Goal: Task Accomplishment & Management: Complete application form

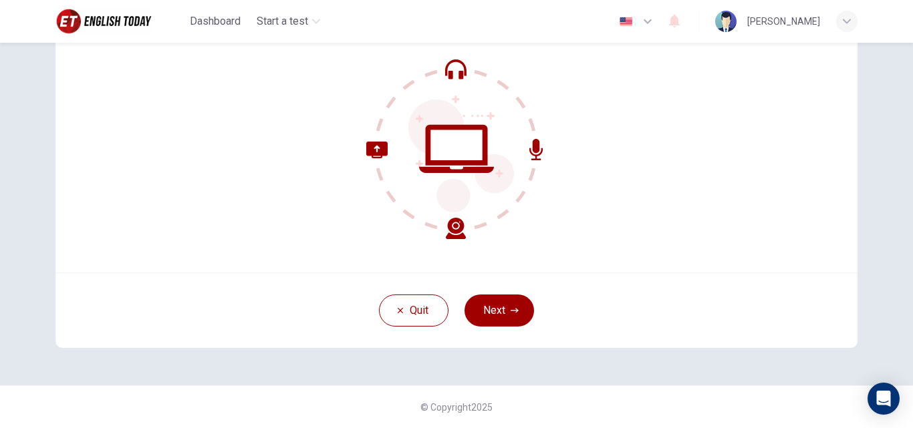
scroll to position [61, 0]
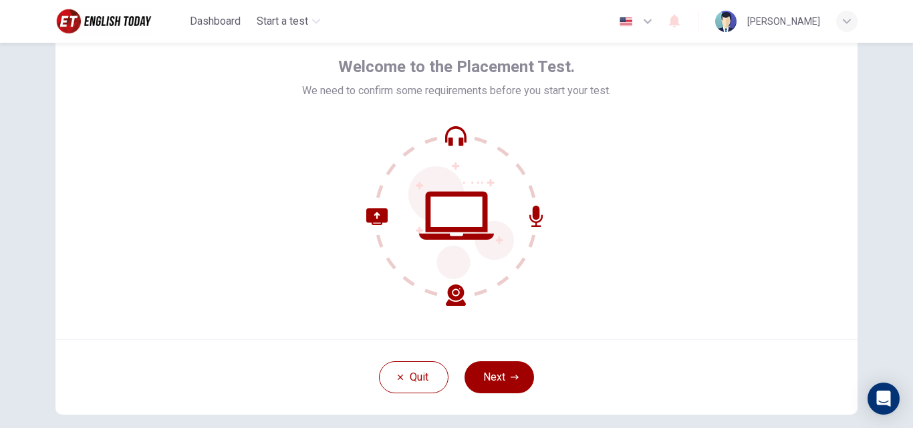
click at [700, 142] on div "Welcome to the Placement Test. We need to confirm some requirements before you …" at bounding box center [456, 179] width 802 height 321
click at [458, 291] on icon at bounding box center [416, 257] width 100 height 98
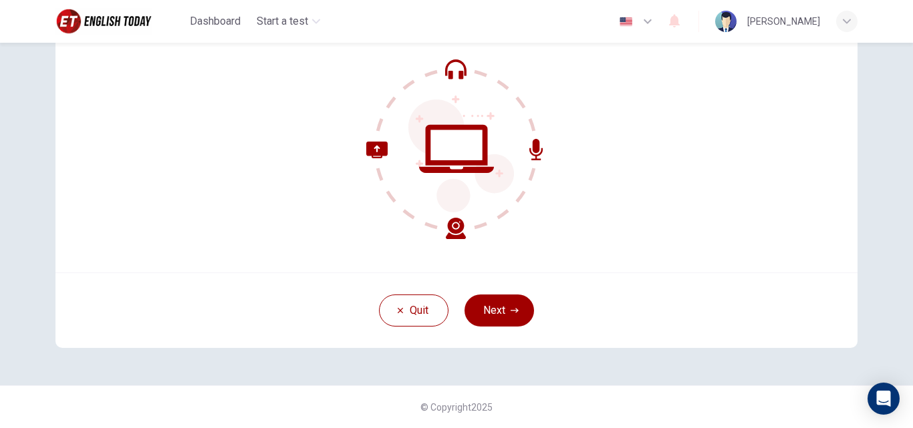
scroll to position [0, 0]
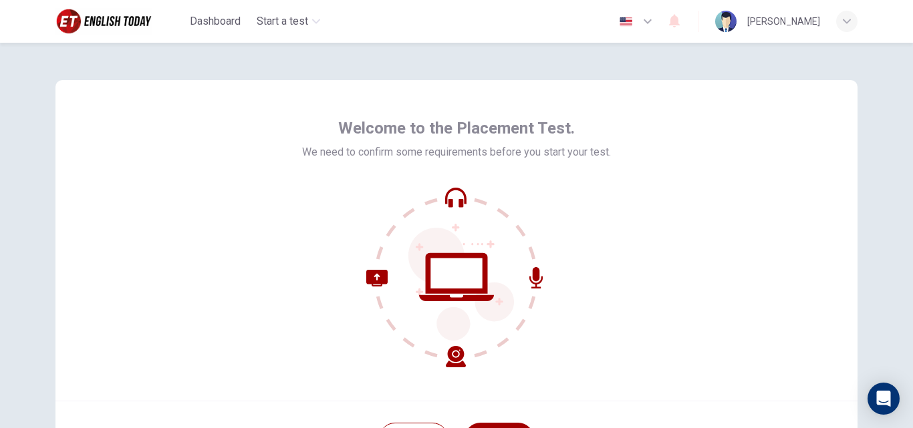
click at [381, 277] on icon at bounding box center [416, 319] width 100 height 98
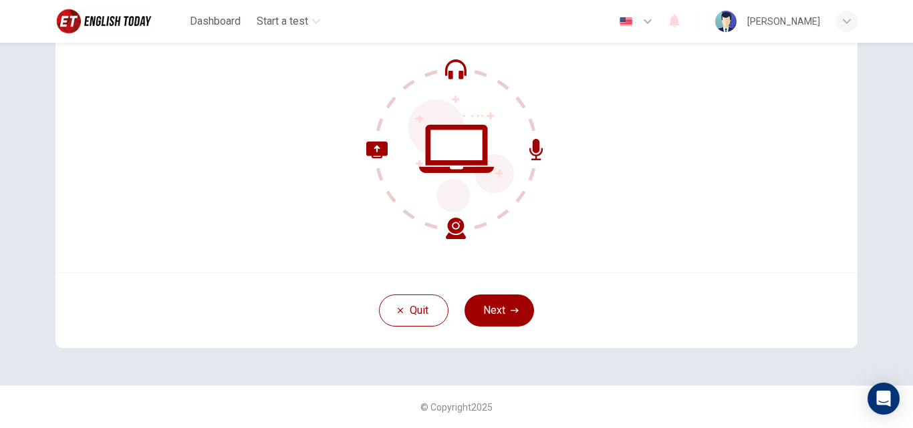
click at [650, 10] on button "button" at bounding box center [636, 21] width 49 height 27
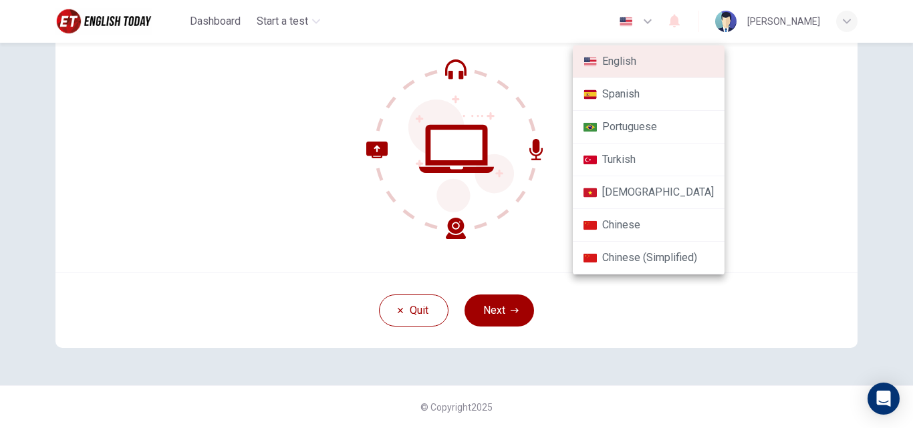
click at [161, 198] on div at bounding box center [456, 214] width 913 height 428
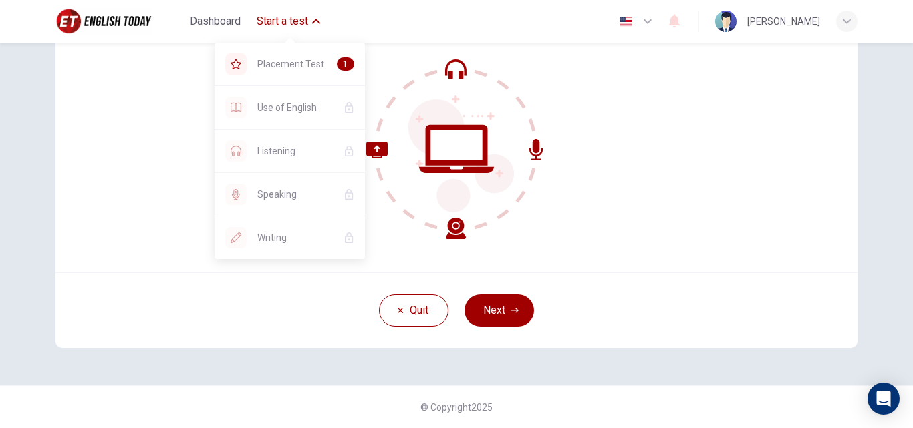
click at [284, 21] on span "Start a test" at bounding box center [282, 21] width 51 height 16
click at [841, 29] on div "button" at bounding box center [846, 21] width 21 height 21
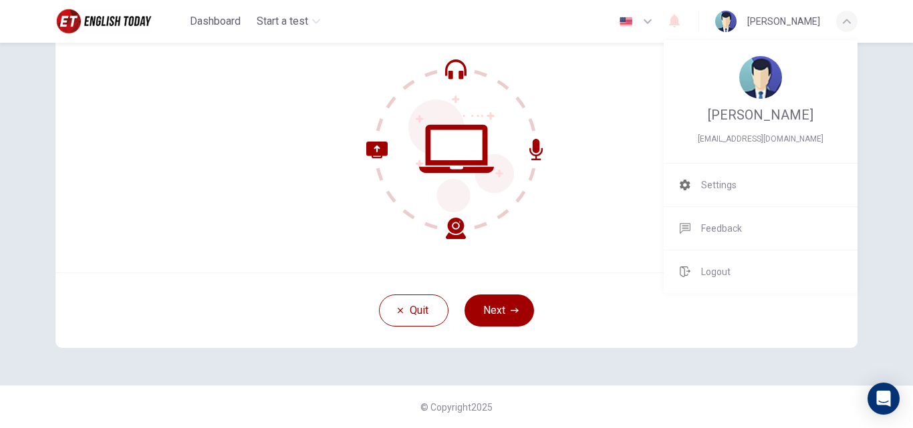
click at [591, 116] on div at bounding box center [456, 214] width 913 height 428
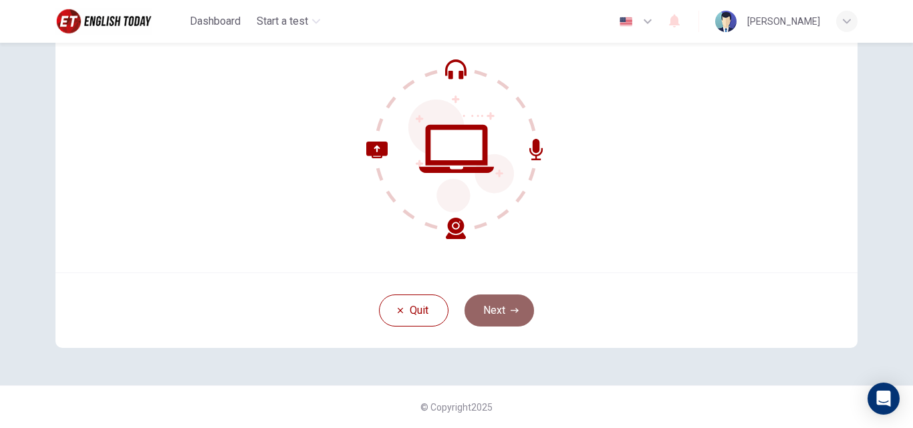
click at [517, 312] on button "Next" at bounding box center [498, 311] width 69 height 32
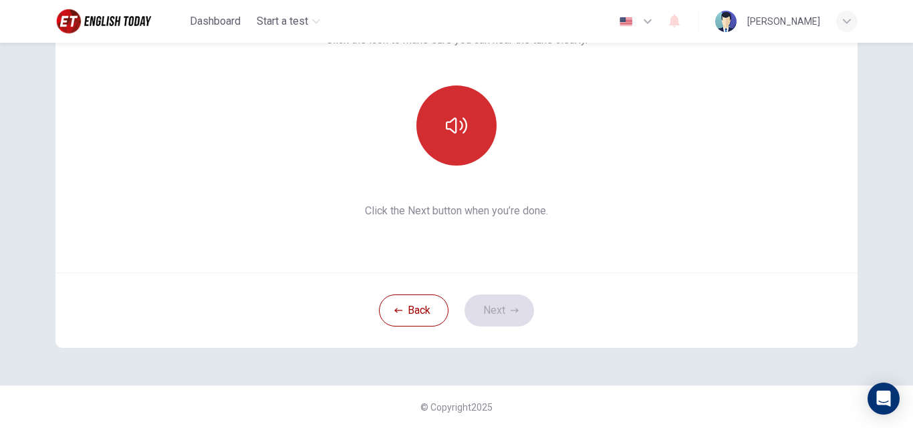
scroll to position [61, 0]
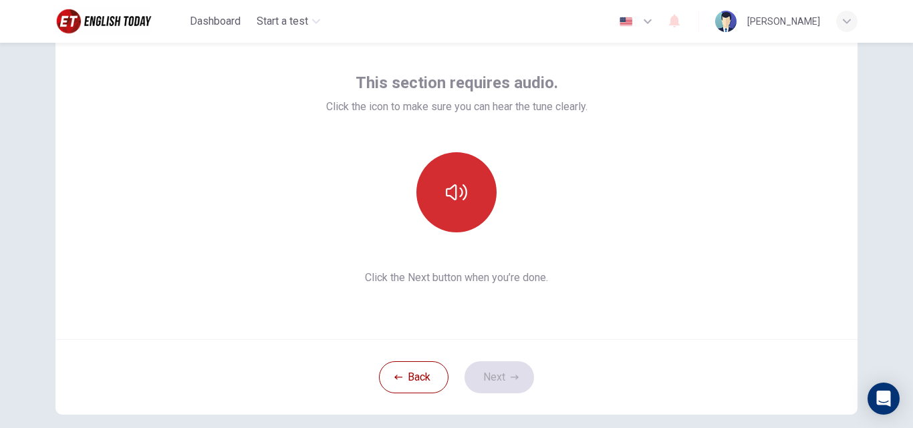
click at [475, 189] on button "button" at bounding box center [456, 192] width 80 height 80
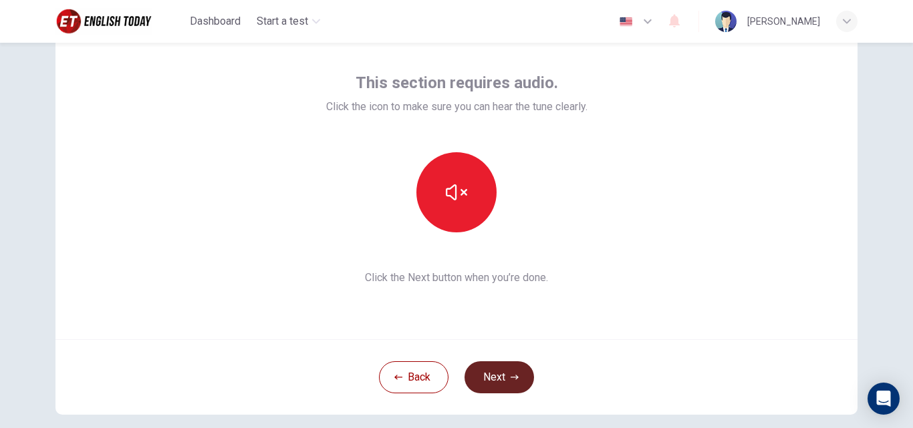
click at [492, 371] on button "Next" at bounding box center [498, 377] width 69 height 32
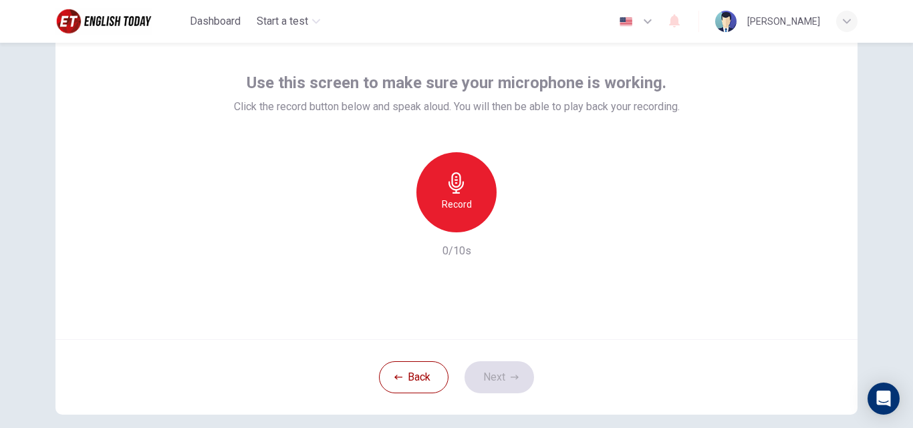
click at [476, 201] on div "Record" at bounding box center [456, 192] width 80 height 80
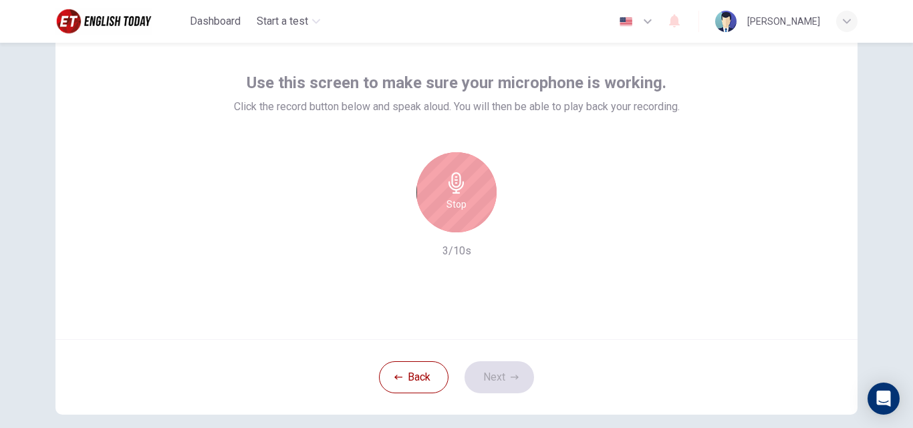
click at [476, 192] on div "Stop" at bounding box center [456, 192] width 80 height 80
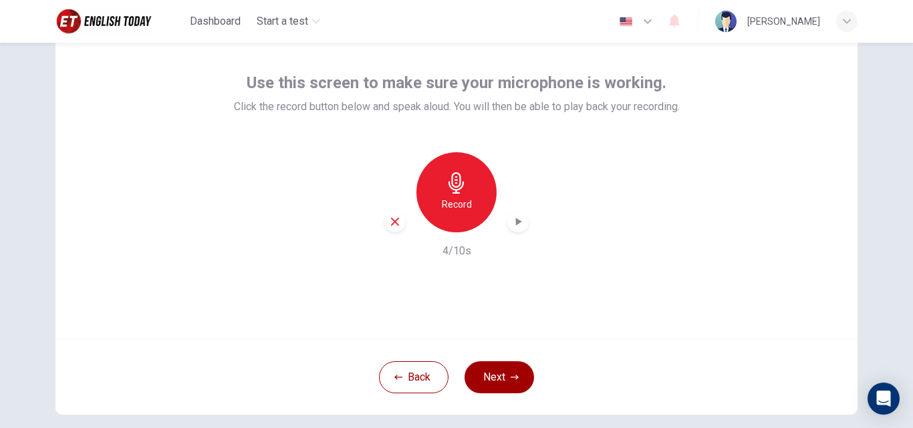
click at [516, 220] on icon "button" at bounding box center [517, 221] width 13 height 13
click at [513, 228] on div "button" at bounding box center [517, 221] width 21 height 21
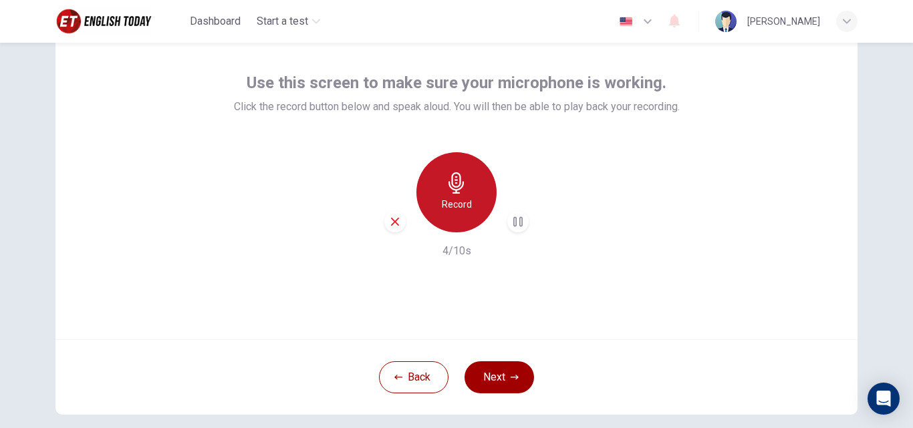
click at [440, 177] on div "Record" at bounding box center [456, 192] width 80 height 80
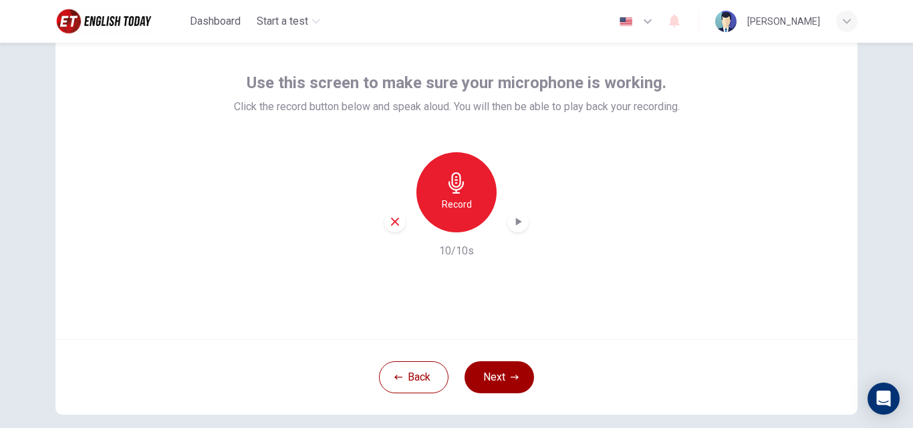
click at [520, 222] on icon "button" at bounding box center [517, 221] width 13 height 13
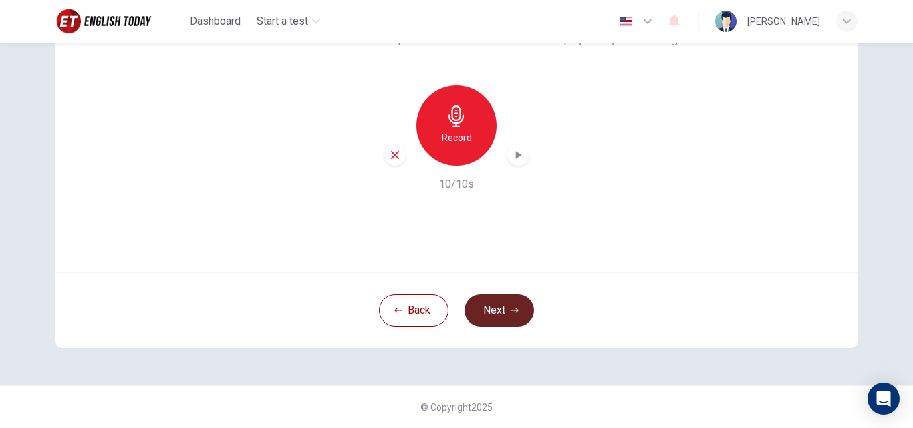
click at [500, 301] on button "Next" at bounding box center [498, 311] width 69 height 32
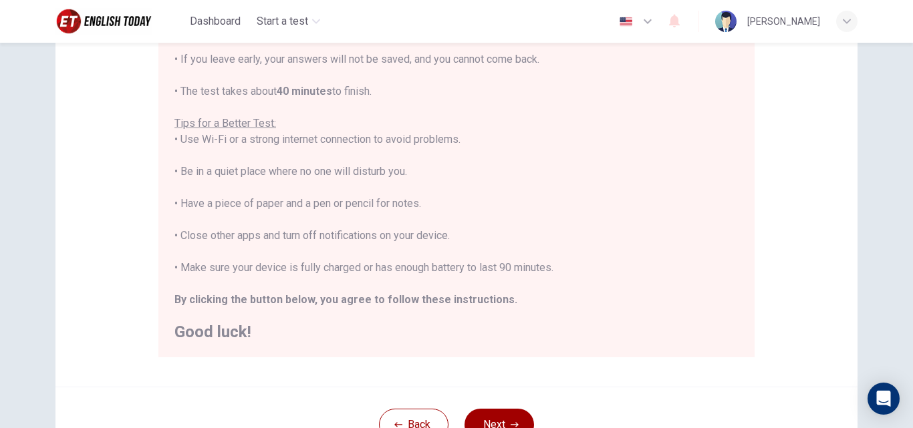
scroll to position [267, 0]
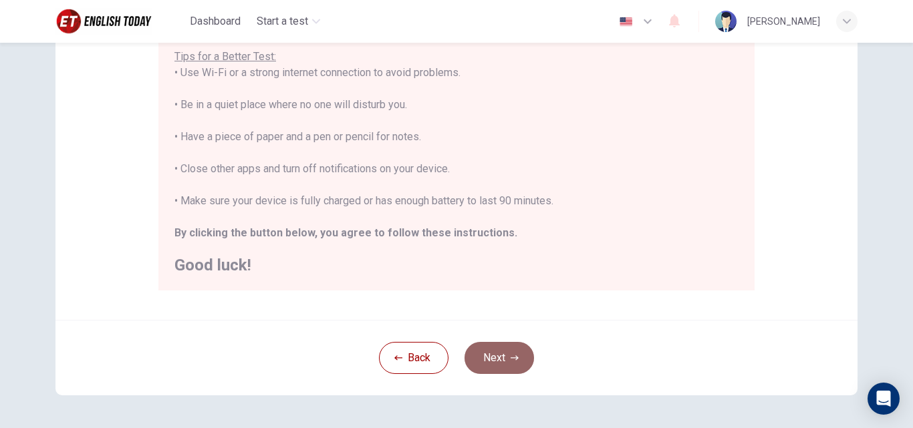
click at [510, 359] on icon "button" at bounding box center [514, 358] width 8 height 8
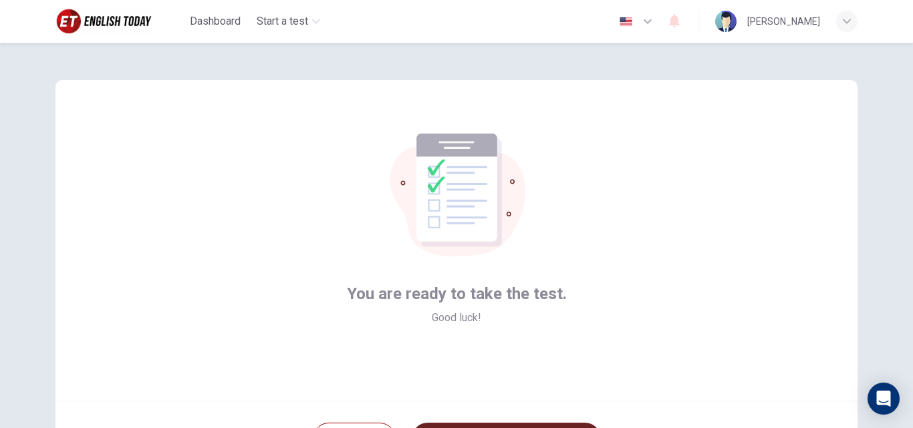
scroll to position [128, 0]
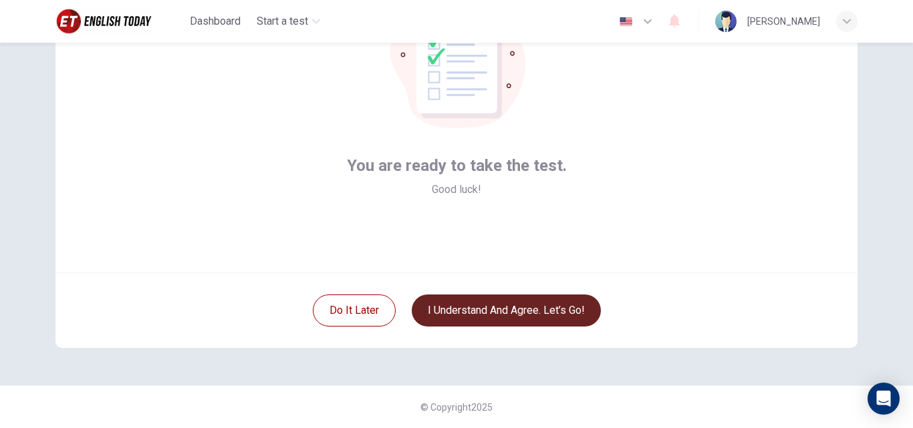
click at [461, 314] on button "I understand and agree. Let’s go!" at bounding box center [506, 311] width 189 height 32
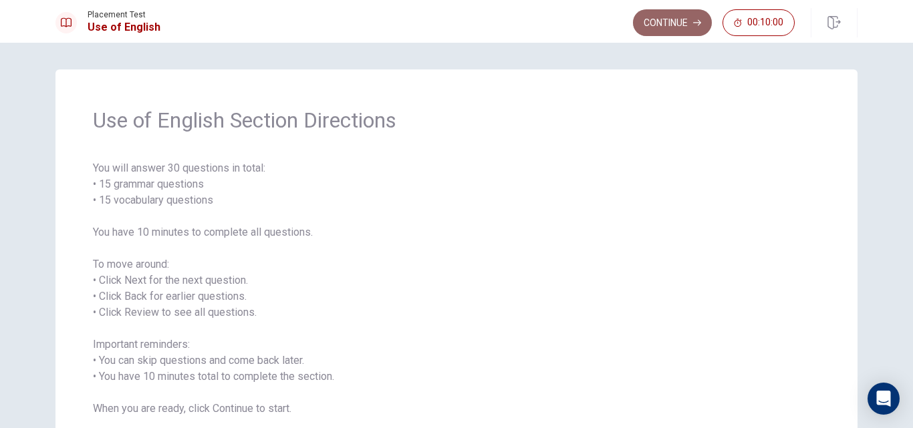
click at [645, 23] on button "Continue" at bounding box center [672, 22] width 79 height 27
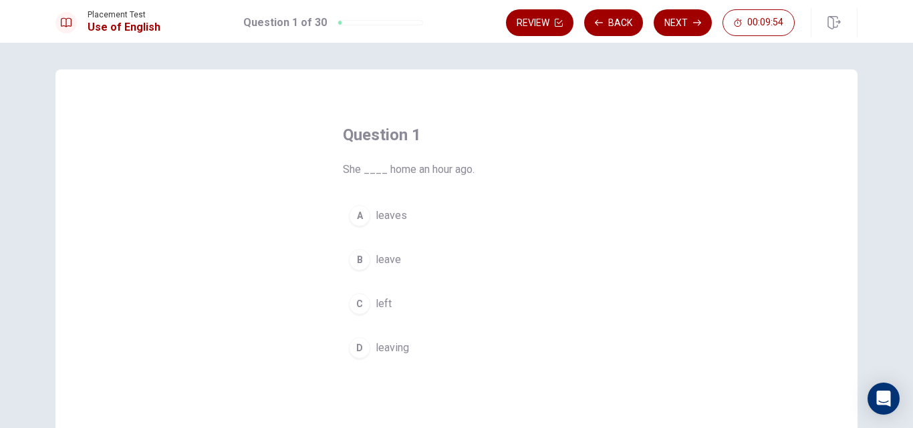
click at [355, 305] on div "C" at bounding box center [359, 303] width 21 height 21
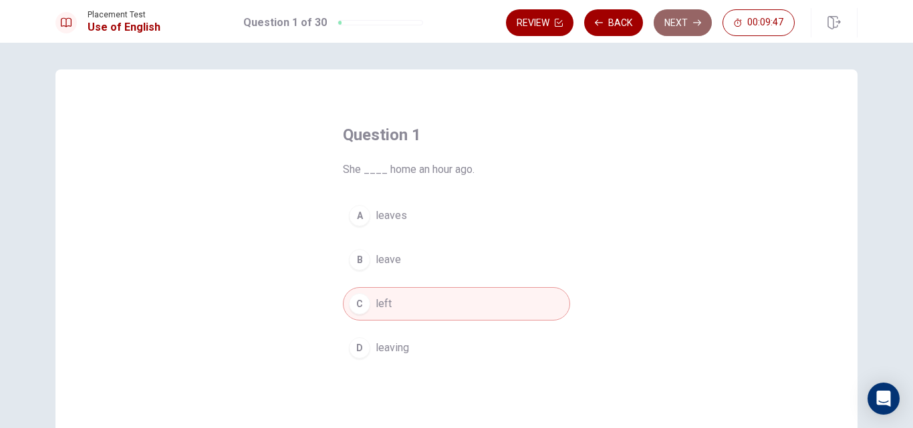
click at [664, 20] on button "Next" at bounding box center [682, 22] width 58 height 27
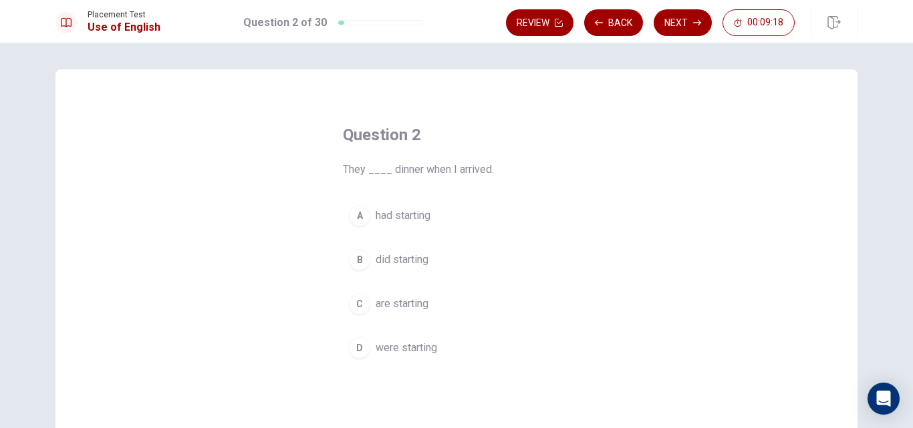
click at [397, 349] on span "were starting" at bounding box center [405, 348] width 61 height 16
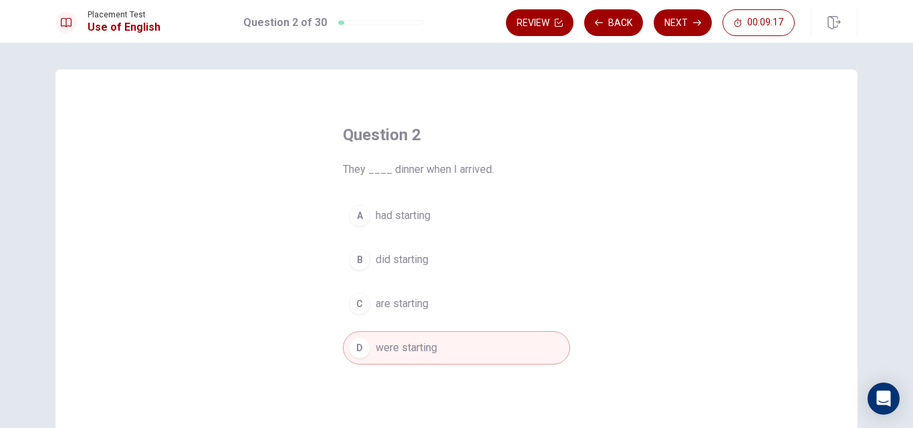
scroll to position [67, 0]
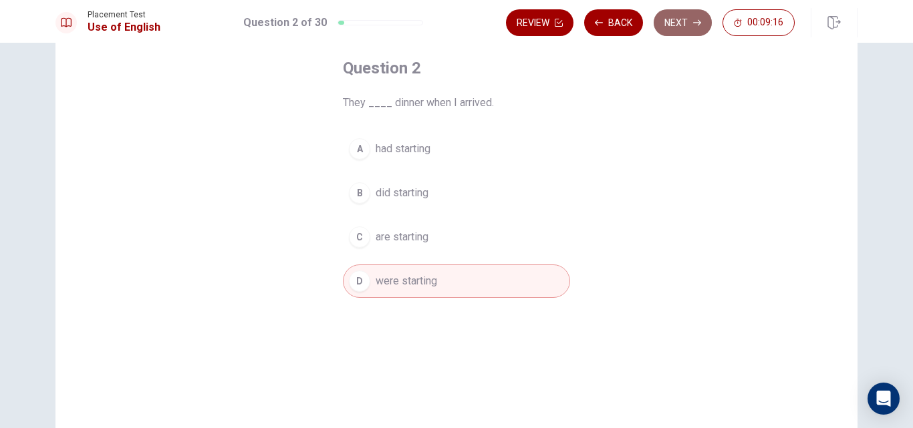
click at [675, 27] on button "Next" at bounding box center [682, 22] width 58 height 27
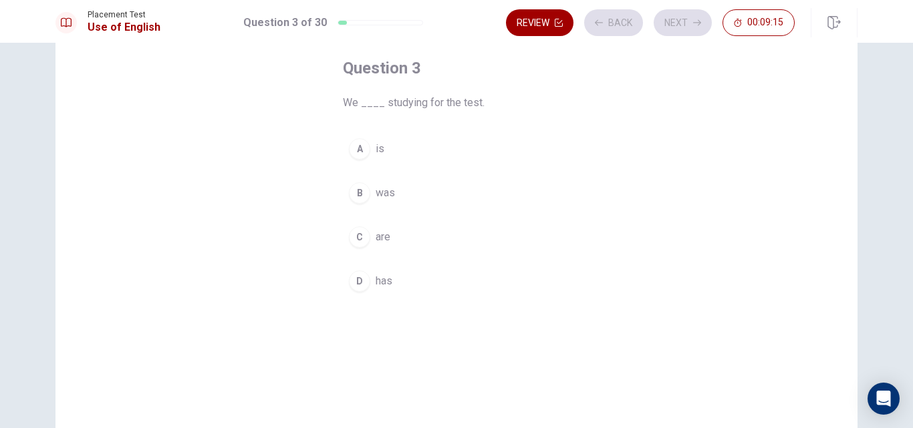
scroll to position [0, 0]
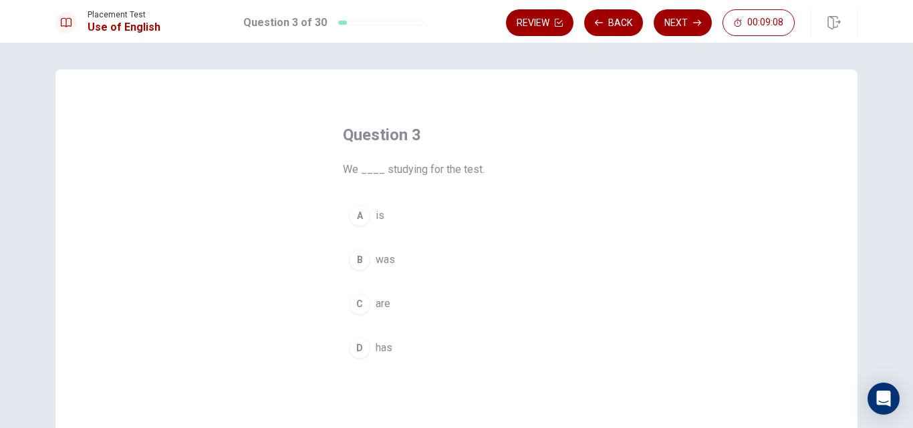
click at [359, 303] on div "C" at bounding box center [359, 303] width 21 height 21
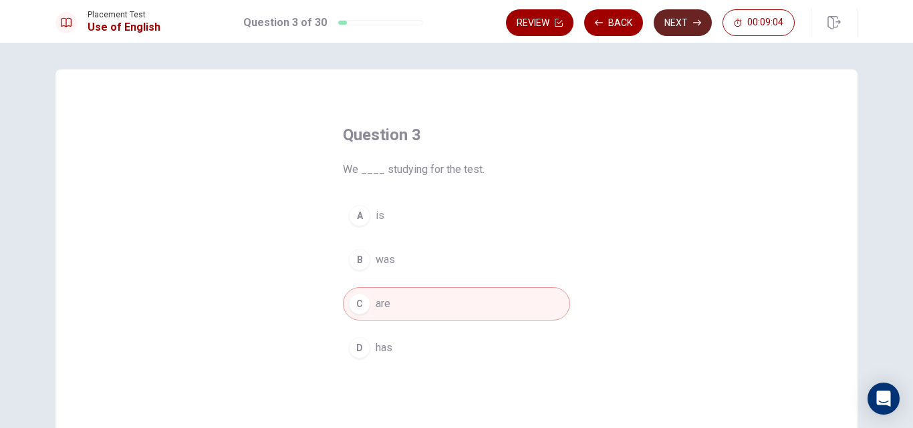
click at [681, 21] on button "Next" at bounding box center [682, 22] width 58 height 27
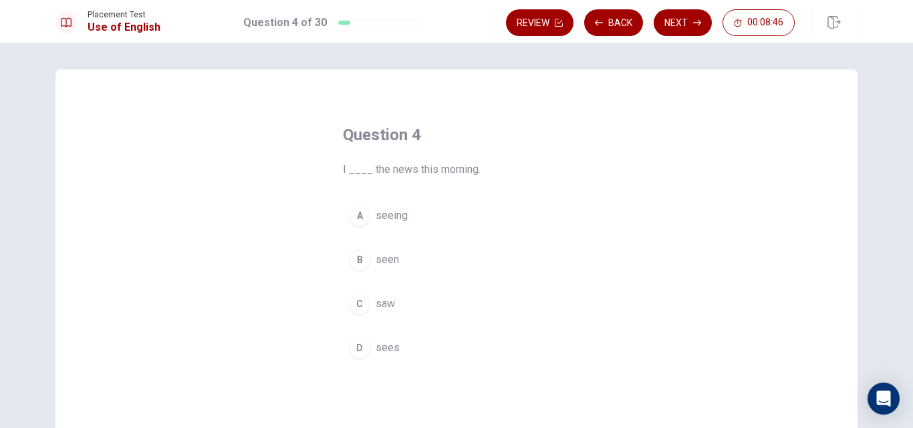
click at [353, 301] on div "C" at bounding box center [359, 303] width 21 height 21
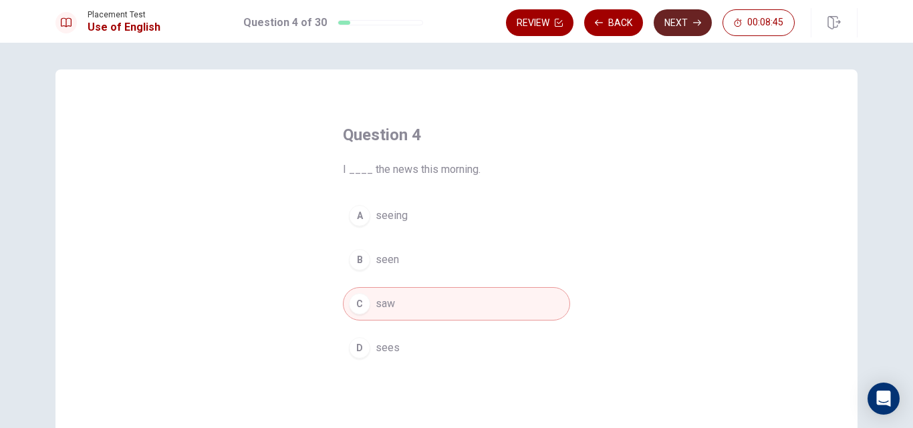
click at [675, 17] on button "Next" at bounding box center [682, 22] width 58 height 27
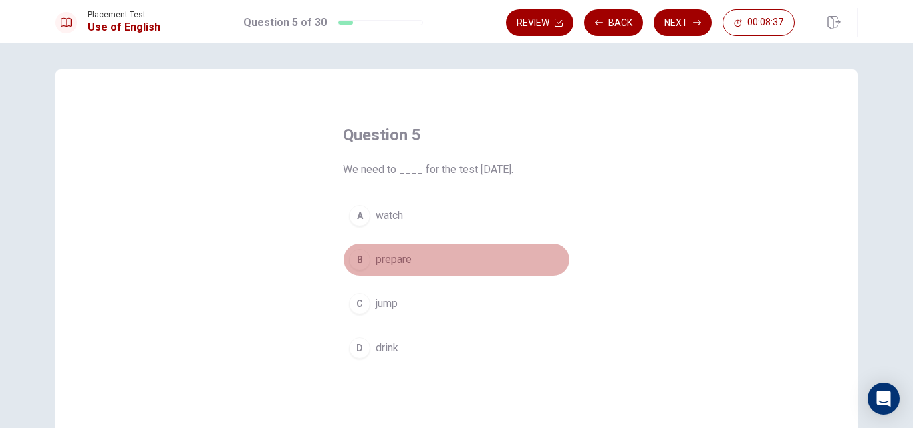
click at [391, 259] on span "prepare" at bounding box center [393, 260] width 36 height 16
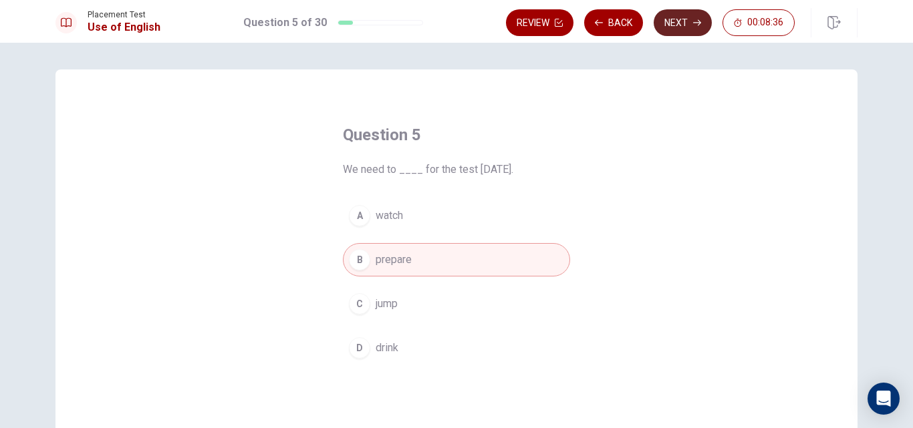
click at [689, 23] on button "Next" at bounding box center [682, 22] width 58 height 27
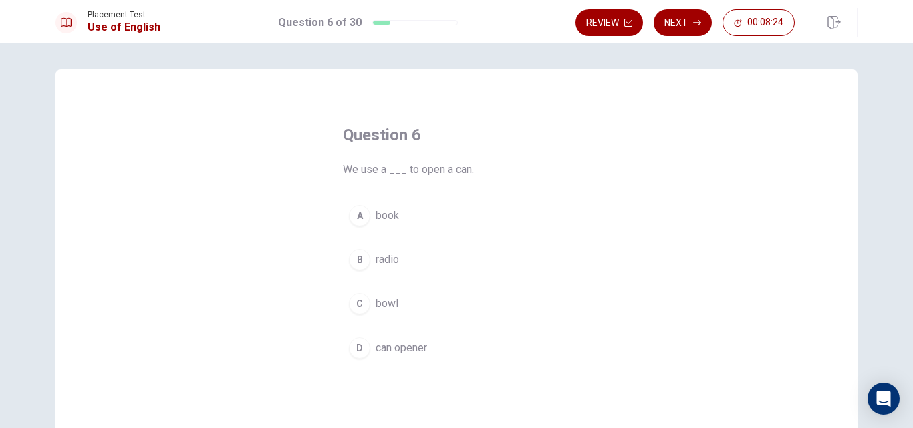
click at [390, 351] on span "can opener" at bounding box center [400, 348] width 51 height 16
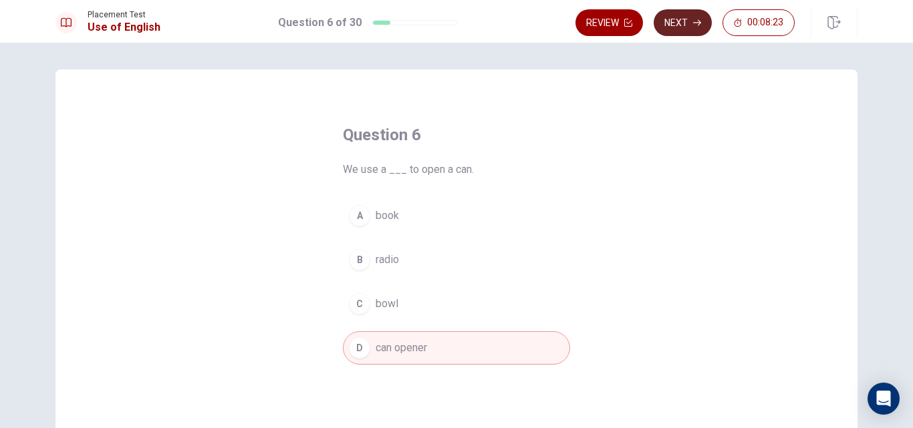
click at [680, 24] on button "Next" at bounding box center [682, 22] width 58 height 27
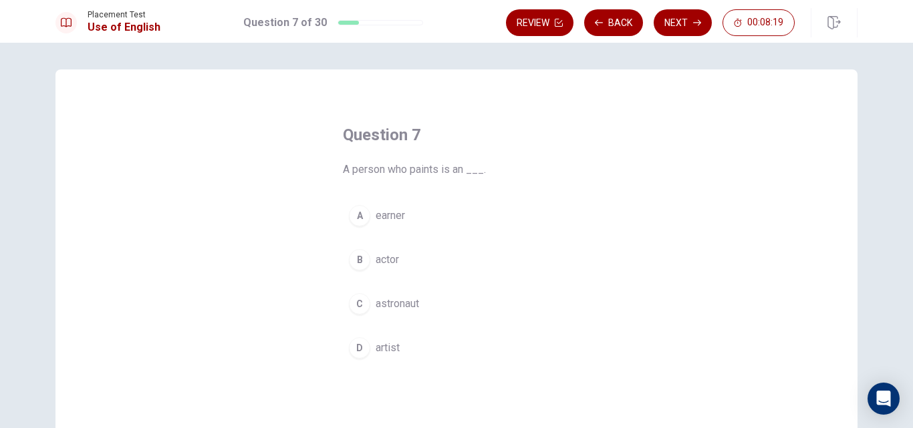
click at [371, 345] on button "D artist" at bounding box center [456, 347] width 227 height 33
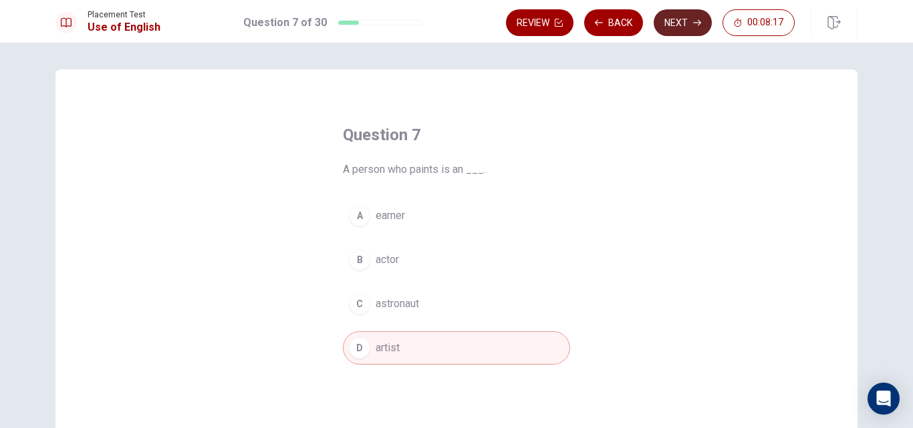
click at [678, 25] on button "Next" at bounding box center [682, 22] width 58 height 27
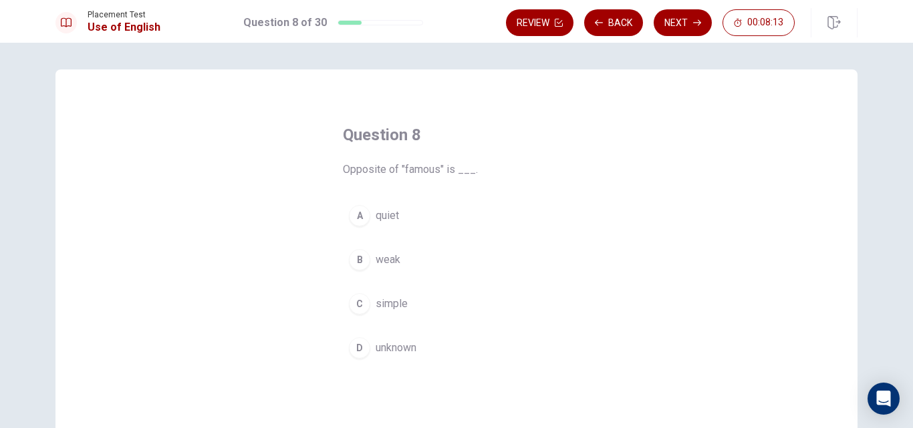
click at [398, 345] on span "unknown" at bounding box center [395, 348] width 41 height 16
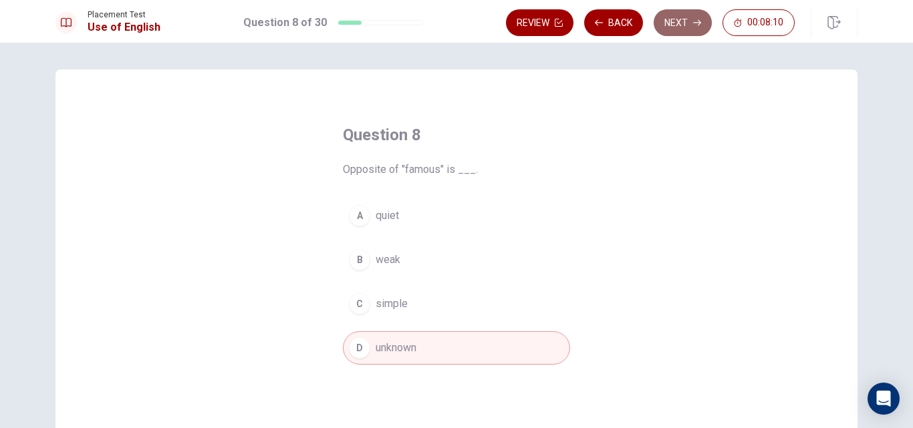
click at [678, 25] on button "Next" at bounding box center [682, 22] width 58 height 27
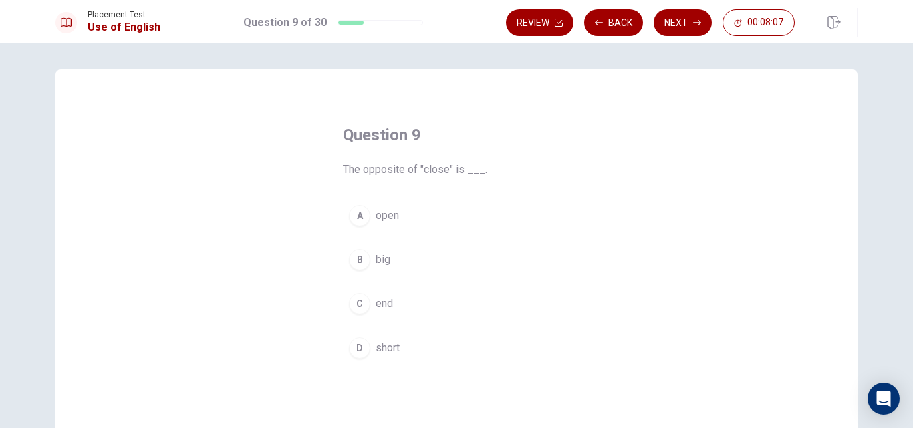
click at [390, 226] on button "A open" at bounding box center [456, 215] width 227 height 33
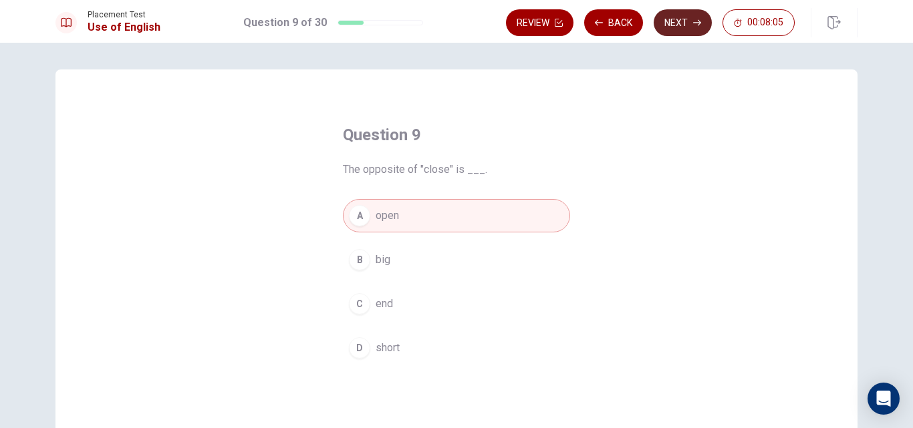
click at [680, 31] on button "Next" at bounding box center [682, 22] width 58 height 27
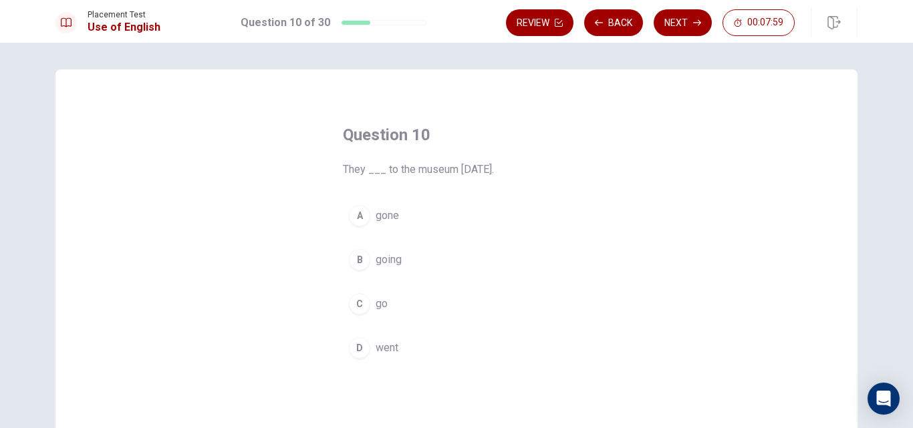
click at [383, 349] on span "went" at bounding box center [386, 348] width 23 height 16
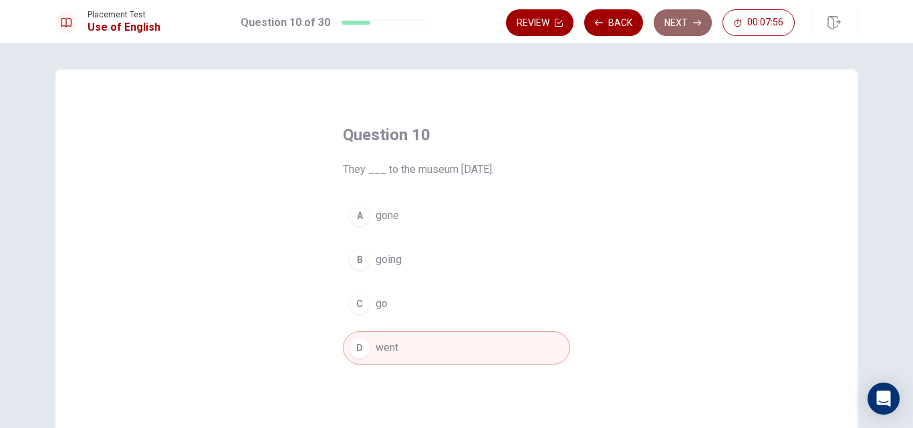
click at [679, 21] on button "Next" at bounding box center [682, 22] width 58 height 27
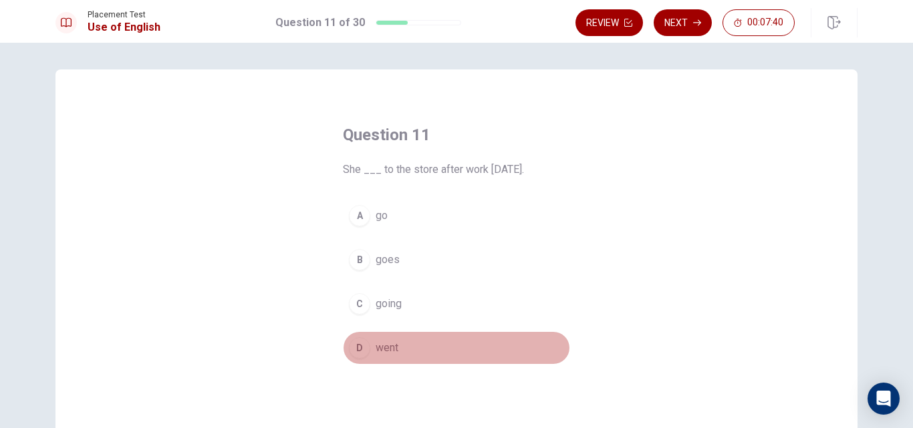
click at [381, 345] on span "went" at bounding box center [386, 348] width 23 height 16
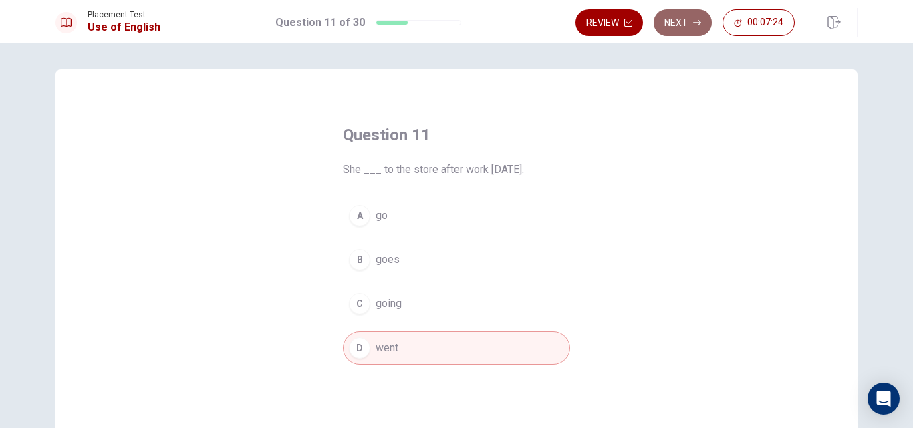
click at [695, 20] on icon "button" at bounding box center [697, 23] width 8 height 8
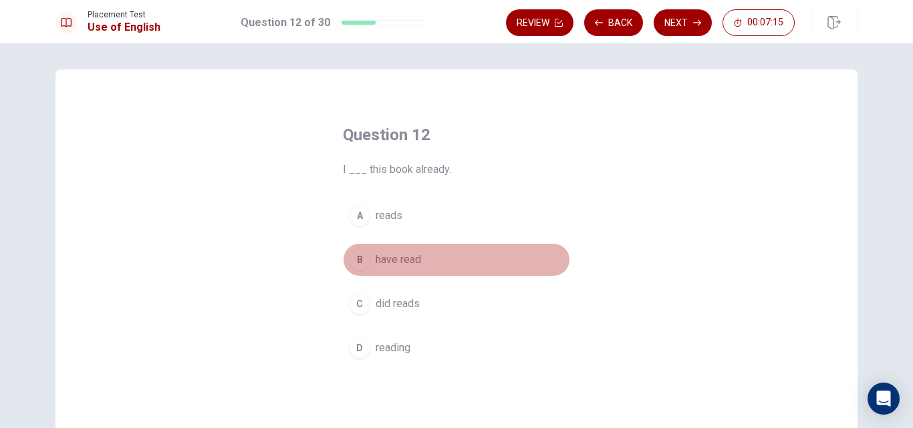
click at [389, 259] on span "have read" at bounding box center [397, 260] width 45 height 16
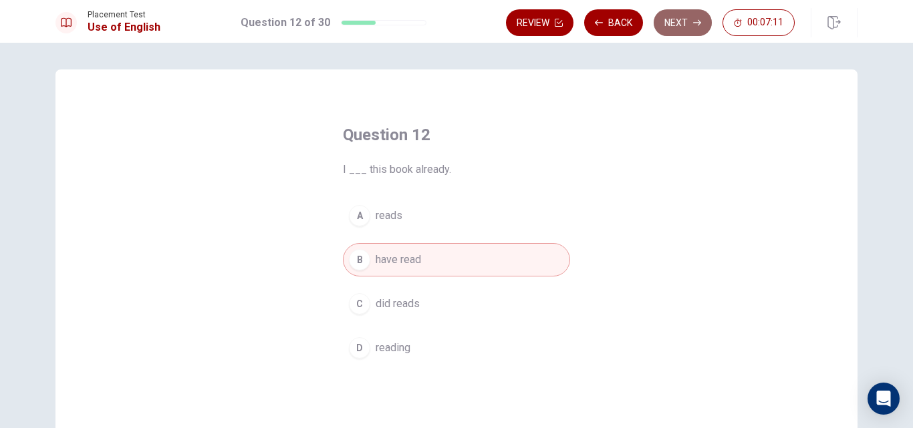
click at [693, 21] on icon "button" at bounding box center [697, 23] width 8 height 8
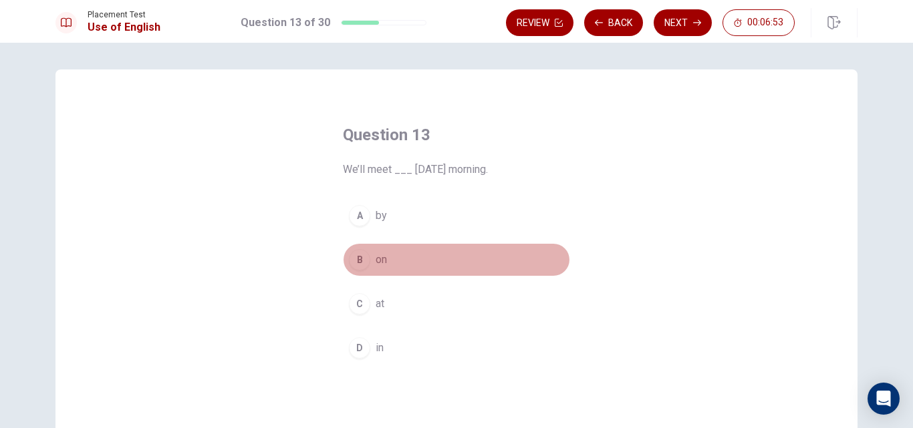
click at [389, 262] on button "B on" at bounding box center [456, 259] width 227 height 33
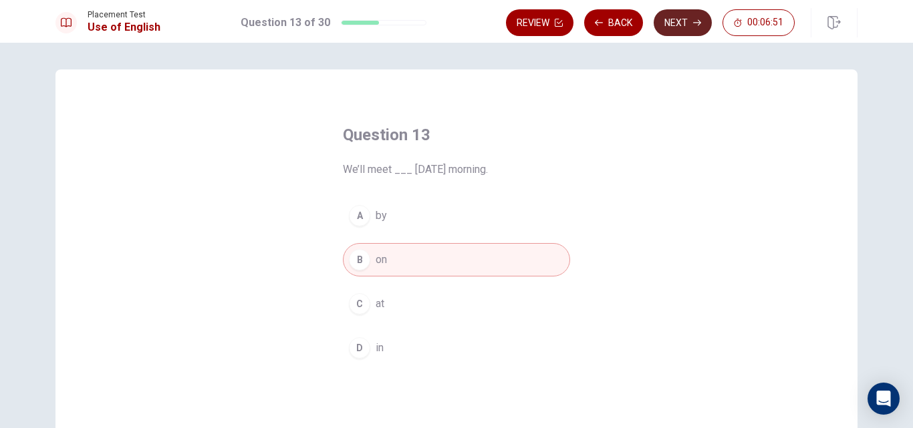
click at [676, 21] on button "Next" at bounding box center [682, 22] width 58 height 27
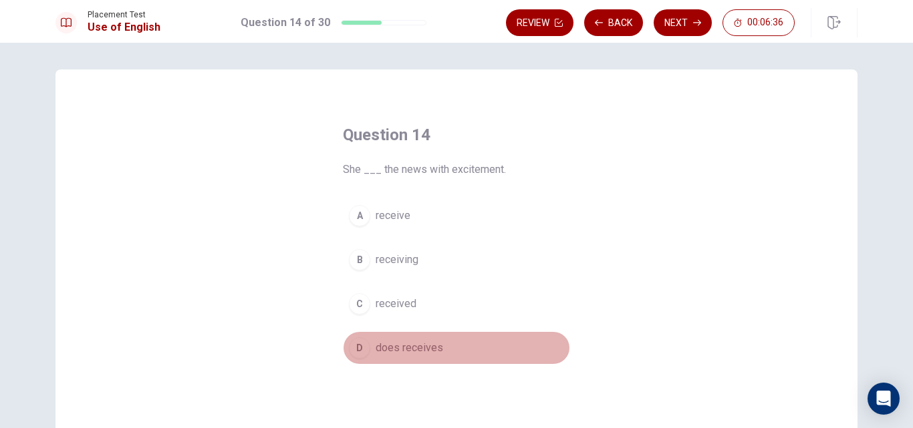
click at [409, 345] on span "does receives" at bounding box center [408, 348] width 67 height 16
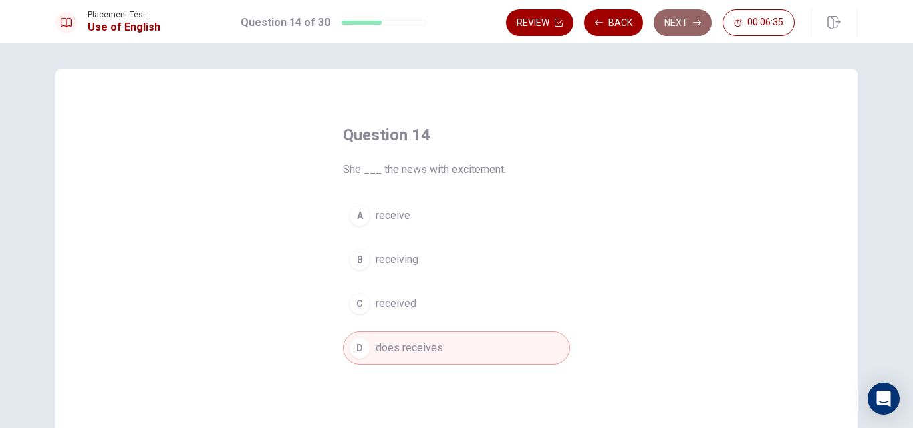
click at [687, 19] on button "Next" at bounding box center [682, 22] width 58 height 27
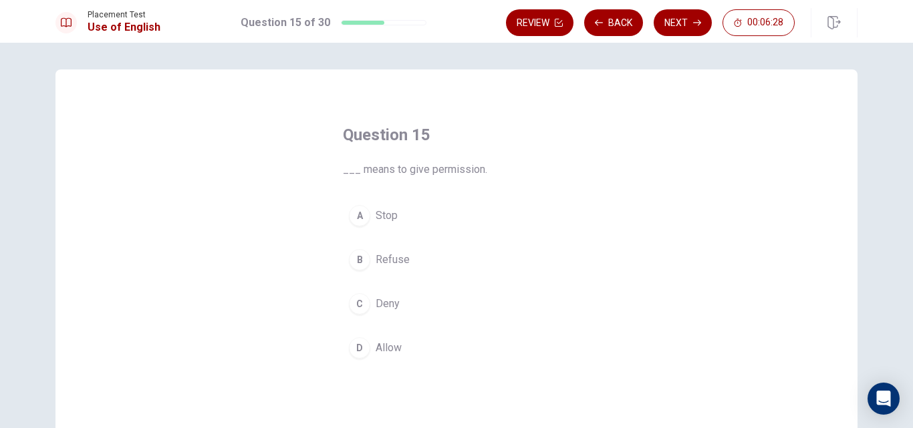
click at [407, 346] on button "D Allow" at bounding box center [456, 347] width 227 height 33
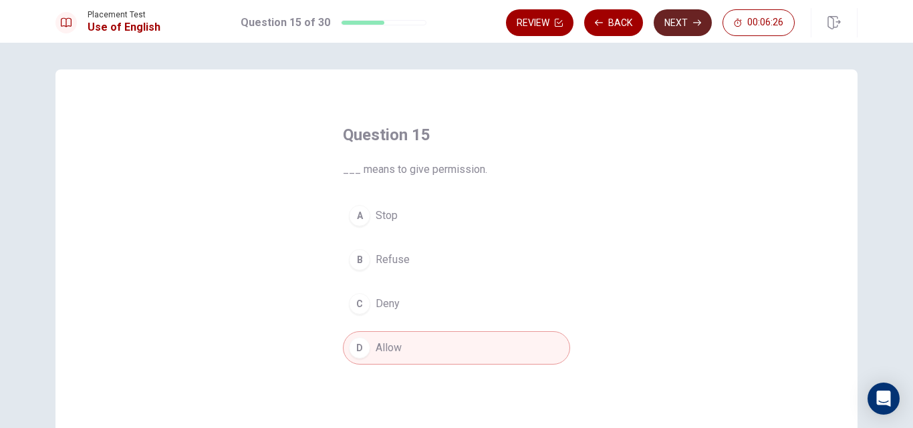
click at [680, 22] on button "Next" at bounding box center [682, 22] width 58 height 27
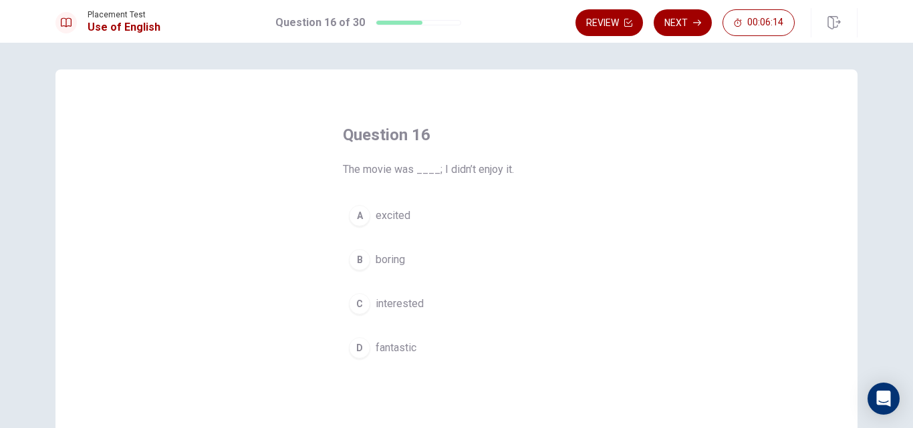
click at [420, 257] on button "B boring" at bounding box center [456, 259] width 227 height 33
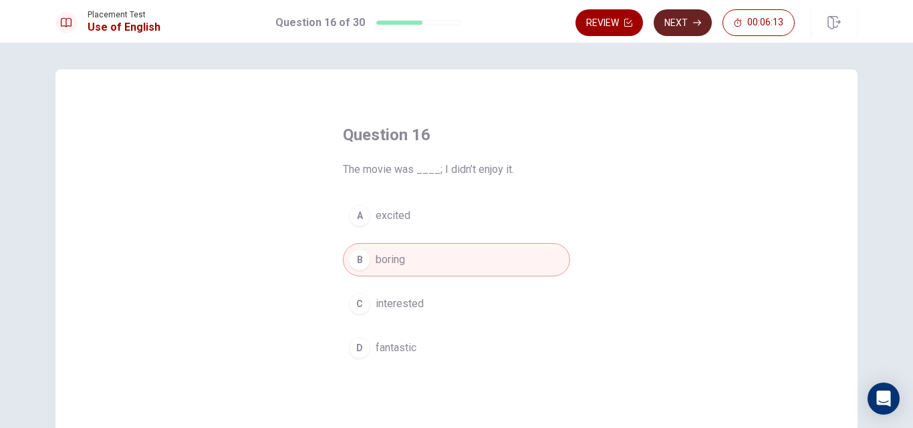
click at [687, 20] on button "Next" at bounding box center [682, 22] width 58 height 27
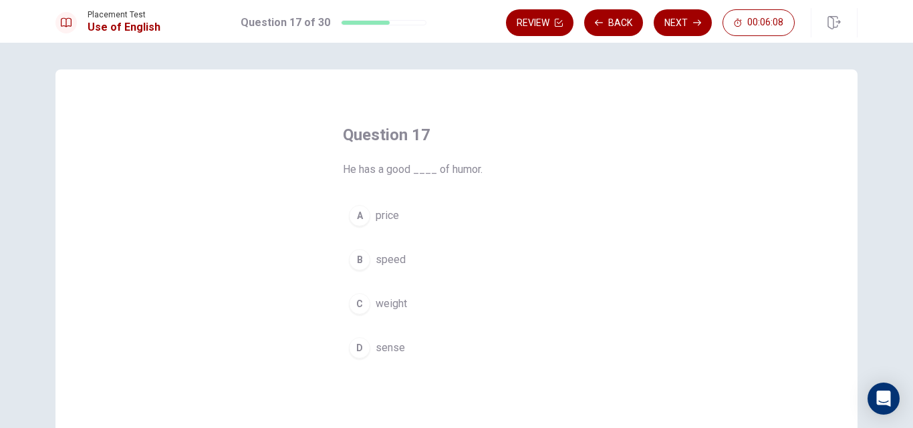
click at [375, 343] on span "sense" at bounding box center [389, 348] width 29 height 16
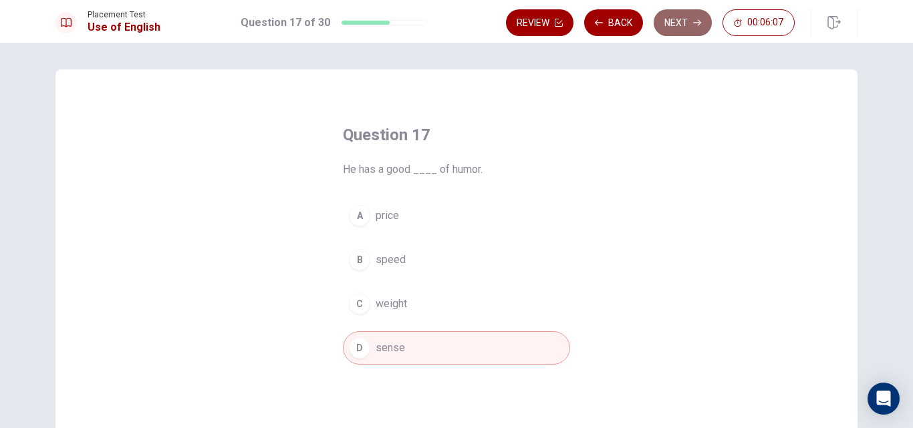
click at [679, 26] on button "Next" at bounding box center [682, 22] width 58 height 27
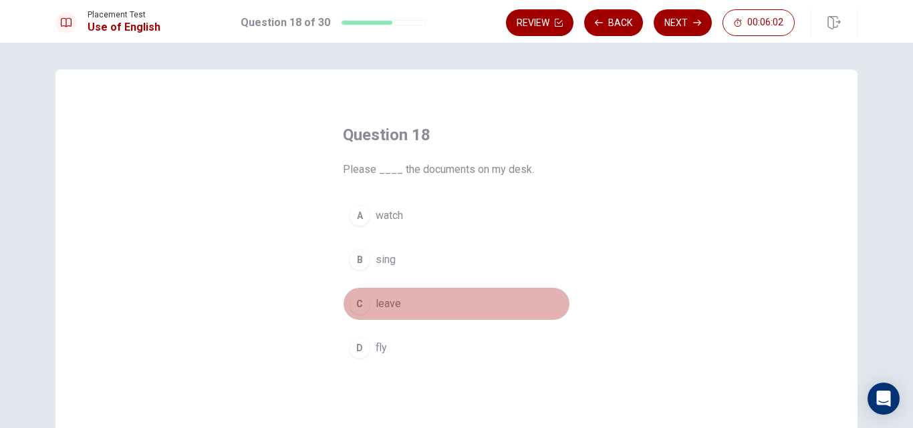
click at [409, 303] on button "C leave" at bounding box center [456, 303] width 227 height 33
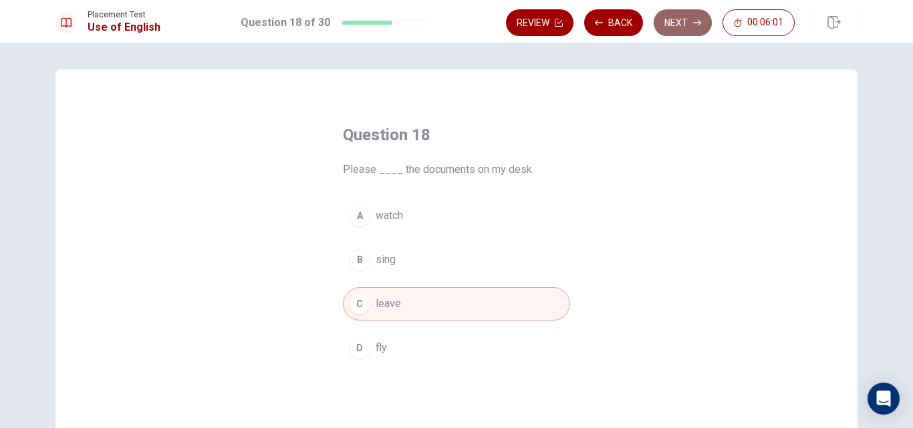
click at [679, 15] on button "Next" at bounding box center [682, 22] width 58 height 27
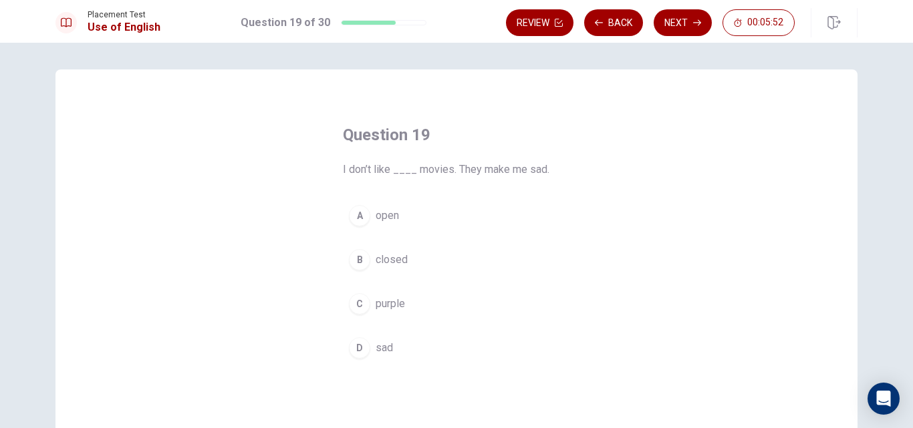
click at [412, 351] on button "D sad" at bounding box center [456, 347] width 227 height 33
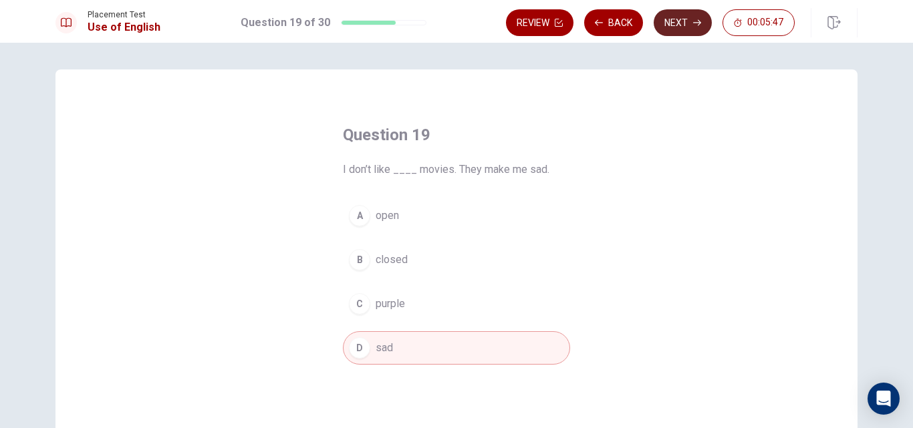
click at [681, 20] on button "Next" at bounding box center [682, 22] width 58 height 27
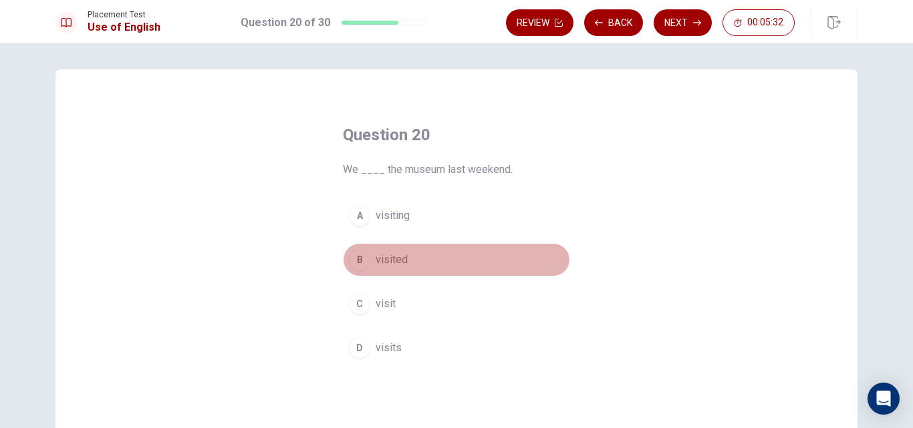
click at [429, 260] on button "B visited" at bounding box center [456, 259] width 227 height 33
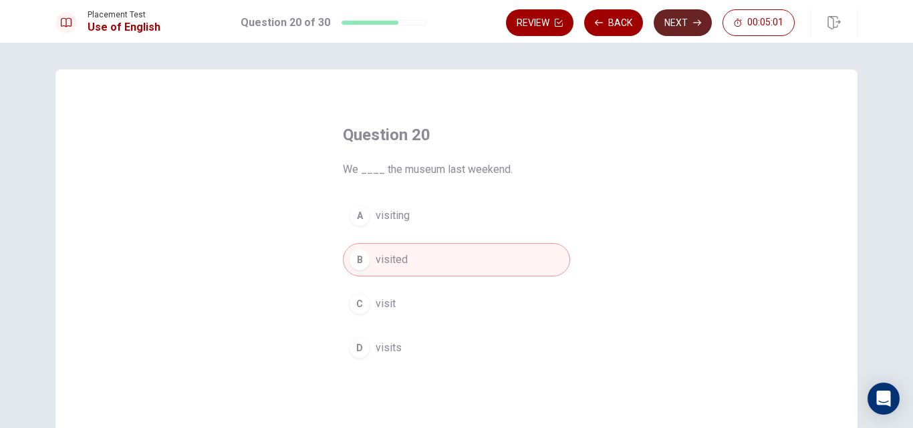
click at [683, 21] on button "Next" at bounding box center [682, 22] width 58 height 27
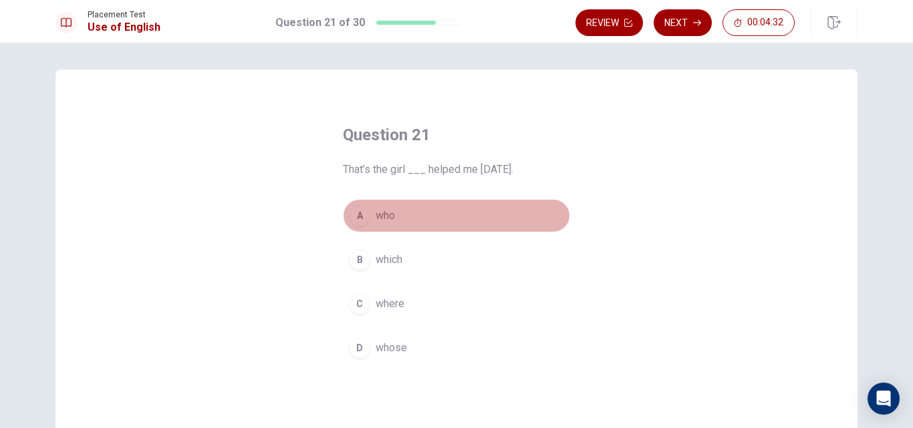
click at [389, 216] on span "who" at bounding box center [384, 216] width 19 height 16
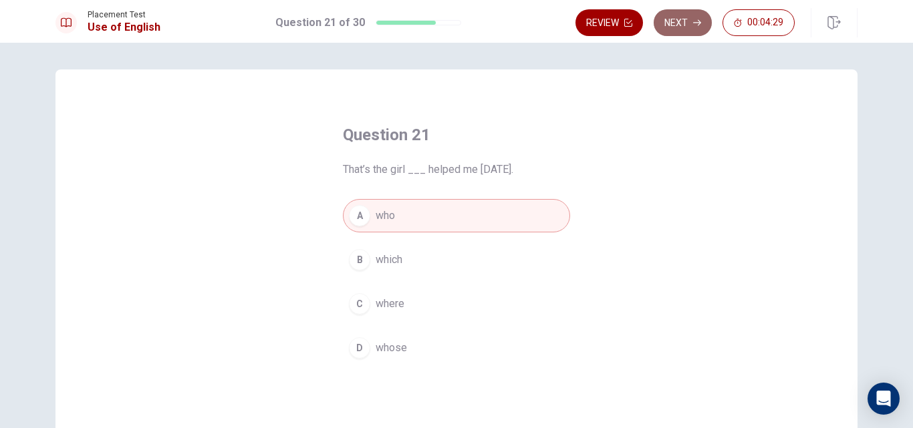
click at [689, 22] on button "Next" at bounding box center [682, 22] width 58 height 27
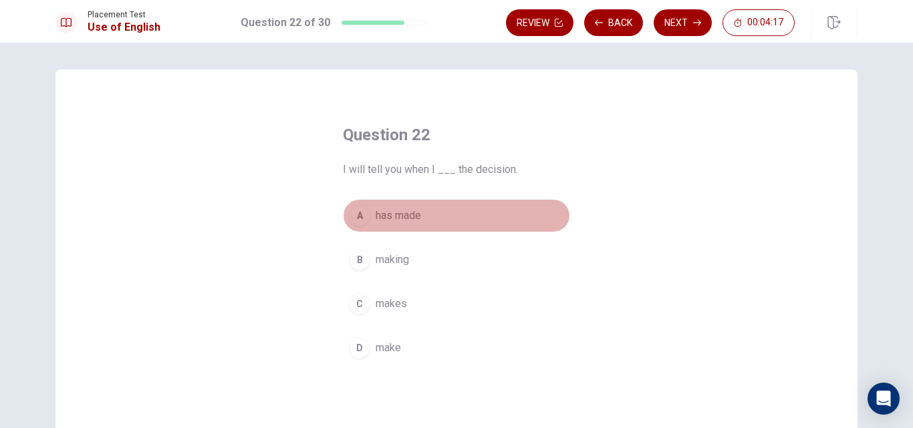
click at [412, 215] on span "has made" at bounding box center [397, 216] width 45 height 16
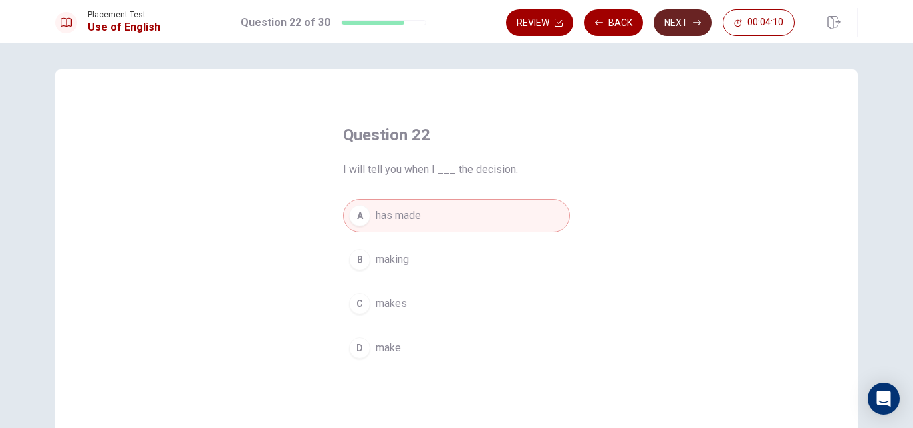
click at [675, 17] on button "Next" at bounding box center [682, 22] width 58 height 27
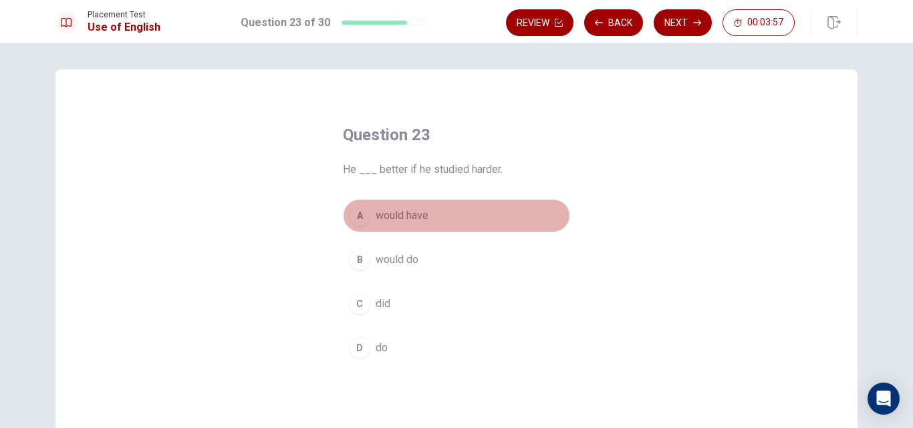
click at [432, 214] on button "A would have" at bounding box center [456, 215] width 227 height 33
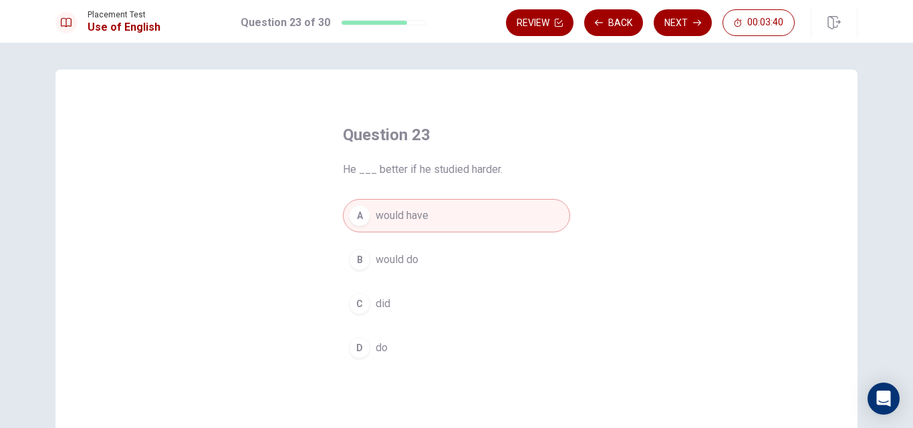
click at [441, 260] on button "B would do" at bounding box center [456, 259] width 227 height 33
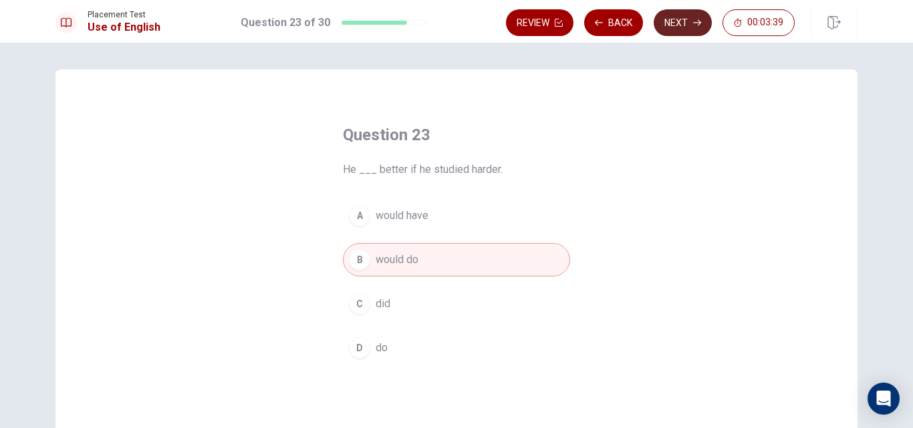
click at [683, 21] on button "Next" at bounding box center [682, 22] width 58 height 27
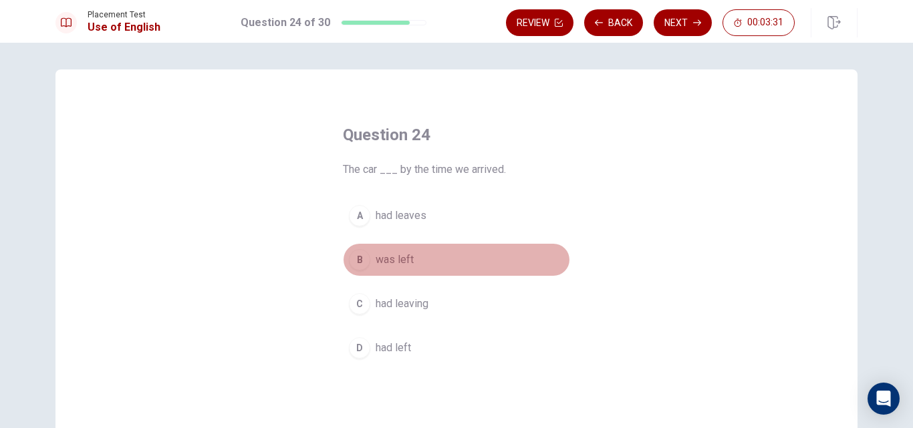
click at [404, 261] on span "was left" at bounding box center [394, 260] width 38 height 16
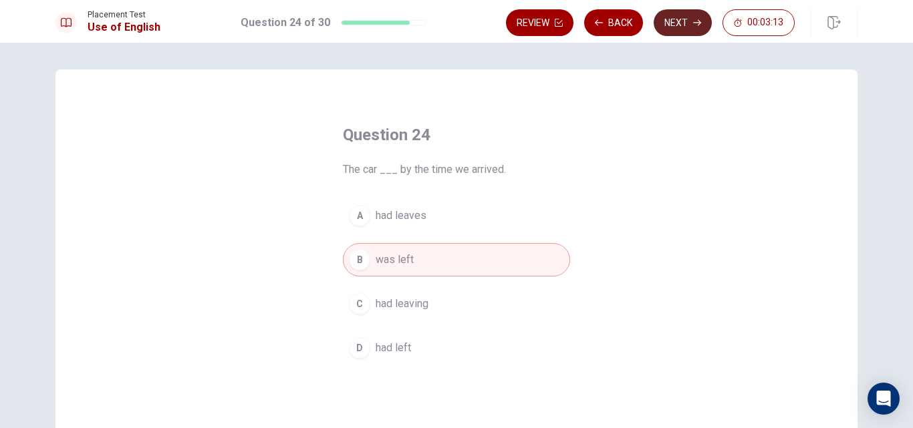
click at [681, 23] on button "Next" at bounding box center [682, 22] width 58 height 27
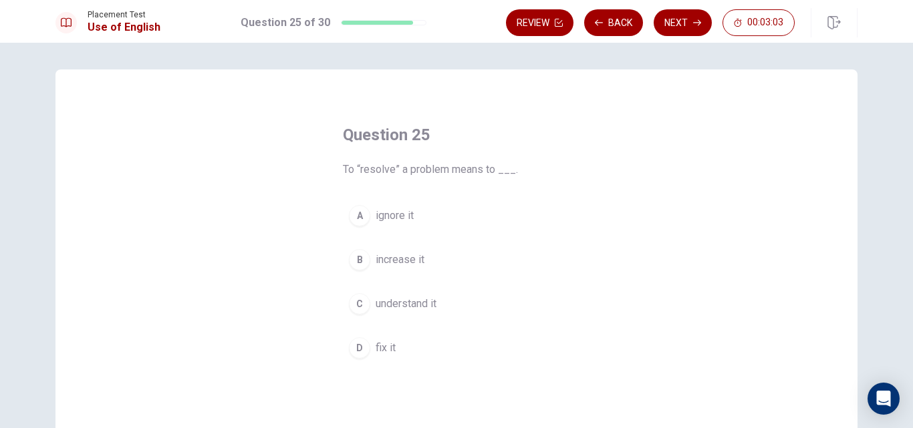
click at [405, 345] on button "D fix it" at bounding box center [456, 347] width 227 height 33
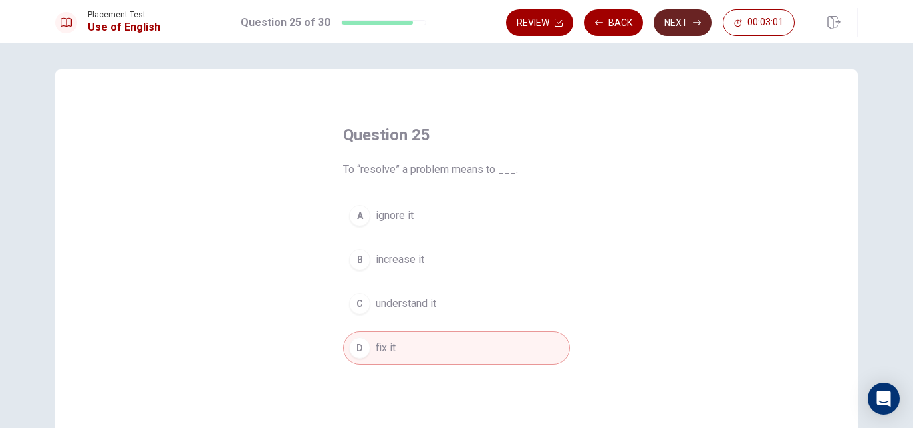
click at [671, 25] on button "Next" at bounding box center [682, 22] width 58 height 27
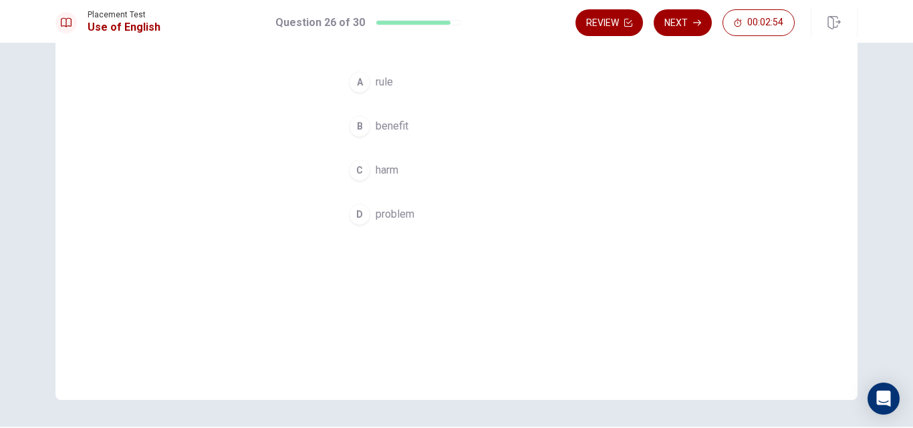
scroll to position [67, 0]
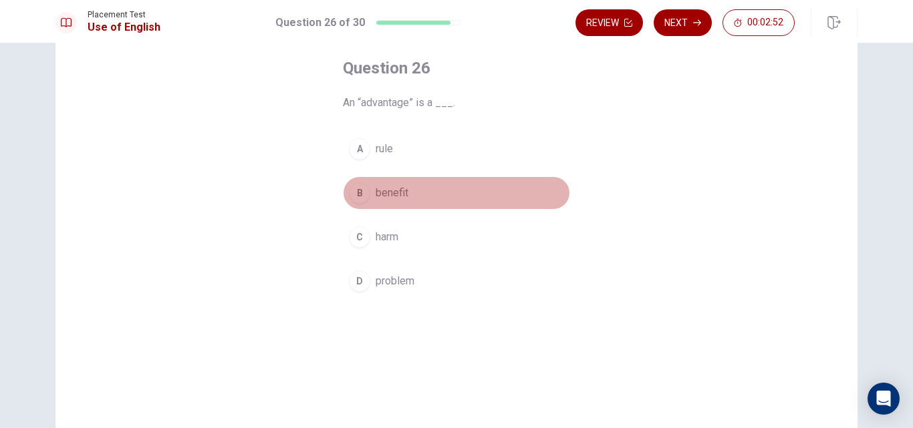
click at [391, 188] on span "benefit" at bounding box center [391, 193] width 33 height 16
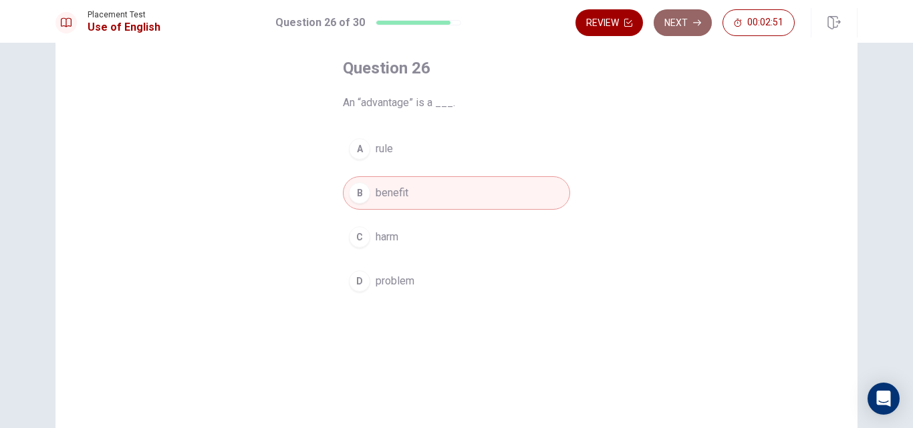
click at [685, 32] on button "Next" at bounding box center [682, 22] width 58 height 27
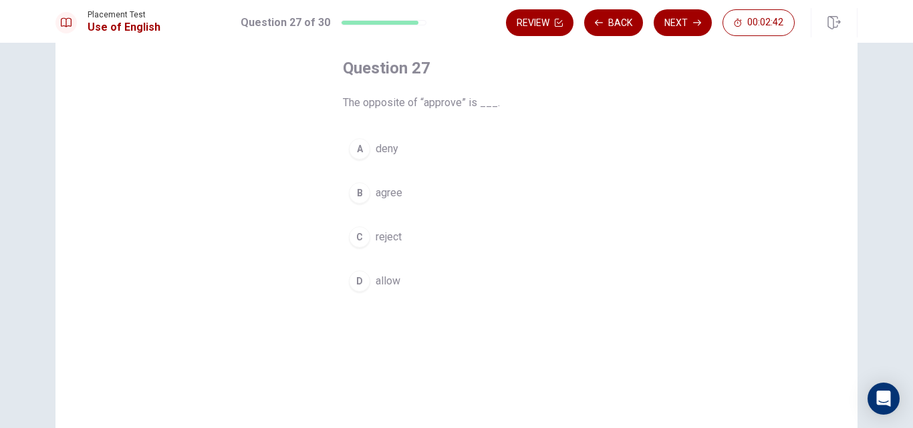
click at [401, 235] on button "C reject" at bounding box center [456, 236] width 227 height 33
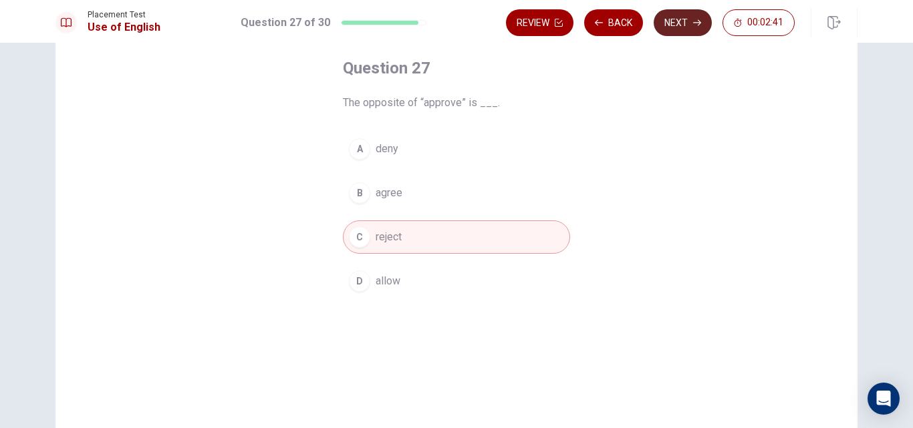
click at [679, 24] on button "Next" at bounding box center [682, 22] width 58 height 27
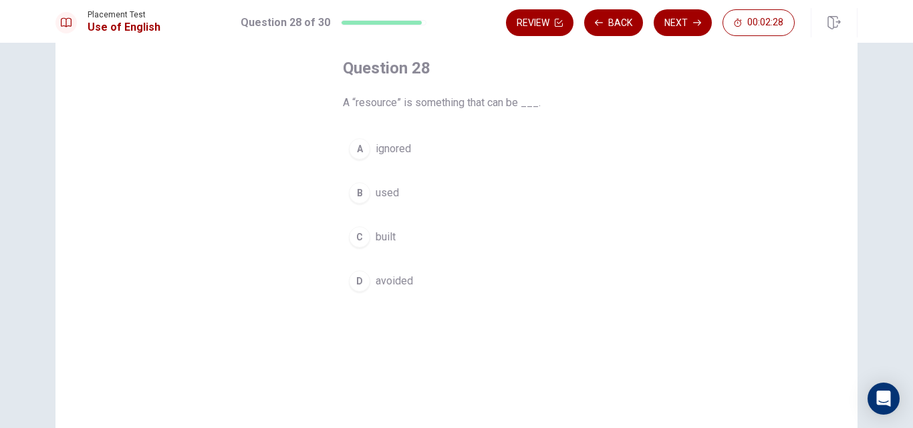
click at [412, 192] on button "B used" at bounding box center [456, 192] width 227 height 33
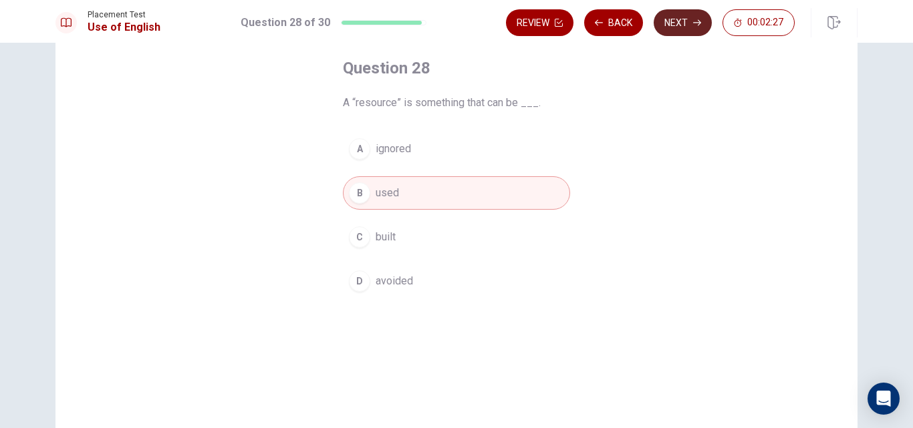
click at [688, 25] on button "Next" at bounding box center [682, 22] width 58 height 27
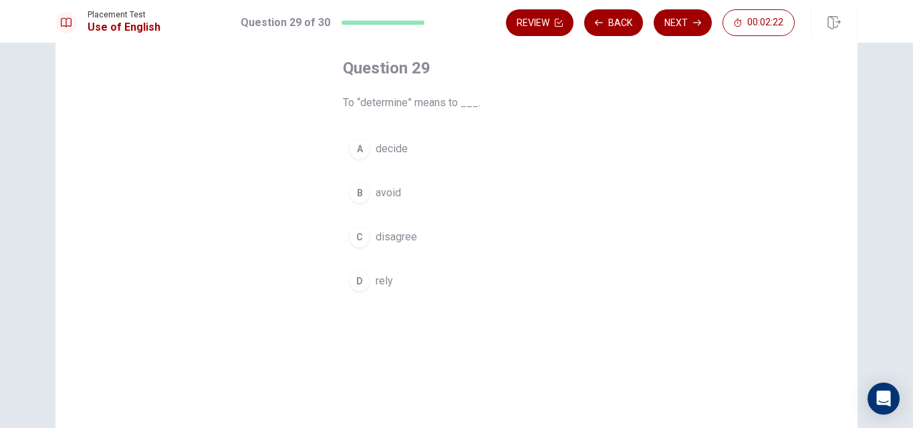
click at [377, 152] on span "decide" at bounding box center [391, 149] width 32 height 16
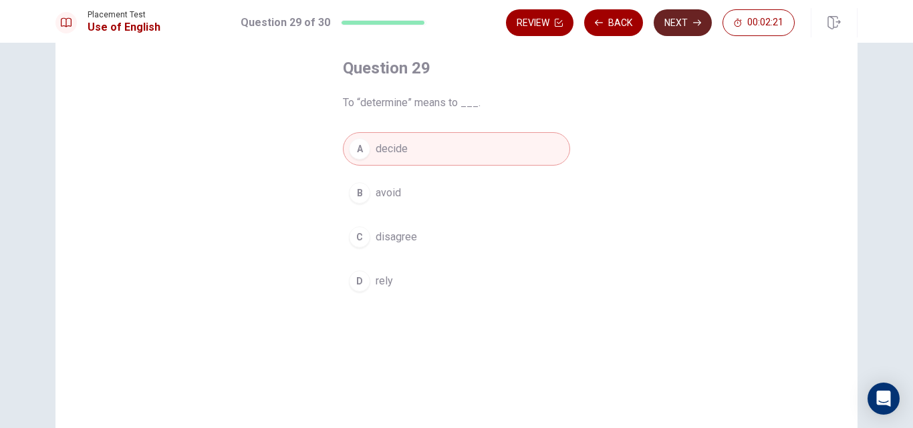
click at [694, 21] on icon "button" at bounding box center [697, 23] width 8 height 8
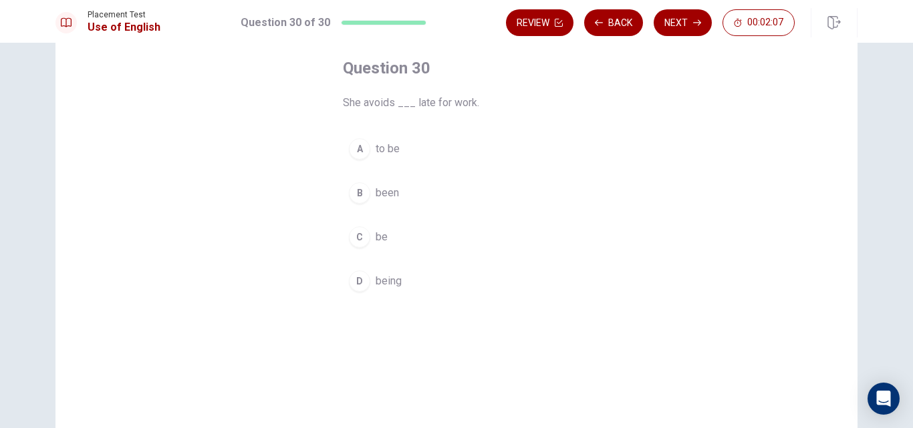
click at [392, 281] on span "being" at bounding box center [388, 281] width 26 height 16
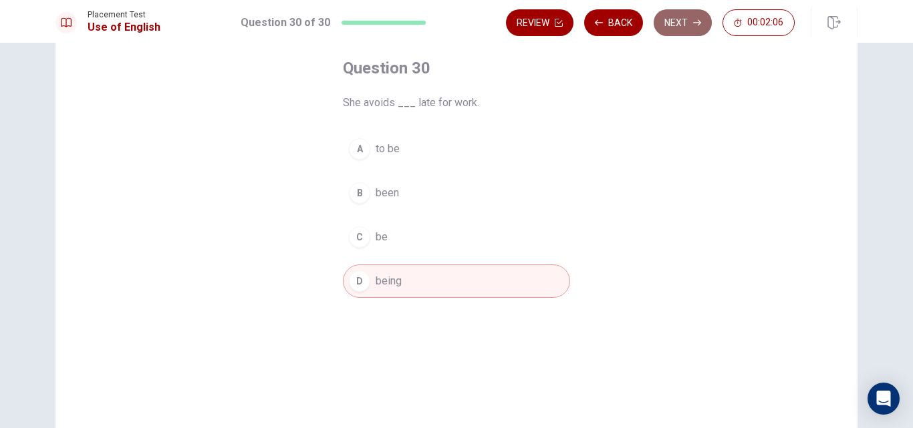
click at [692, 17] on button "Next" at bounding box center [682, 22] width 58 height 27
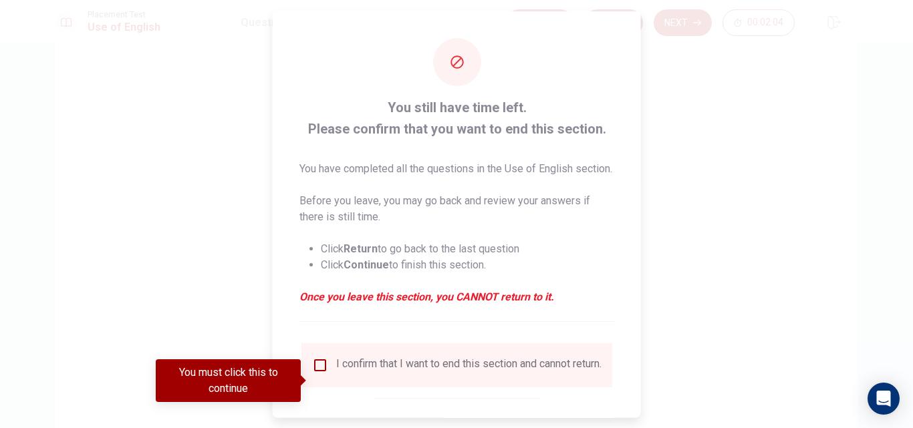
click at [315, 373] on input "You must click this to continue" at bounding box center [320, 365] width 16 height 16
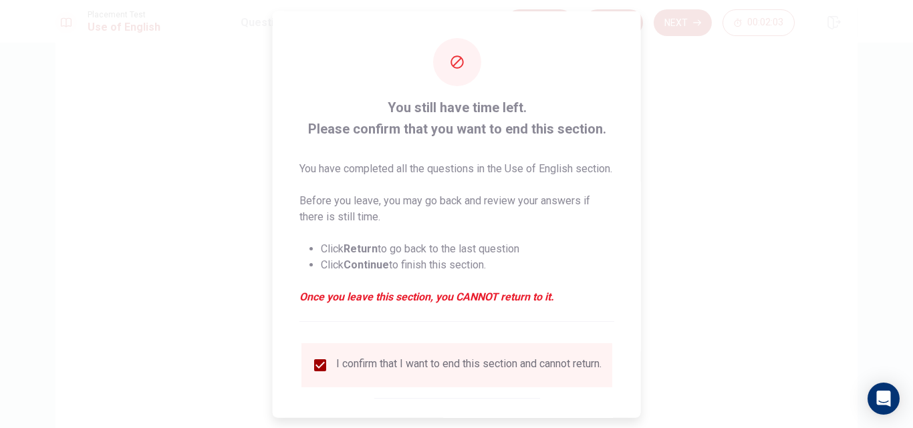
scroll to position [86, 0]
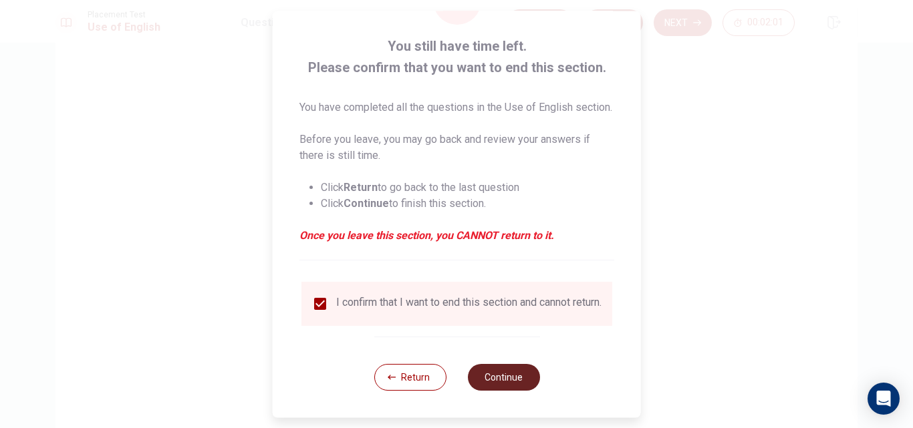
click at [509, 381] on button "Continue" at bounding box center [503, 377] width 72 height 27
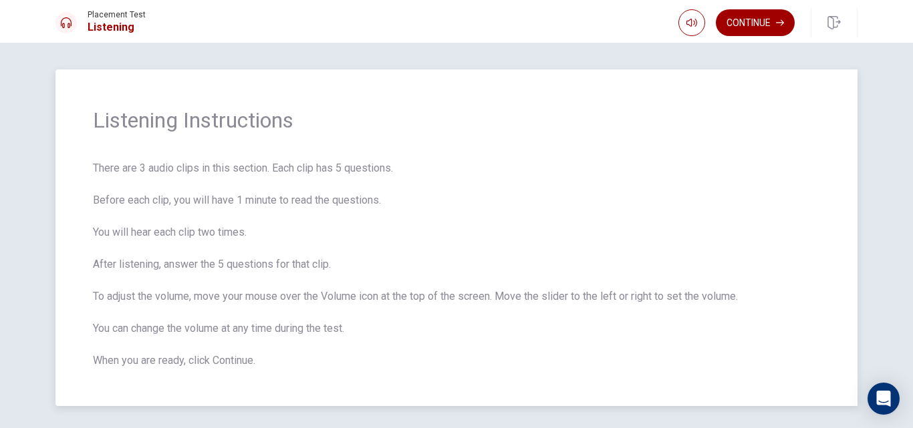
scroll to position [47, 0]
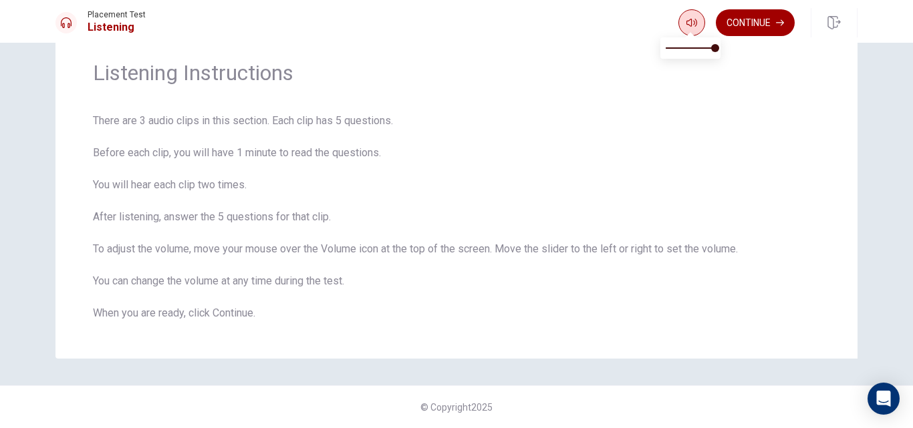
click at [692, 16] on button "button" at bounding box center [691, 22] width 27 height 27
drag, startPoint x: 716, startPoint y: 47, endPoint x: 699, endPoint y: 45, distance: 17.6
click at [699, 45] on span at bounding box center [700, 48] width 8 height 8
click at [698, 45] on span at bounding box center [700, 48] width 8 height 8
click at [707, 49] on span at bounding box center [710, 48] width 8 height 8
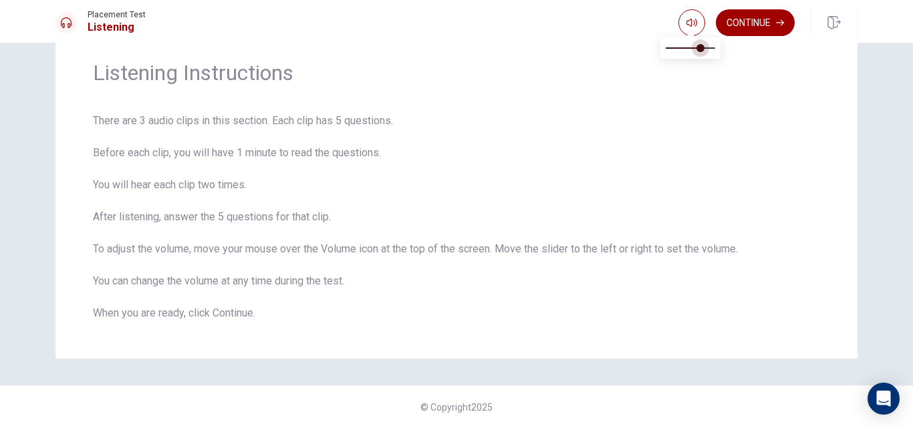
type input "0.8"
click at [706, 49] on span at bounding box center [705, 48] width 8 height 8
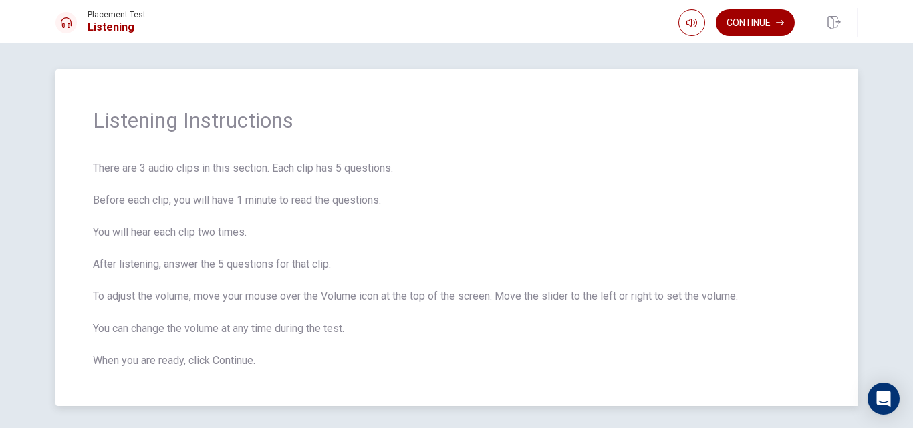
click at [713, 199] on span "There are 3 audio clips in this section. Each clip has 5 questions. Before each…" at bounding box center [456, 264] width 727 height 208
click at [750, 23] on button "Continue" at bounding box center [754, 22] width 79 height 27
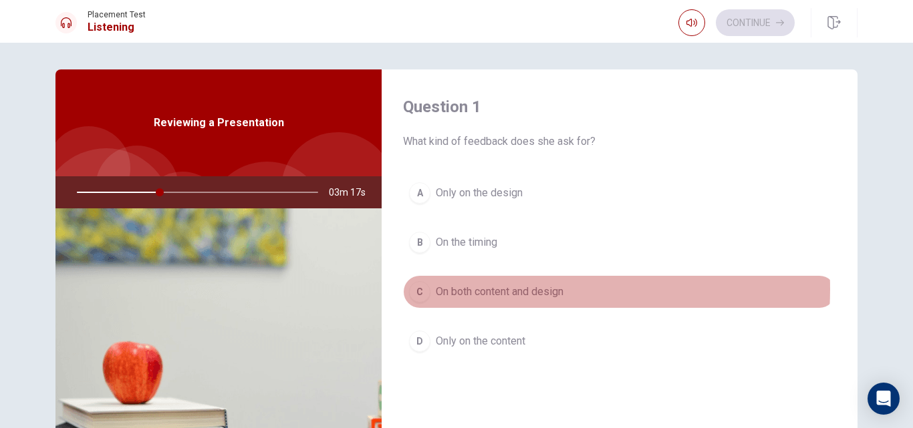
click at [505, 289] on span "On both content and design" at bounding box center [500, 292] width 128 height 16
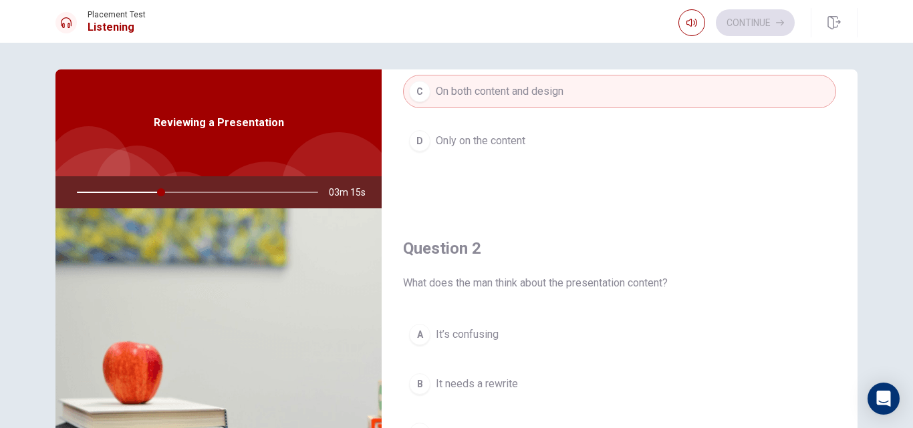
scroll to position [334, 0]
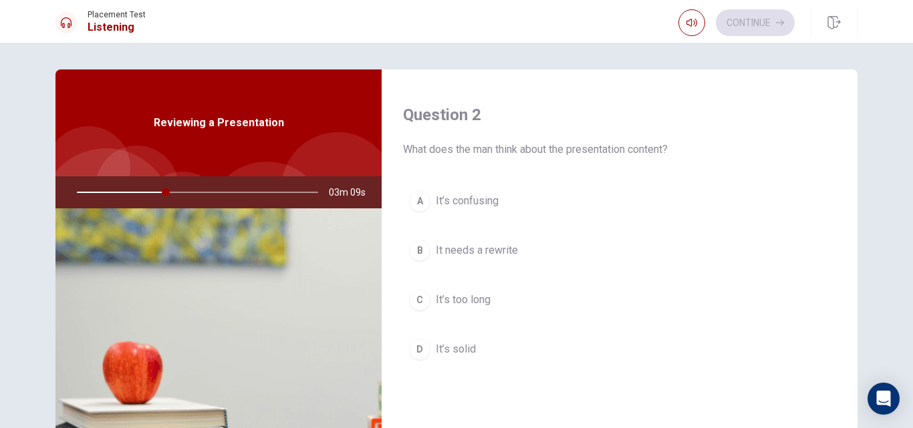
click at [463, 354] on span "It’s solid" at bounding box center [456, 349] width 40 height 16
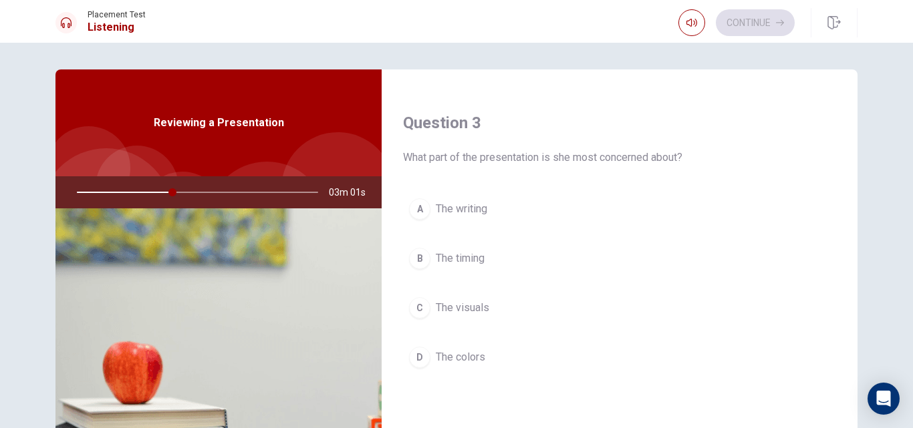
scroll to position [735, 0]
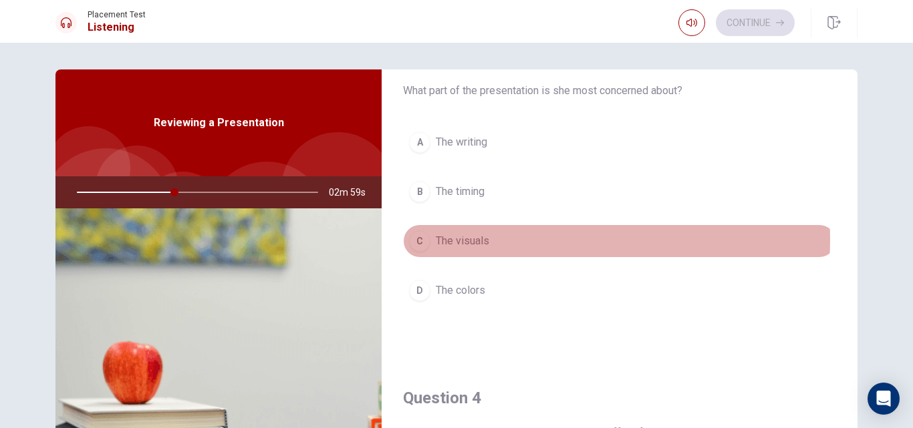
click at [502, 239] on button "C The visuals" at bounding box center [619, 240] width 433 height 33
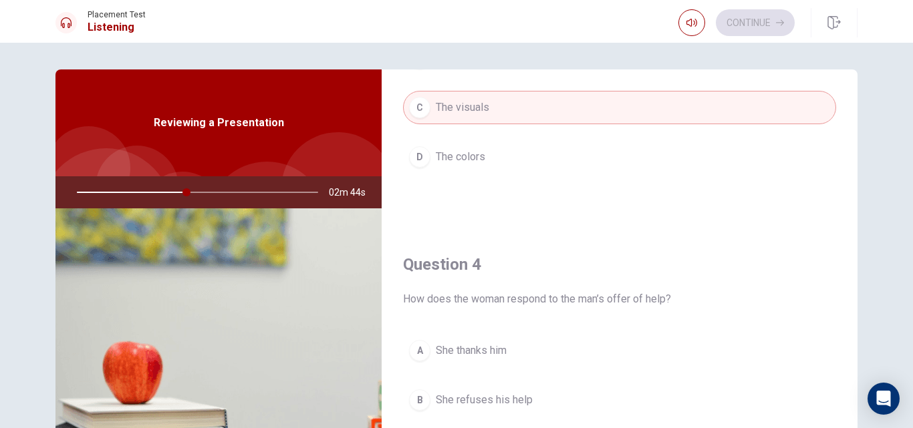
scroll to position [1002, 0]
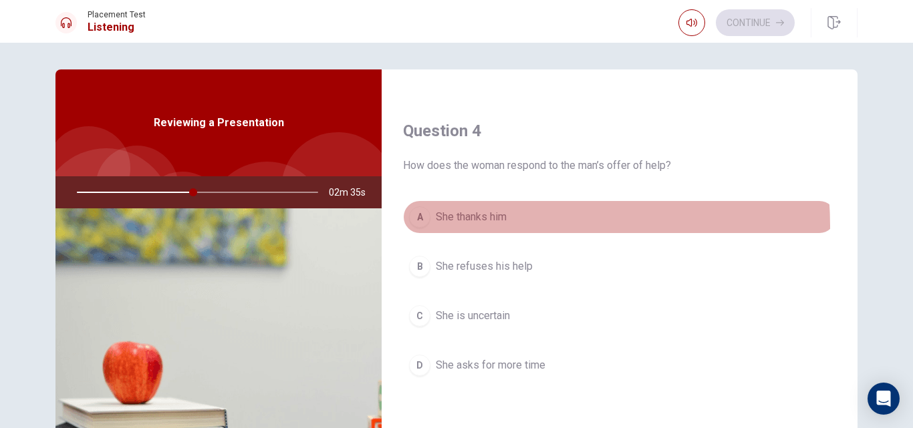
click at [488, 226] on button "A She thanks him" at bounding box center [619, 216] width 433 height 33
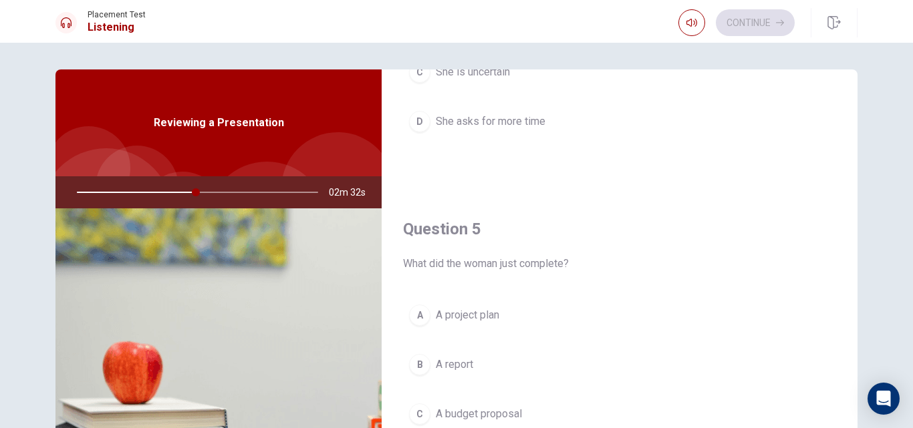
scroll to position [67, 0]
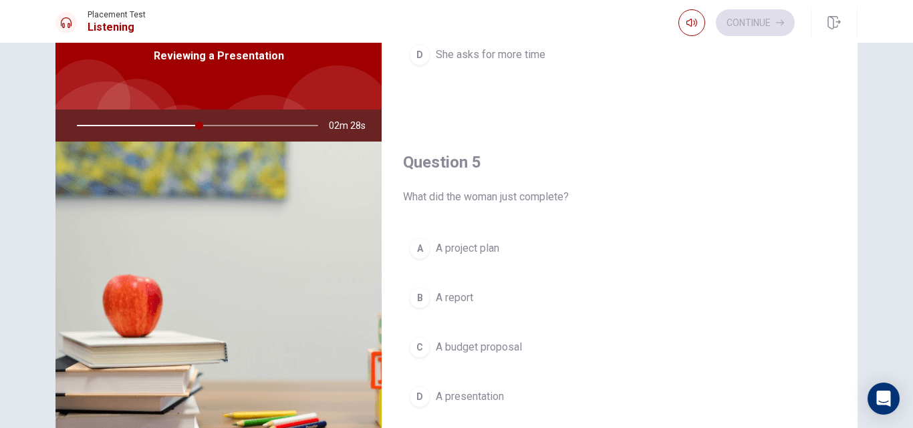
drag, startPoint x: 192, startPoint y: 122, endPoint x: 170, endPoint y: 126, distance: 23.1
click at [170, 126] on div at bounding box center [195, 126] width 268 height 32
click at [492, 398] on span "A presentation" at bounding box center [470, 397] width 68 height 16
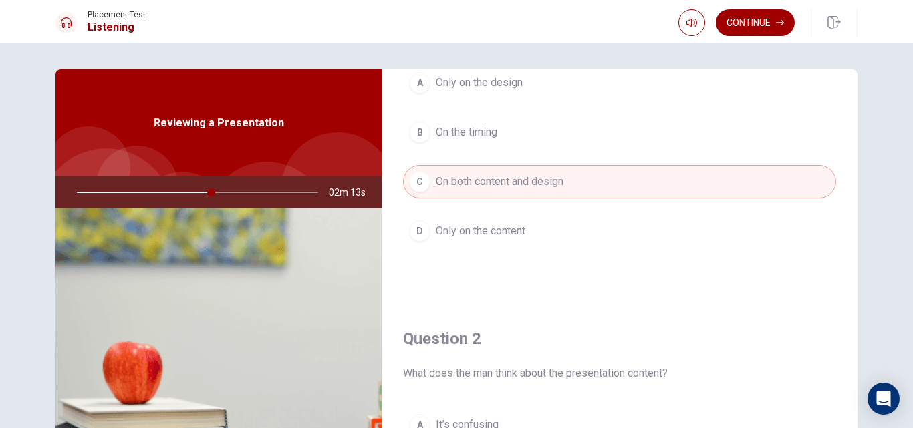
scroll to position [43, 0]
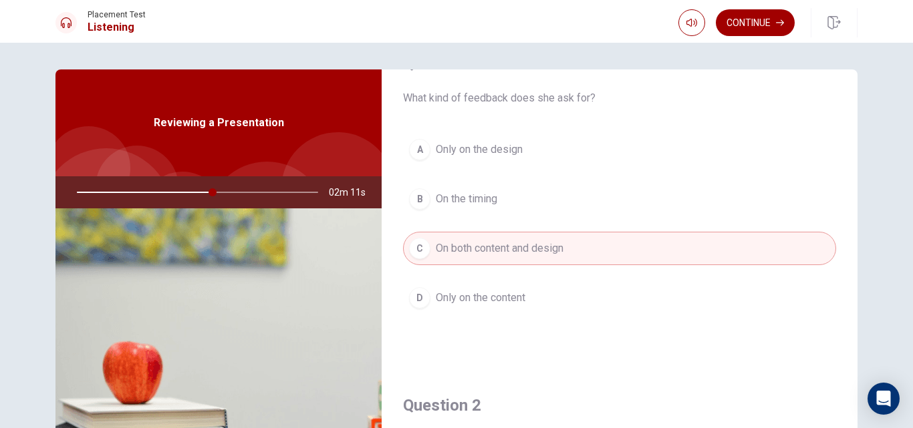
drag, startPoint x: 208, startPoint y: 189, endPoint x: 216, endPoint y: 192, distance: 8.4
click at [216, 192] on div at bounding box center [195, 192] width 268 height 32
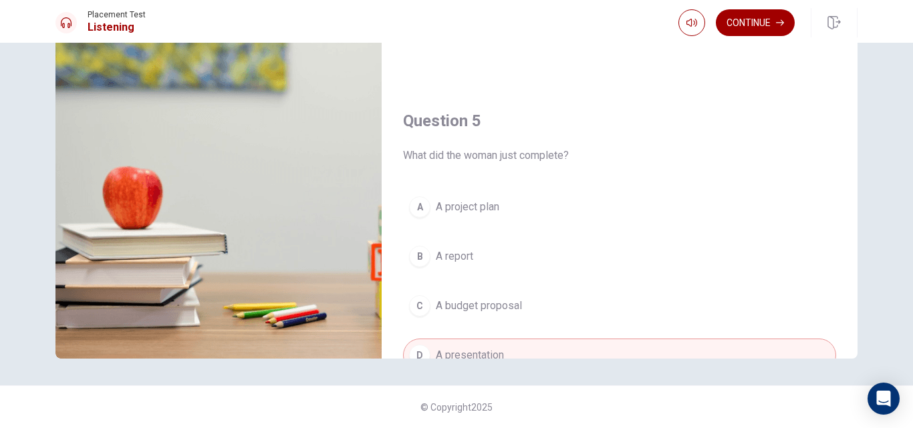
scroll to position [1246, 0]
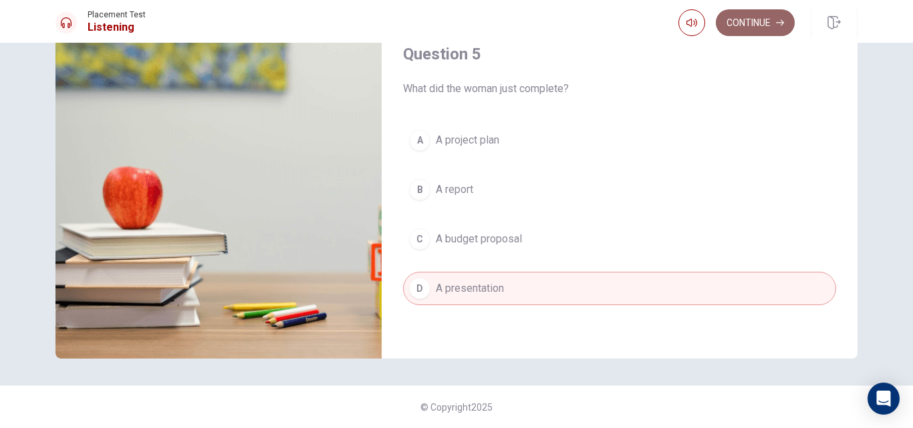
click at [744, 28] on button "Continue" at bounding box center [754, 22] width 79 height 27
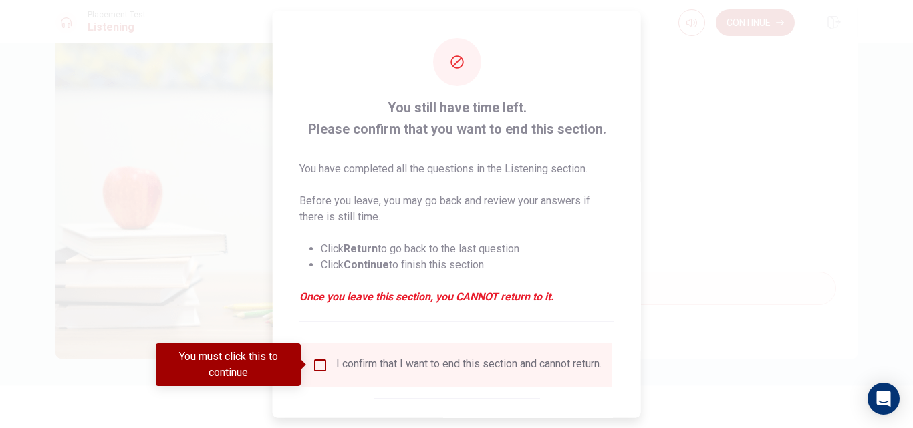
click at [319, 359] on input "You must click this to continue" at bounding box center [320, 365] width 16 height 16
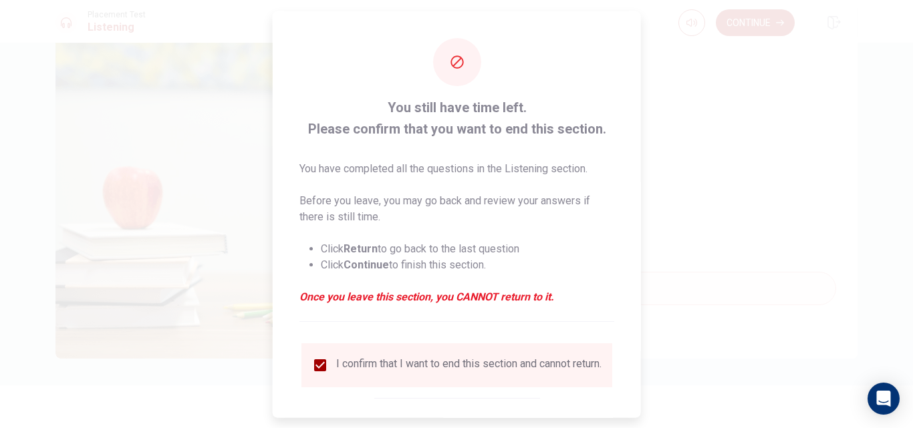
scroll to position [70, 0]
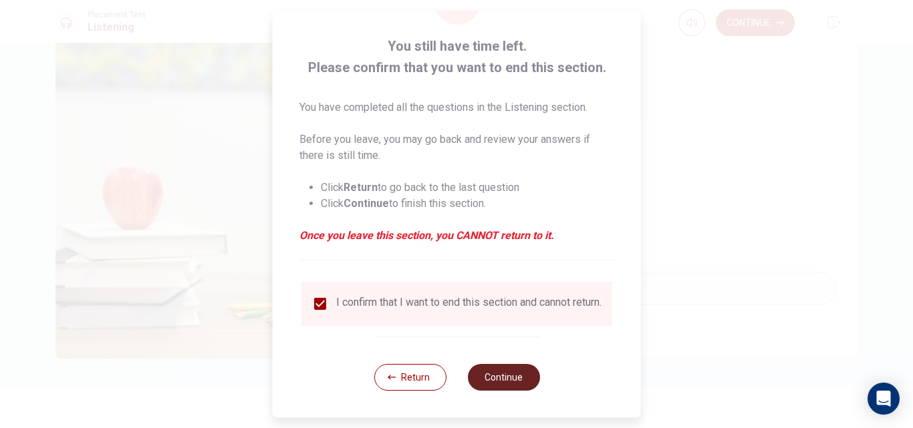
click at [487, 371] on button "Continue" at bounding box center [503, 377] width 72 height 27
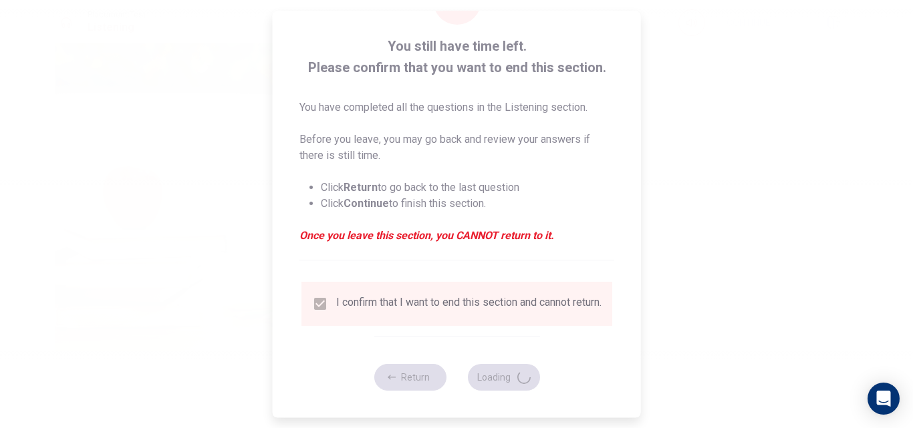
type input "91"
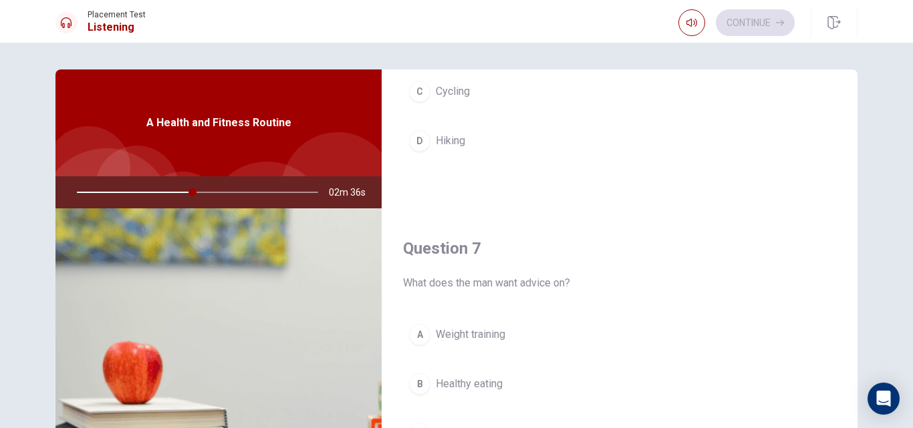
scroll to position [0, 0]
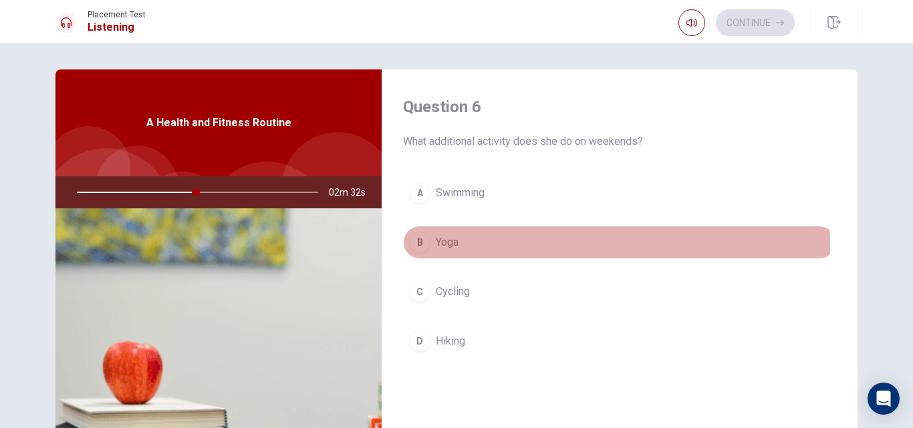
click at [456, 247] on span "Yoga" at bounding box center [447, 242] width 23 height 16
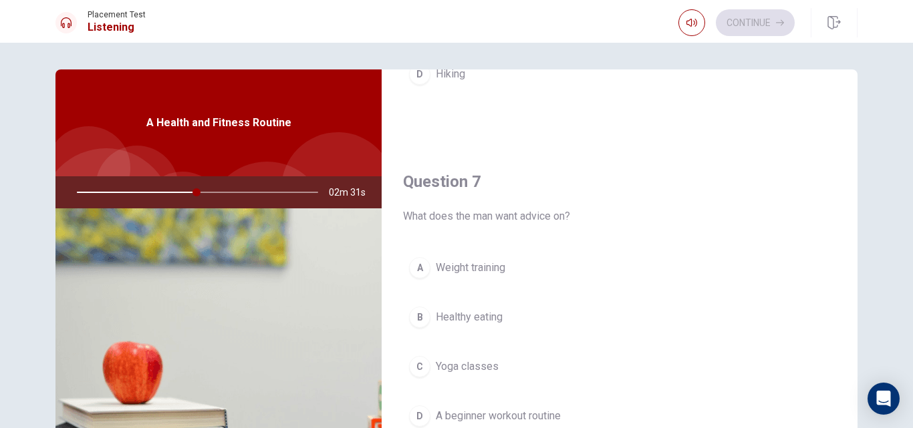
scroll to position [334, 0]
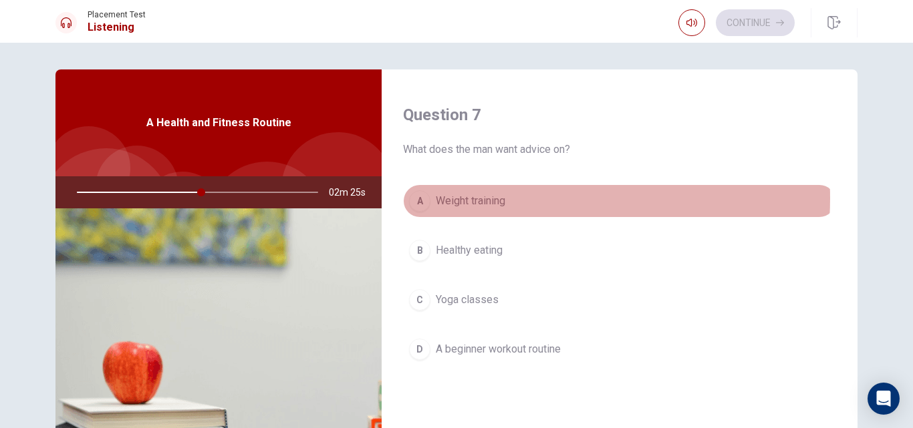
click at [506, 198] on button "A Weight training" at bounding box center [619, 200] width 433 height 33
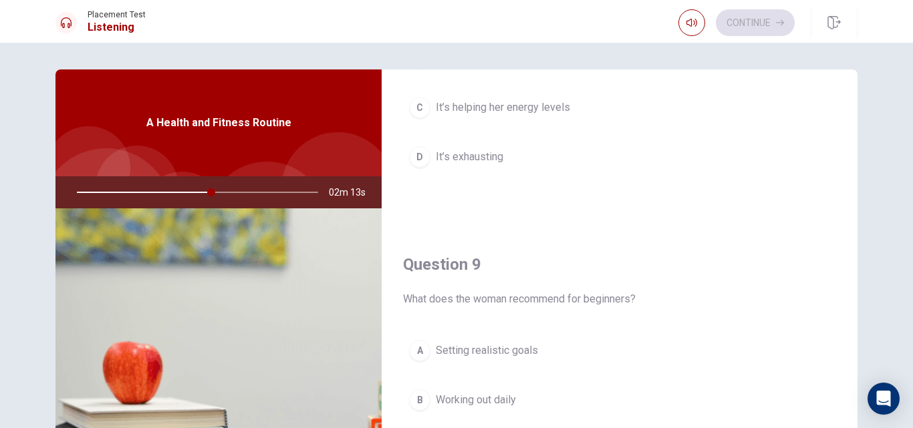
scroll to position [1069, 0]
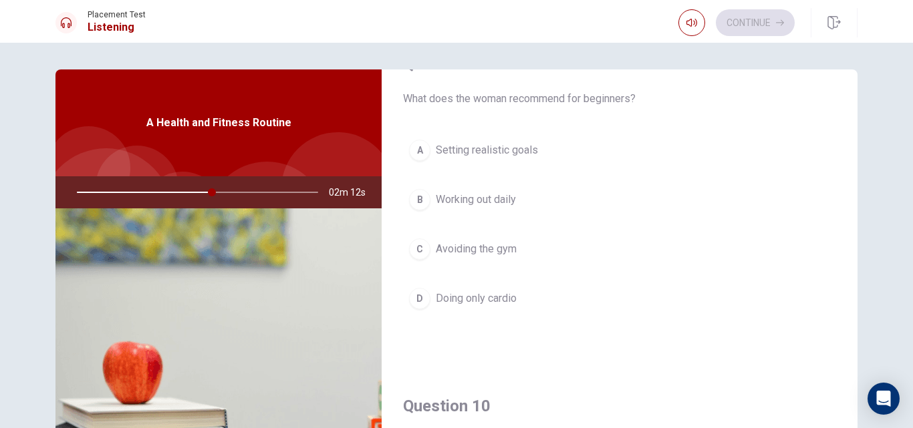
click at [518, 148] on span "Setting realistic goals" at bounding box center [487, 150] width 102 height 16
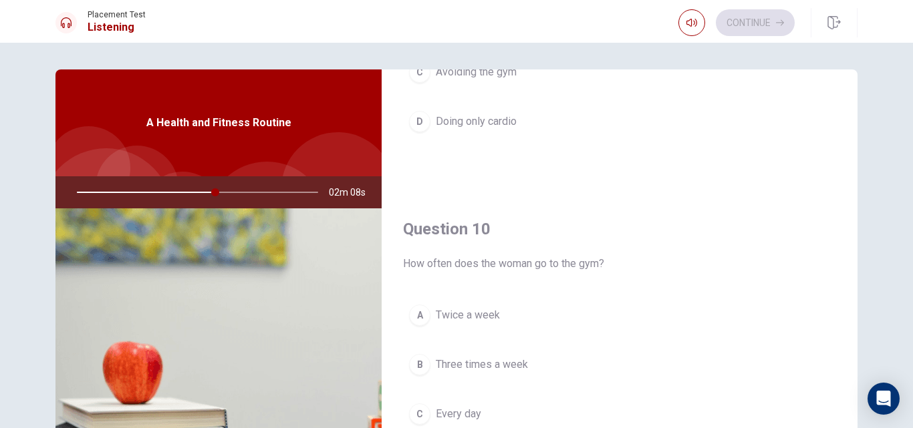
scroll to position [67, 0]
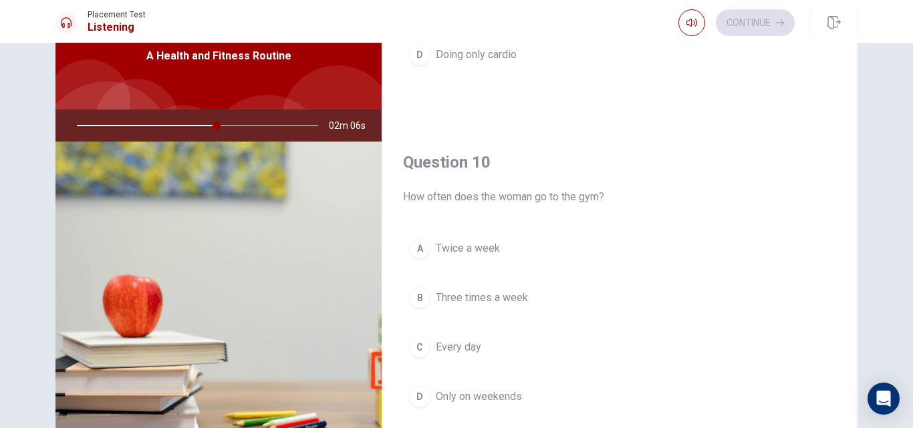
click at [475, 299] on span "Three times a week" at bounding box center [482, 298] width 92 height 16
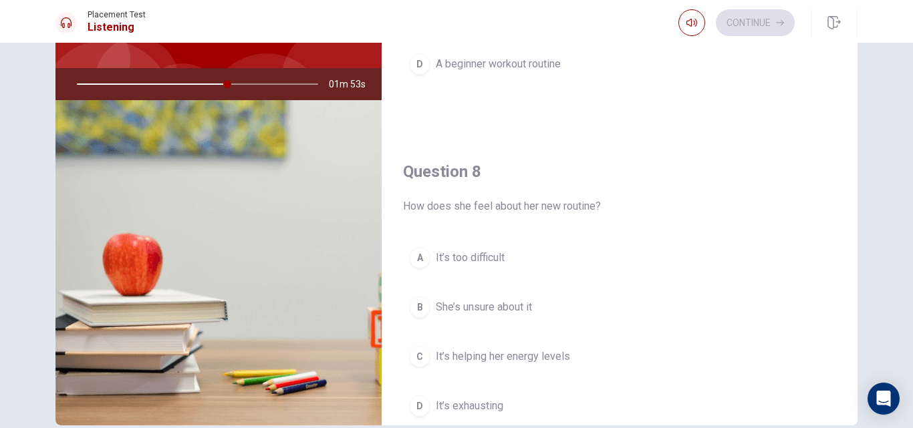
scroll to position [645, 0]
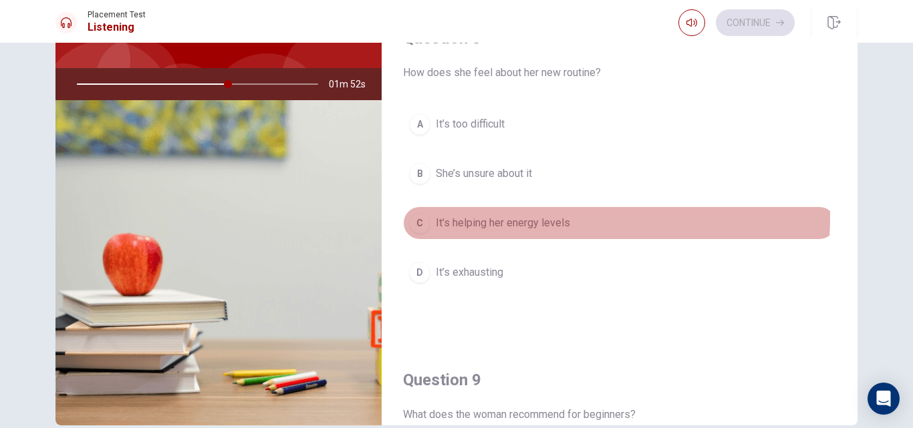
click at [527, 218] on span "It’s helping her energy levels" at bounding box center [503, 223] width 134 height 16
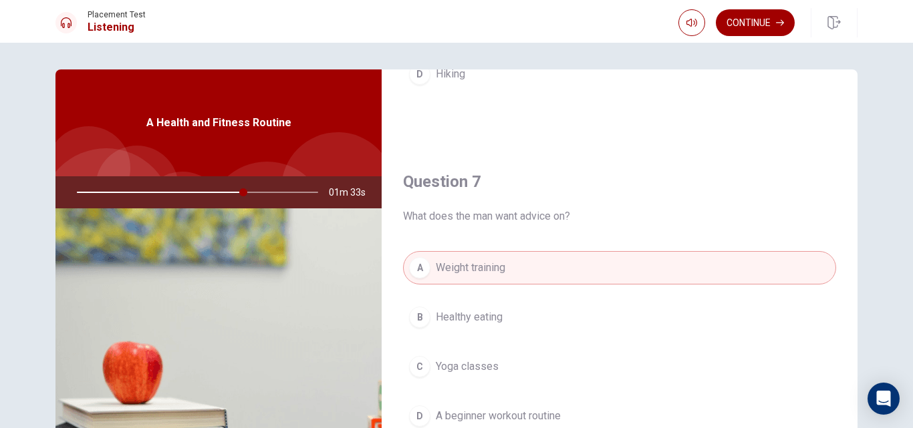
scroll to position [334, 0]
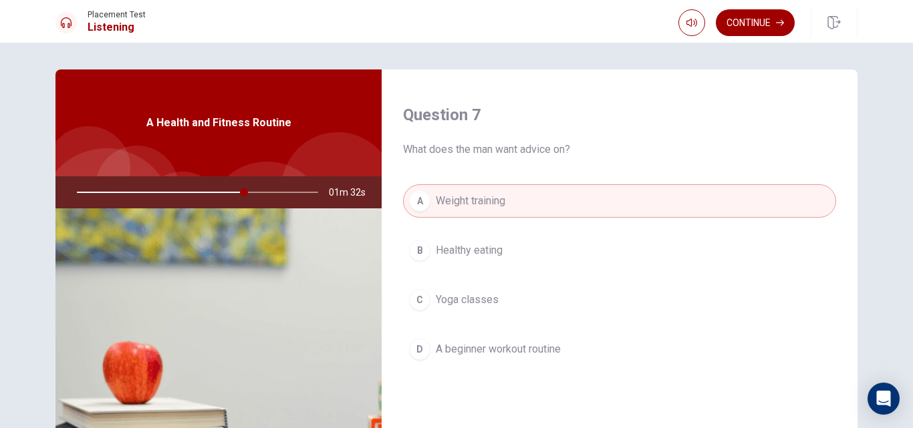
click at [538, 345] on span "A beginner workout routine" at bounding box center [498, 349] width 125 height 16
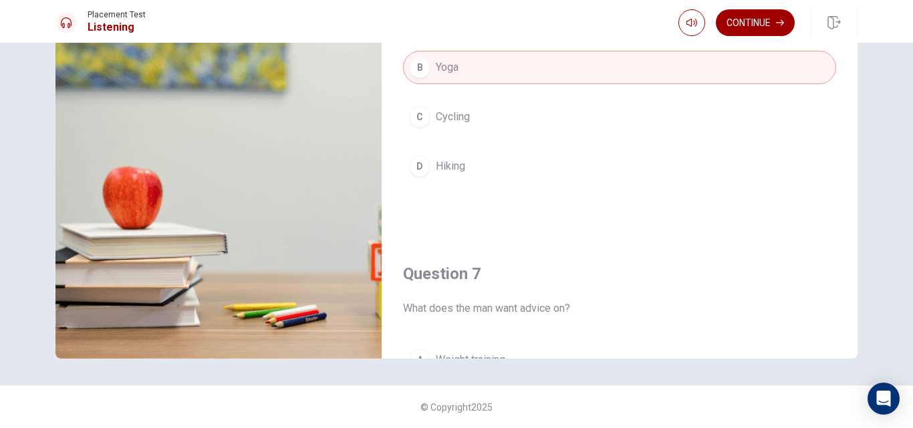
scroll to position [0, 0]
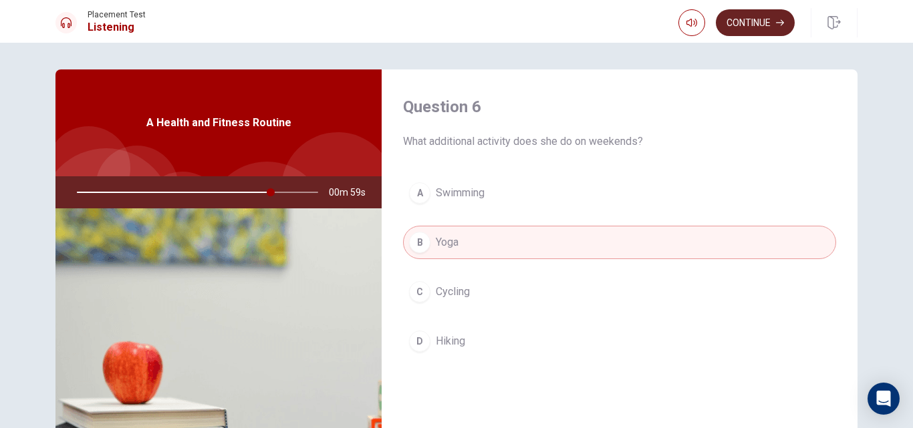
click at [758, 31] on button "Continue" at bounding box center [754, 22] width 79 height 27
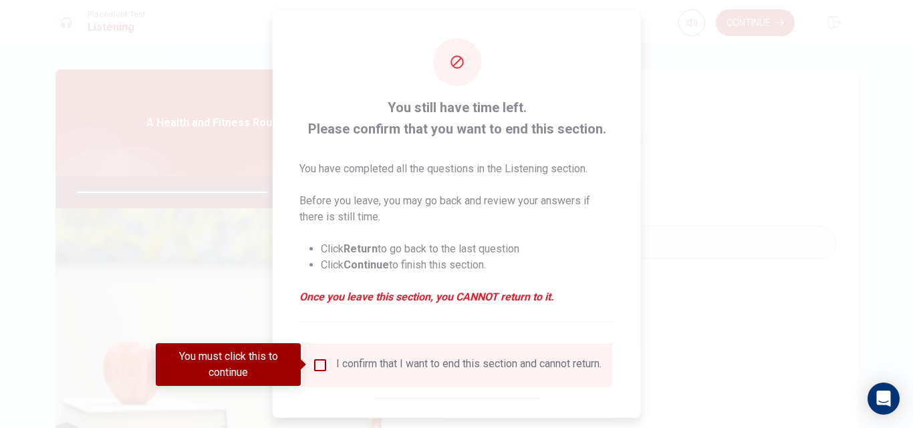
click at [697, 263] on div at bounding box center [456, 214] width 913 height 428
click at [205, 317] on div at bounding box center [456, 214] width 913 height 428
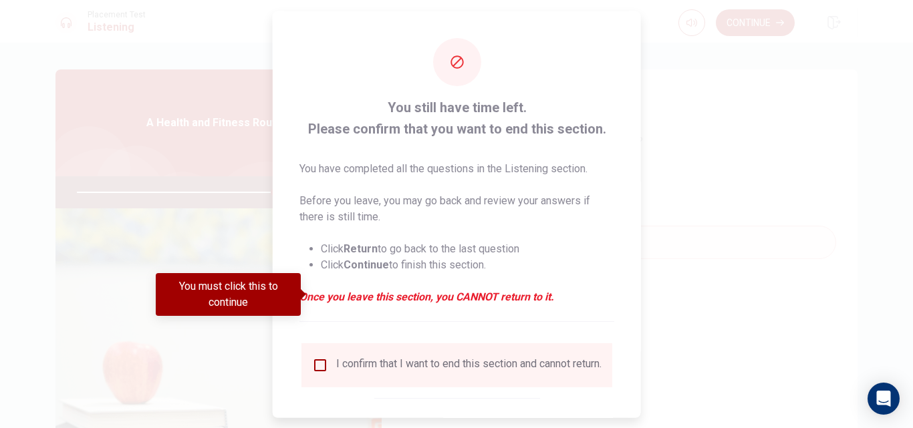
scroll to position [70, 0]
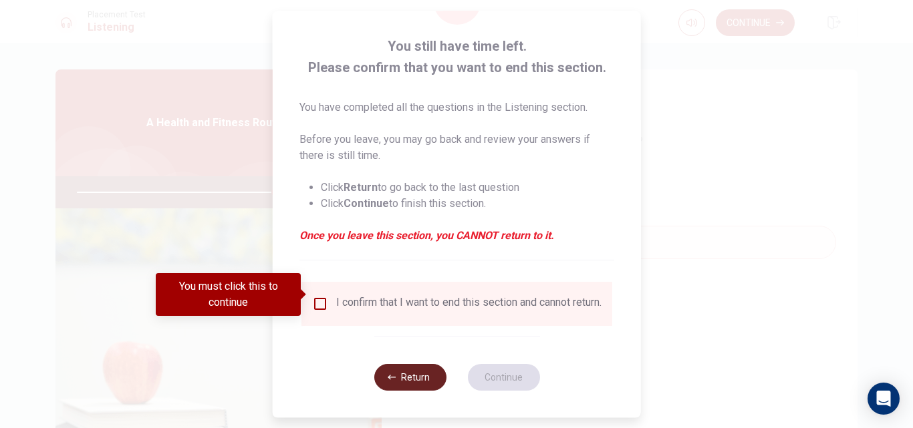
click at [401, 371] on button "Return" at bounding box center [409, 377] width 72 height 27
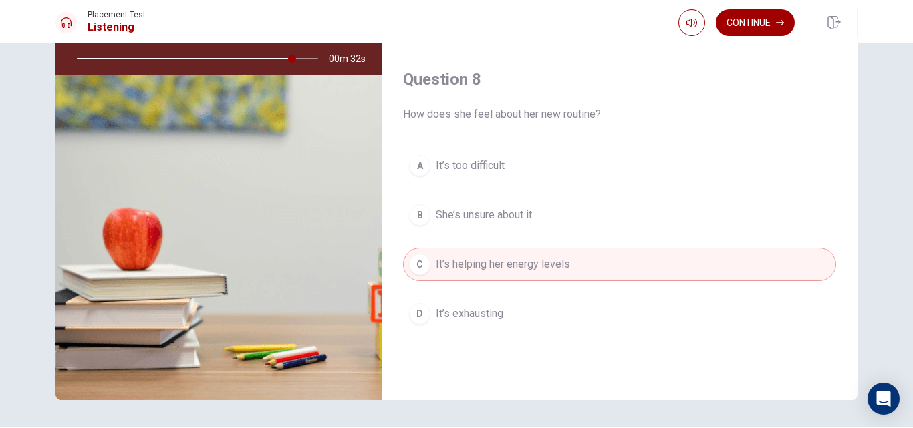
scroll to position [244, 0]
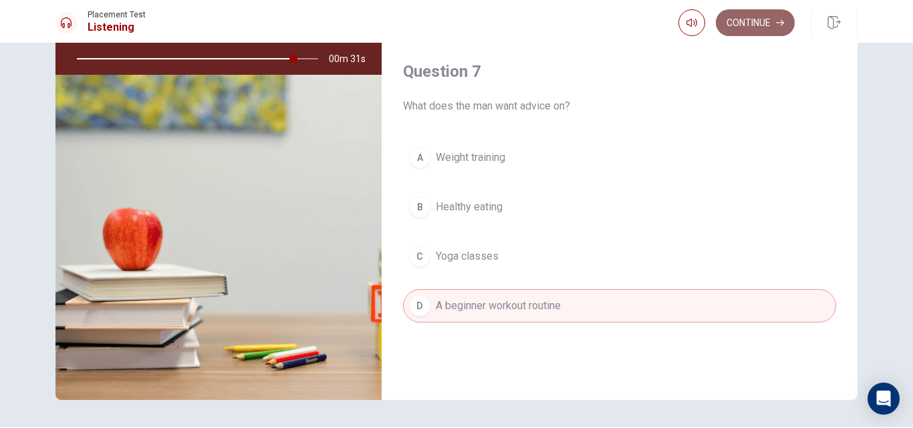
click at [778, 16] on button "Continue" at bounding box center [754, 22] width 79 height 27
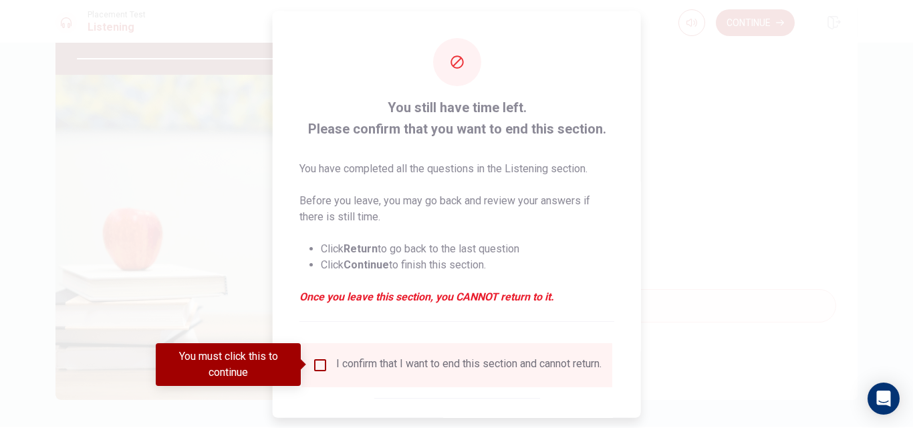
click at [319, 367] on input "You must click this to continue" at bounding box center [320, 365] width 16 height 16
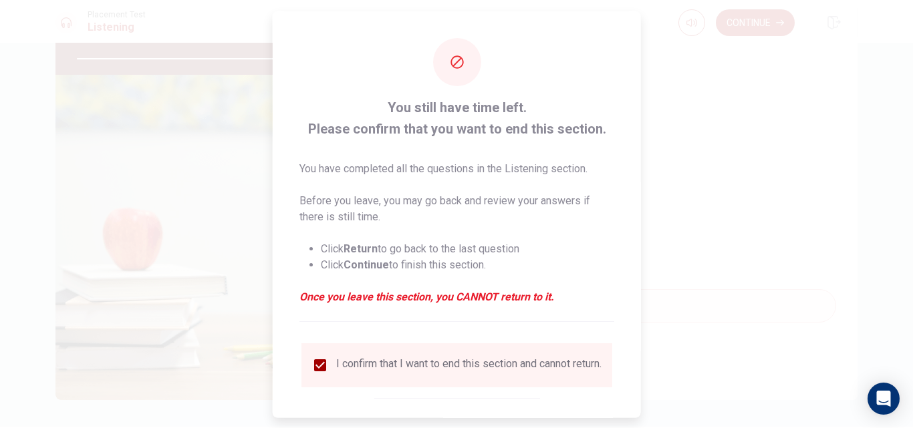
scroll to position [70, 0]
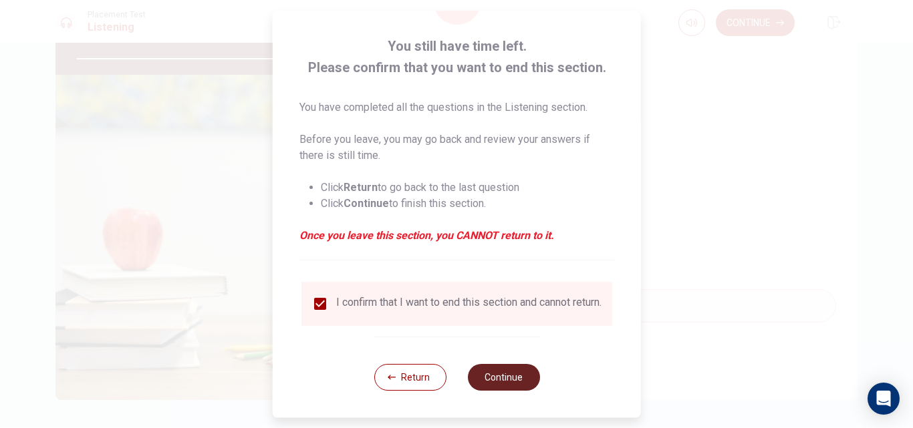
click at [507, 375] on button "Continue" at bounding box center [503, 377] width 72 height 27
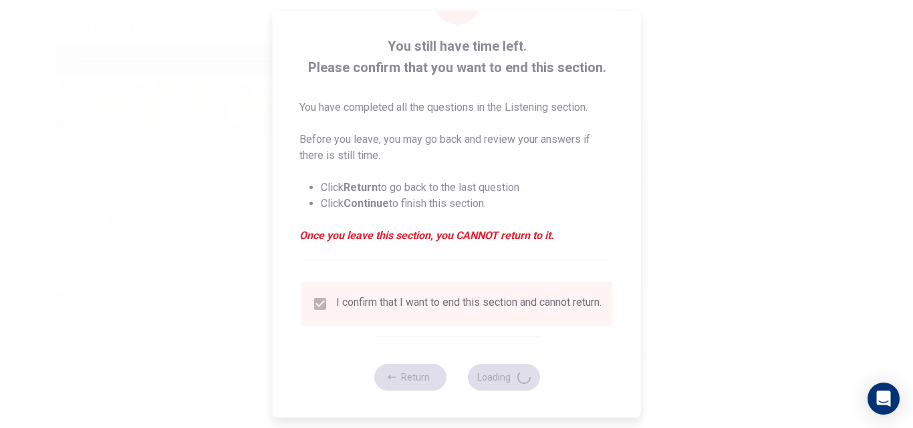
type input "92"
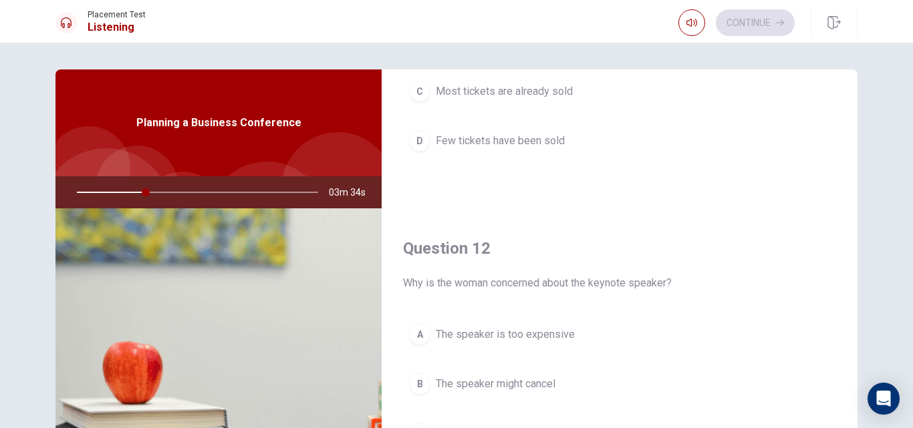
scroll to position [0, 0]
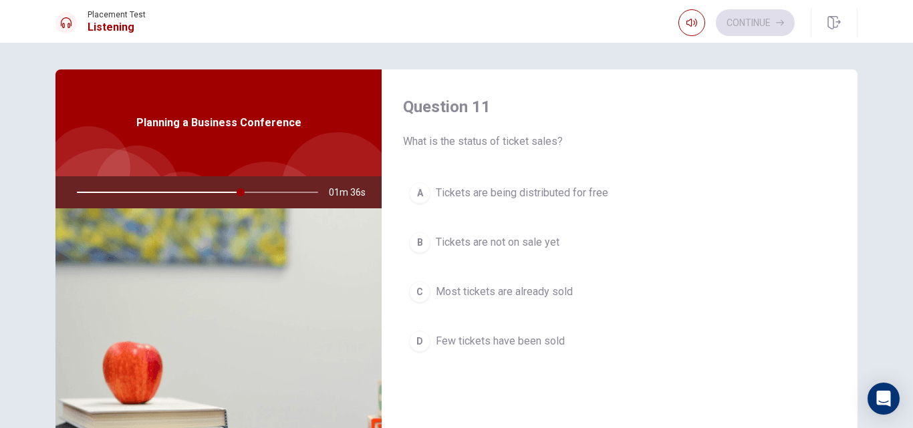
click at [543, 291] on span "Most tickets are already sold" at bounding box center [504, 292] width 137 height 16
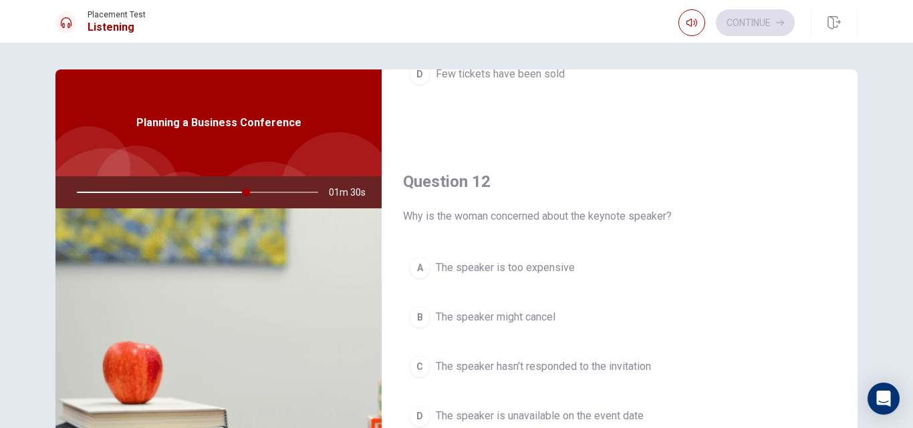
scroll to position [334, 0]
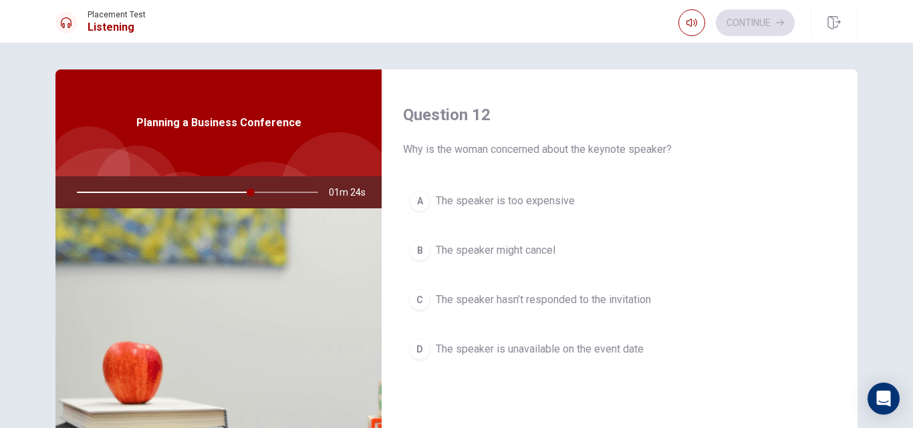
click at [581, 349] on span "The speaker is unavailable on the event date" at bounding box center [540, 349] width 208 height 16
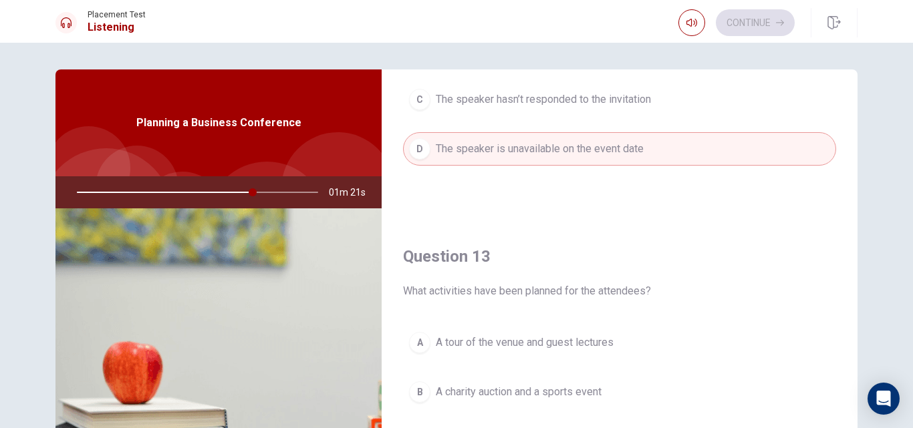
scroll to position [668, 0]
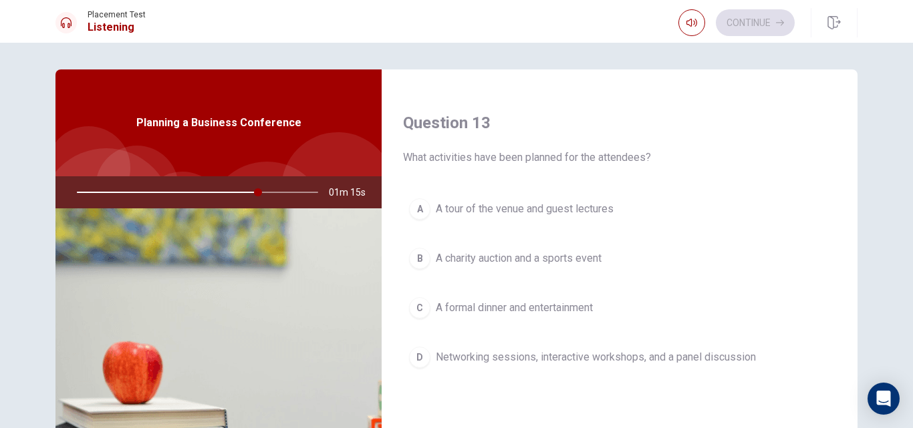
click at [529, 357] on span "Networking sessions, interactive workshops, and a panel discussion" at bounding box center [596, 357] width 320 height 16
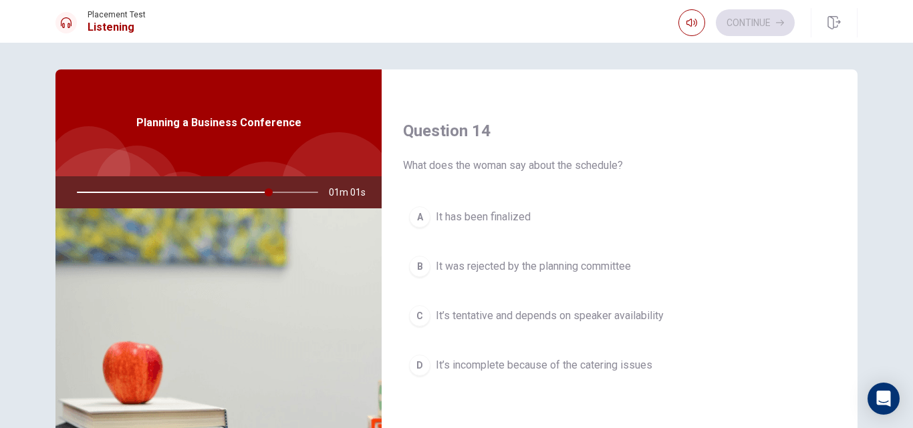
scroll to position [1069, 0]
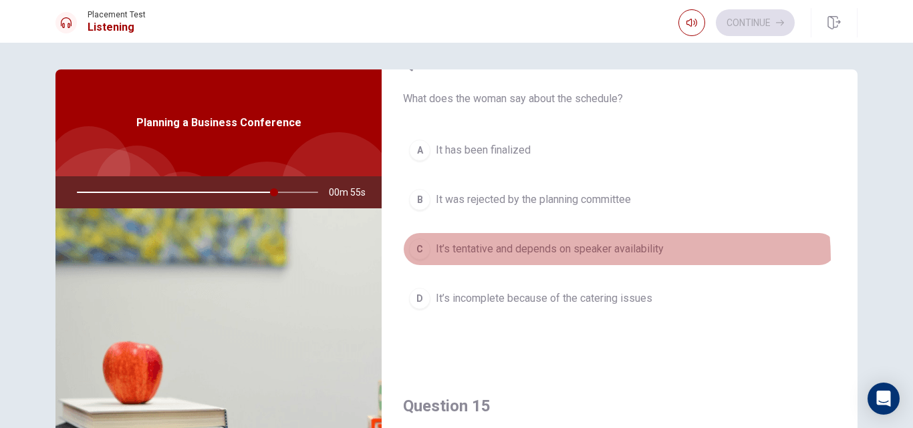
click at [579, 259] on button "C It’s tentative and depends on speaker availability" at bounding box center [619, 248] width 433 height 33
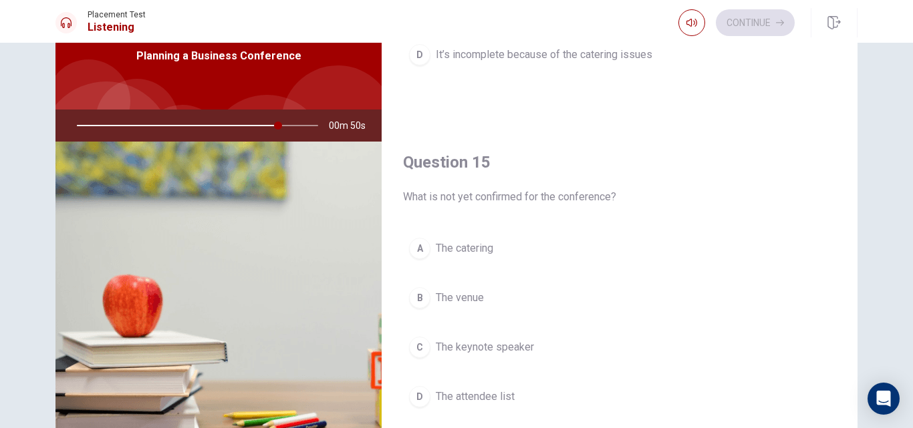
scroll to position [134, 0]
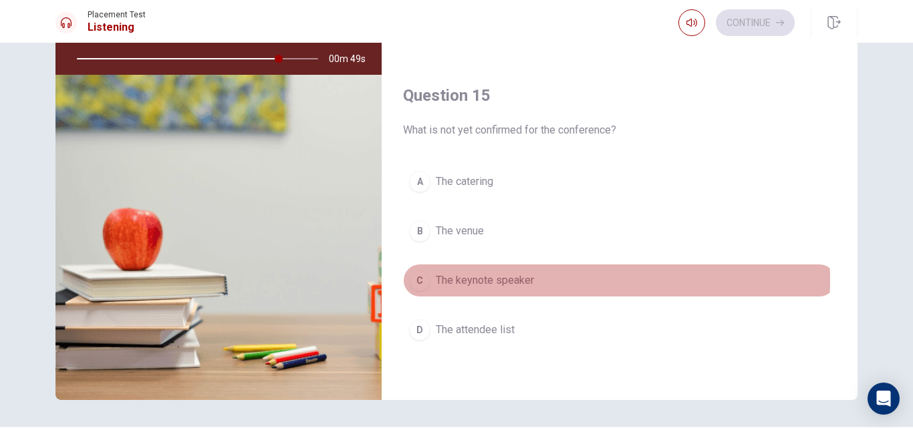
click at [548, 280] on button "C The keynote speaker" at bounding box center [619, 280] width 433 height 33
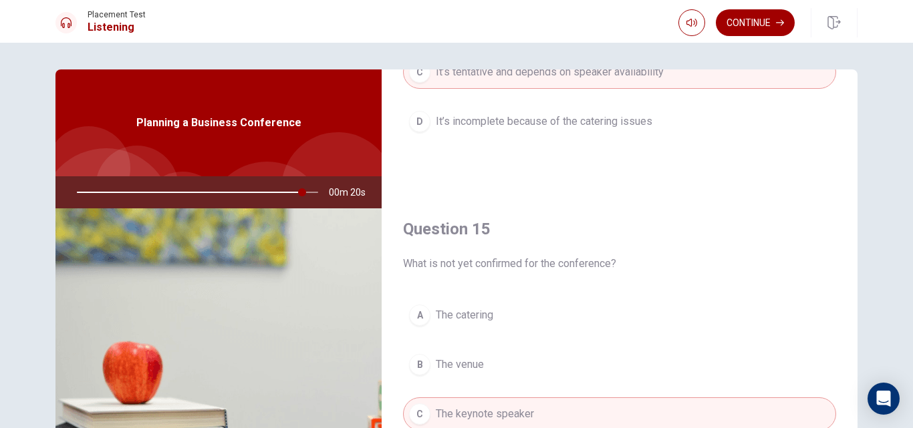
scroll to position [1112, 0]
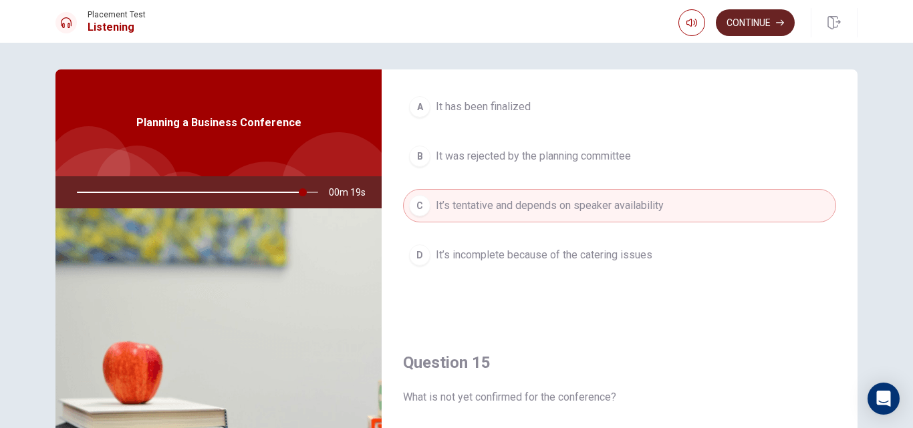
click at [744, 26] on button "Continue" at bounding box center [754, 22] width 79 height 27
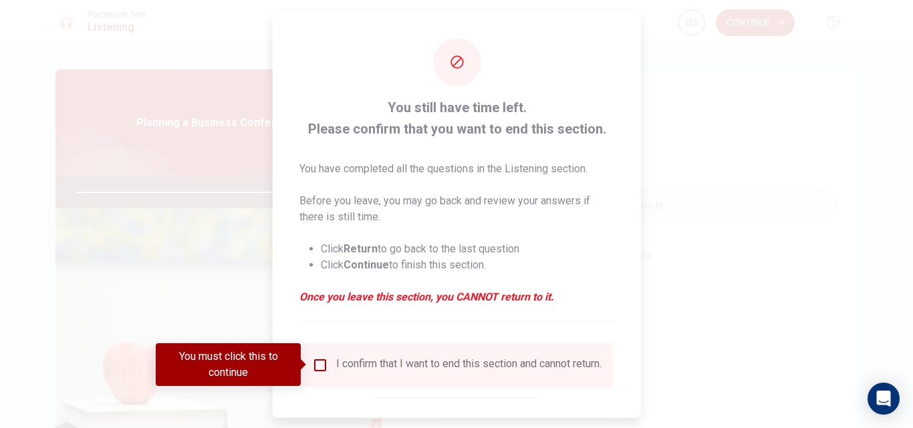
click at [323, 361] on input "You must click this to continue" at bounding box center [320, 365] width 16 height 16
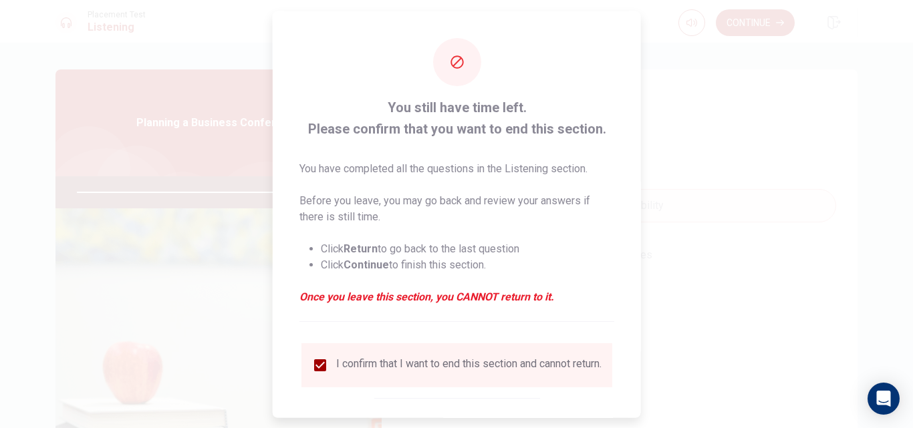
scroll to position [70, 0]
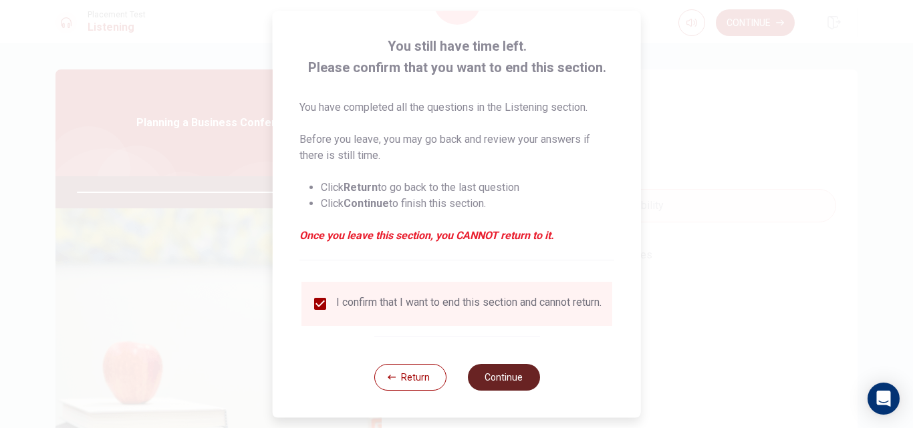
click at [498, 377] on button "Continue" at bounding box center [503, 377] width 72 height 27
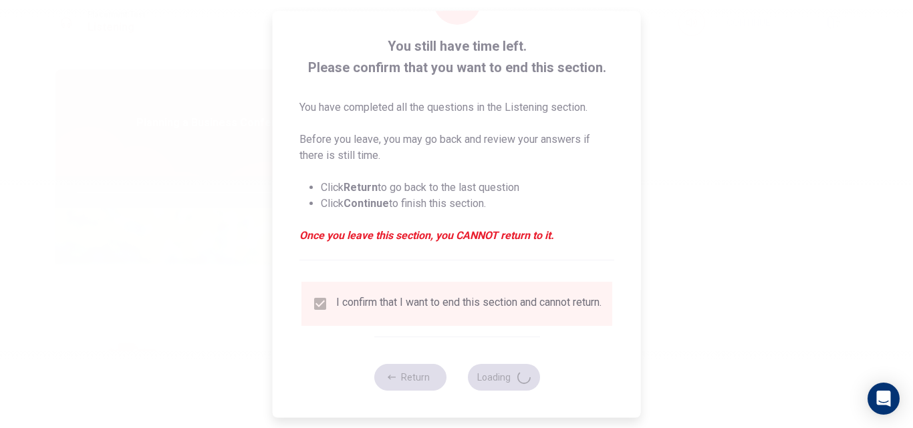
type input "96"
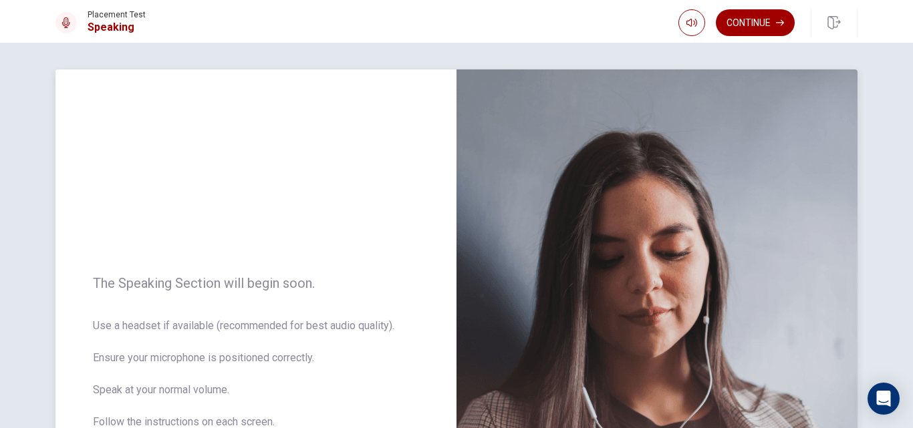
scroll to position [293, 0]
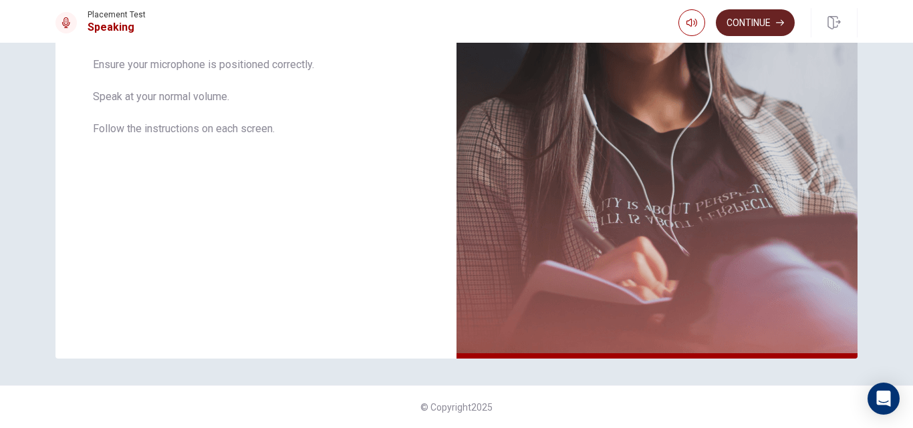
click at [780, 20] on icon "button" at bounding box center [780, 23] width 8 height 6
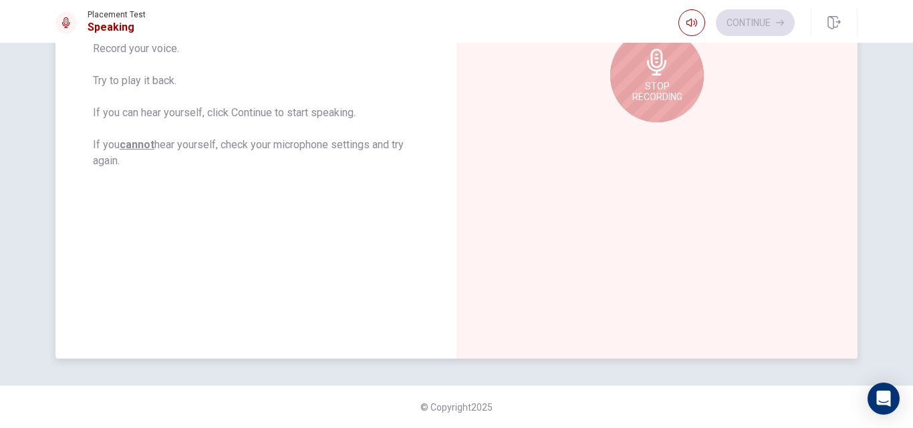
scroll to position [160, 0]
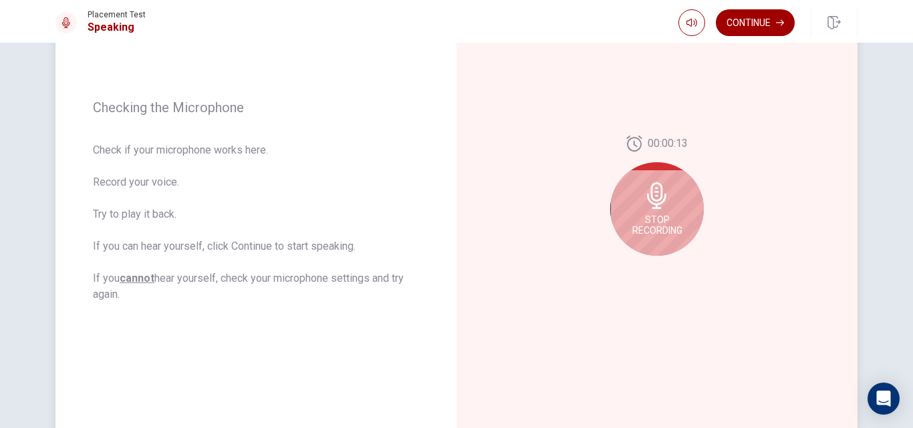
click at [651, 207] on icon at bounding box center [656, 195] width 19 height 27
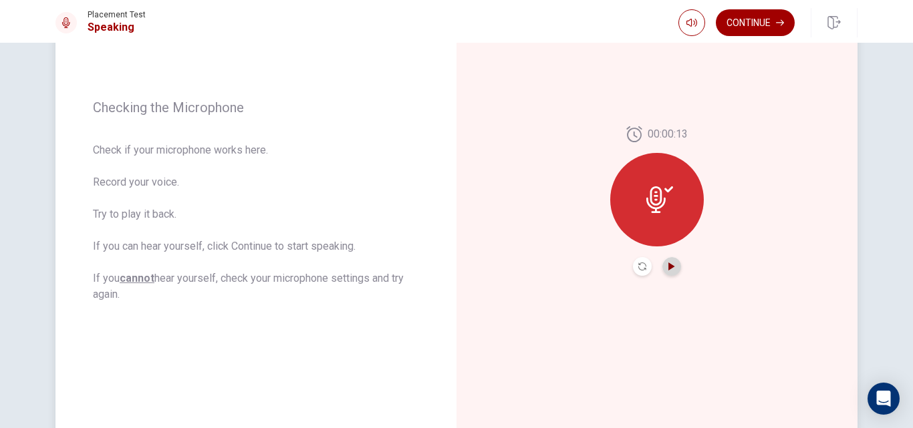
click at [668, 265] on icon "Play Audio" at bounding box center [671, 267] width 6 height 8
click at [642, 173] on div at bounding box center [657, 200] width 94 height 94
click at [667, 263] on icon "Play Audio" at bounding box center [671, 267] width 8 height 8
click at [641, 267] on icon "Record Again" at bounding box center [642, 267] width 8 height 8
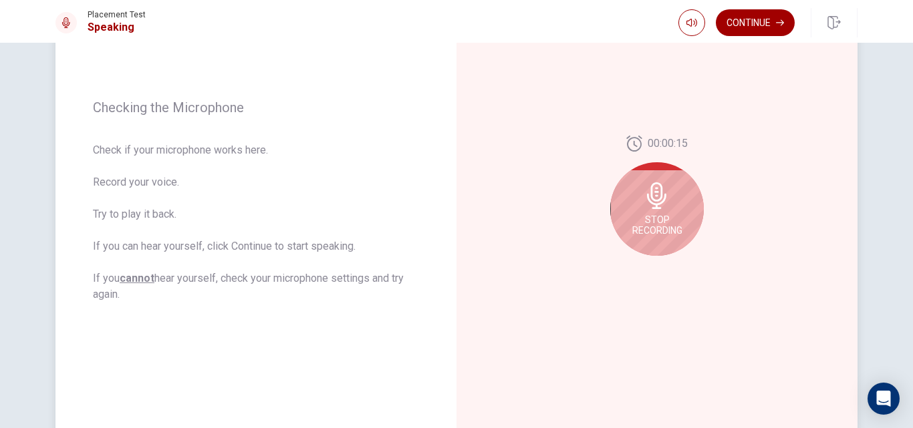
click at [667, 192] on div "Stop Recording" at bounding box center [657, 209] width 94 height 94
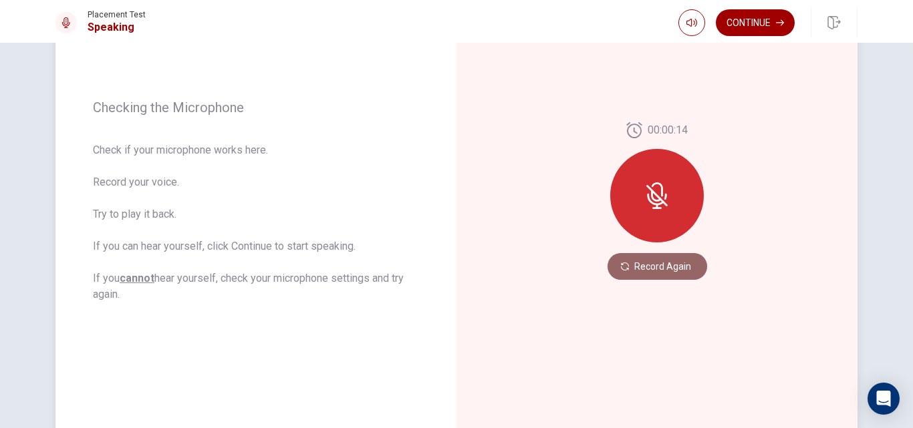
click at [653, 275] on button "Record Again" at bounding box center [657, 266] width 100 height 27
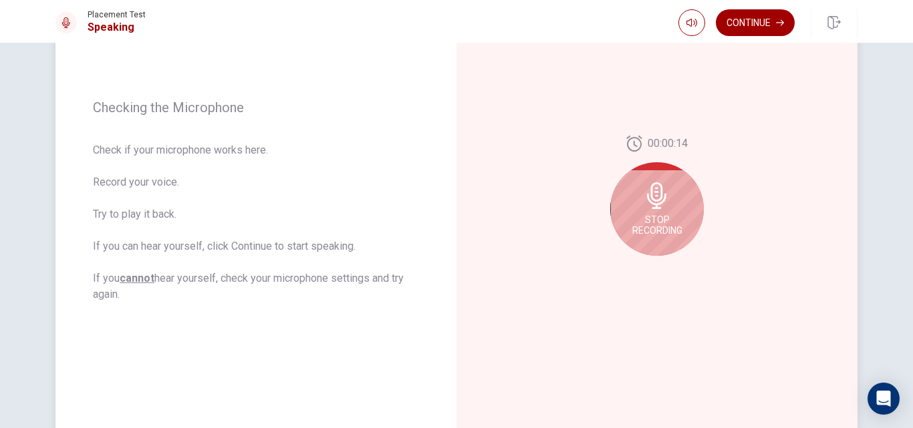
click at [670, 212] on div "Stop Recording" at bounding box center [657, 209] width 94 height 94
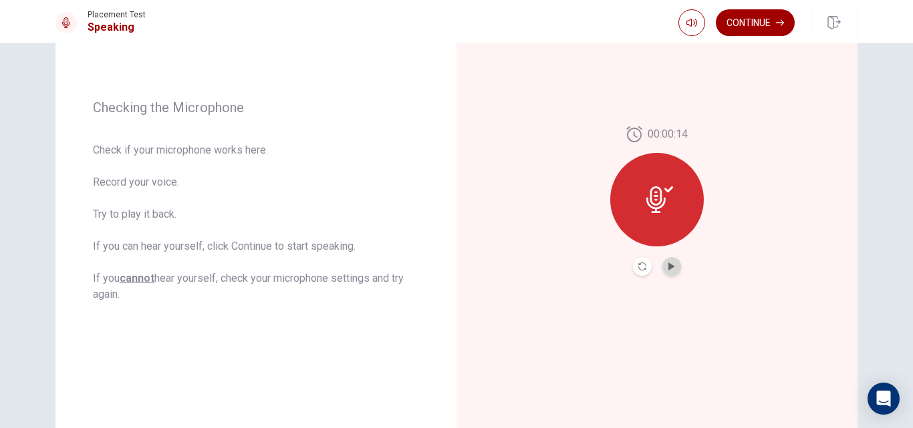
click at [673, 269] on button "Play Audio" at bounding box center [671, 266] width 19 height 19
click at [640, 267] on icon "Record Again" at bounding box center [642, 267] width 8 height 8
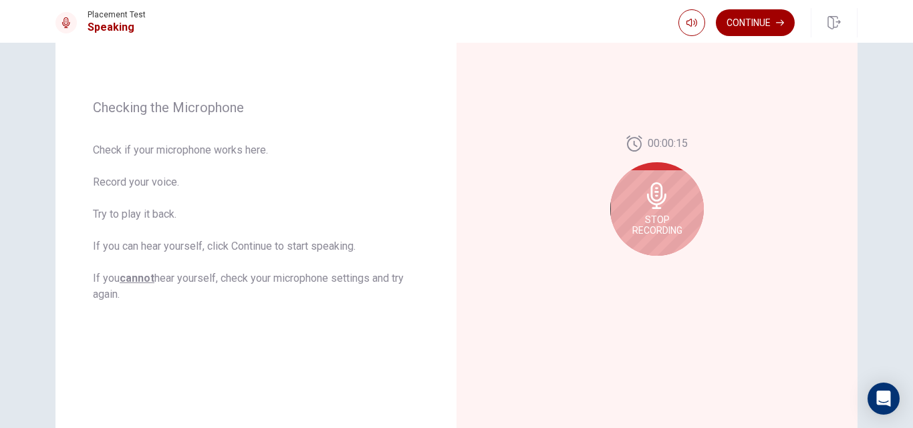
click at [654, 188] on icon at bounding box center [656, 195] width 19 height 27
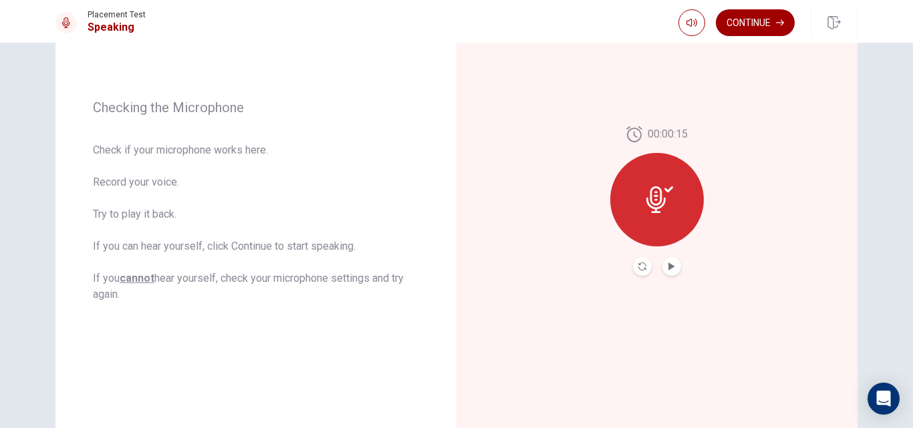
click at [661, 200] on icon at bounding box center [655, 199] width 19 height 27
click at [662, 267] on button "Play Audio" at bounding box center [671, 266] width 19 height 19
click at [668, 270] on icon "Play Audio" at bounding box center [671, 267] width 6 height 8
click at [638, 265] on icon "Record Again" at bounding box center [642, 267] width 8 height 8
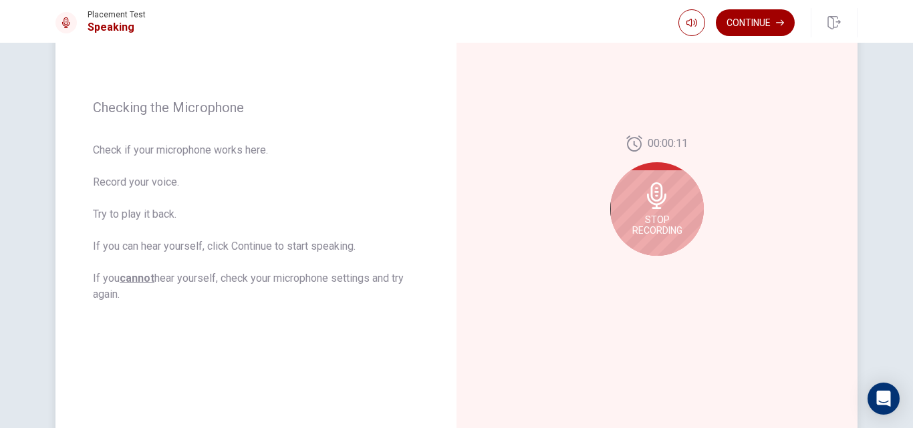
click at [681, 225] on div "Stop Recording" at bounding box center [657, 209] width 94 height 94
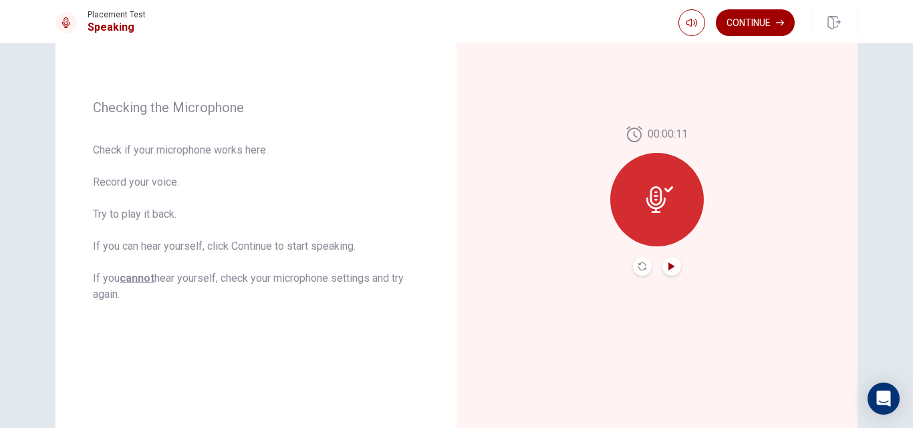
click at [668, 269] on icon "Play Audio" at bounding box center [671, 267] width 8 height 8
click at [642, 261] on button "Record Again" at bounding box center [642, 266] width 19 height 19
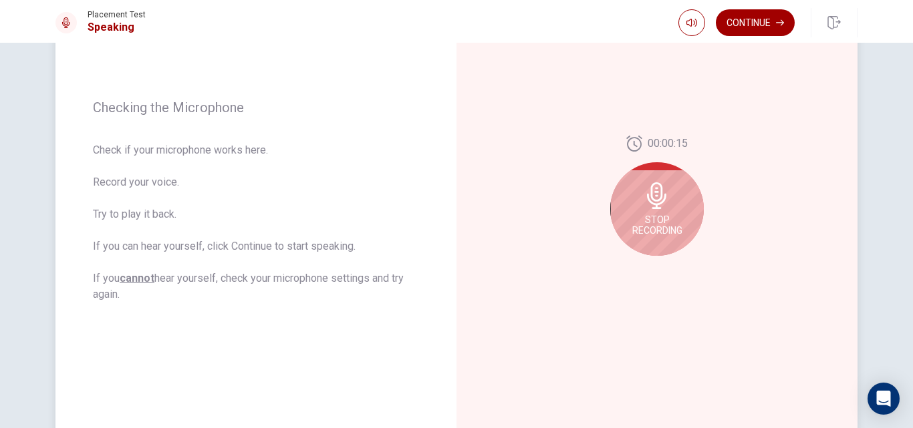
click at [665, 192] on icon at bounding box center [656, 195] width 27 height 27
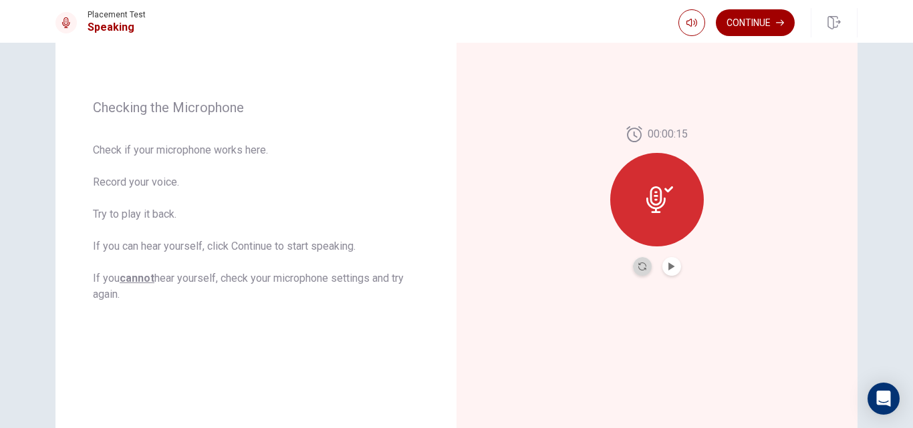
click at [645, 264] on button "Record Again" at bounding box center [642, 266] width 19 height 19
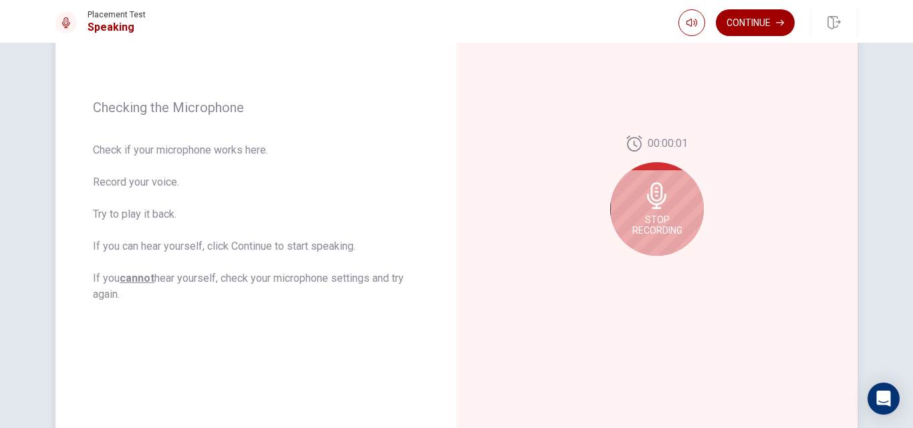
click at [643, 192] on icon at bounding box center [656, 195] width 27 height 27
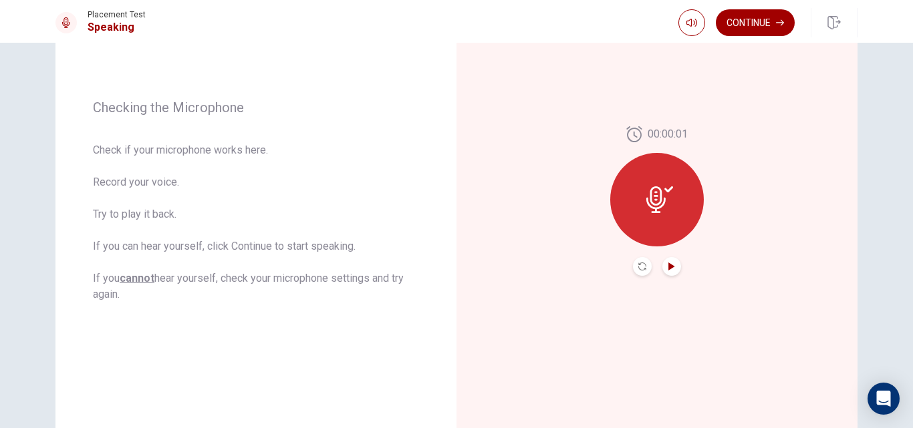
click at [668, 269] on icon "Play Audio" at bounding box center [671, 267] width 6 height 8
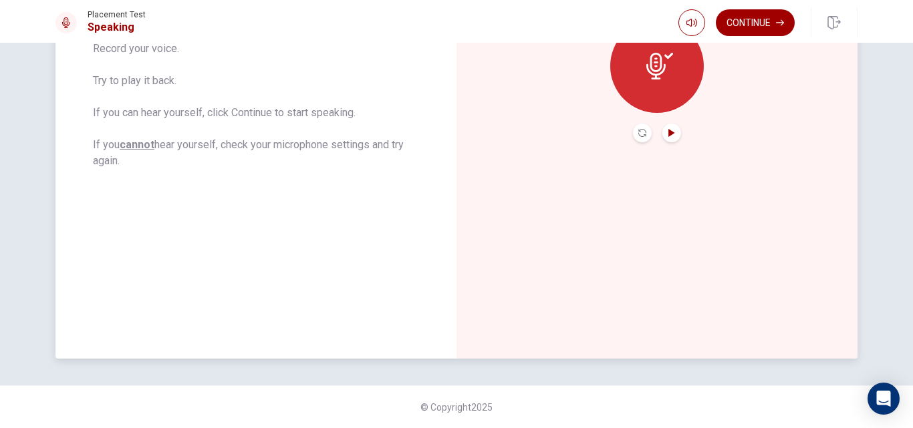
scroll to position [0, 0]
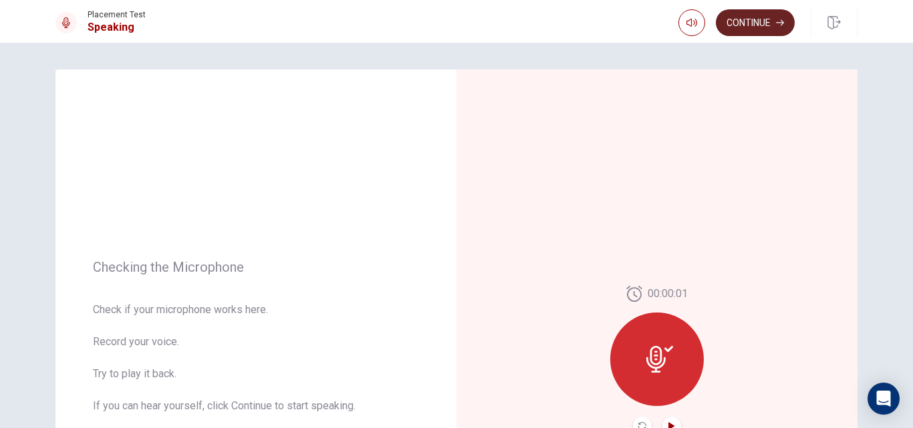
click at [754, 29] on button "Continue" at bounding box center [754, 22] width 79 height 27
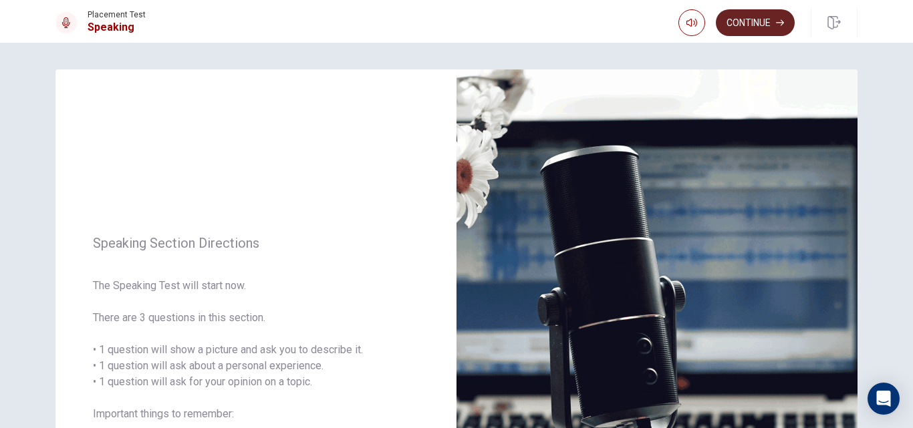
click at [788, 25] on button "Continue" at bounding box center [754, 22] width 79 height 27
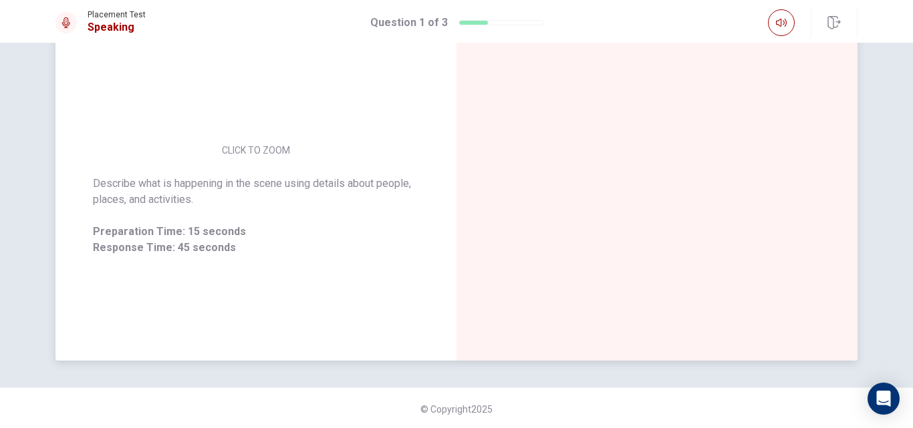
scroll to position [91, 0]
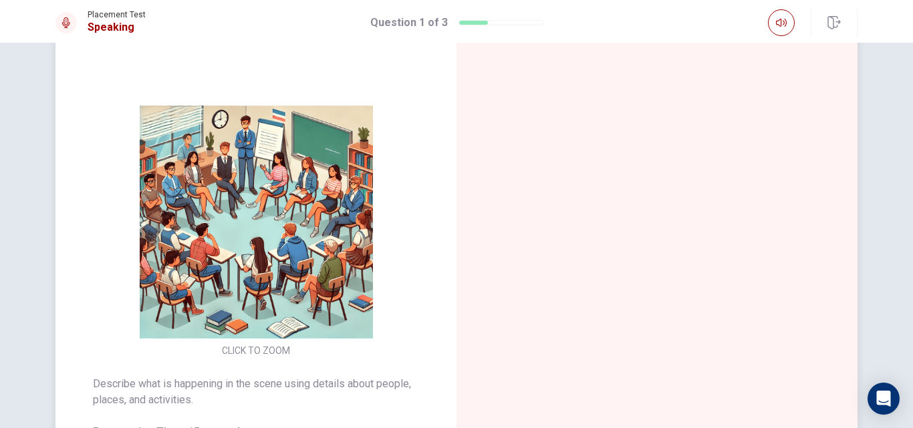
click at [310, 180] on img at bounding box center [256, 222] width 257 height 233
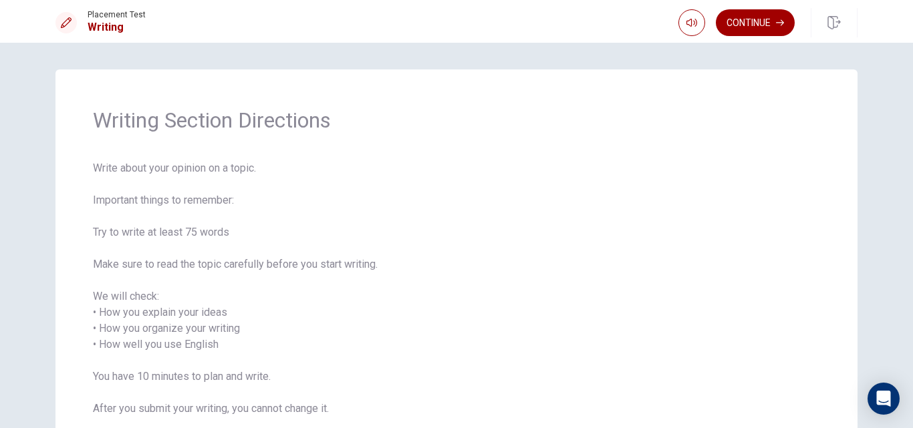
scroll to position [112, 0]
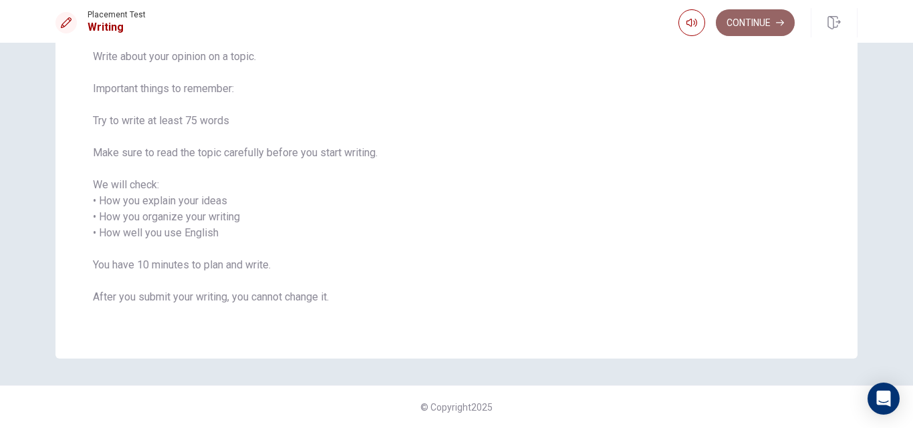
click at [769, 19] on button "Continue" at bounding box center [754, 22] width 79 height 27
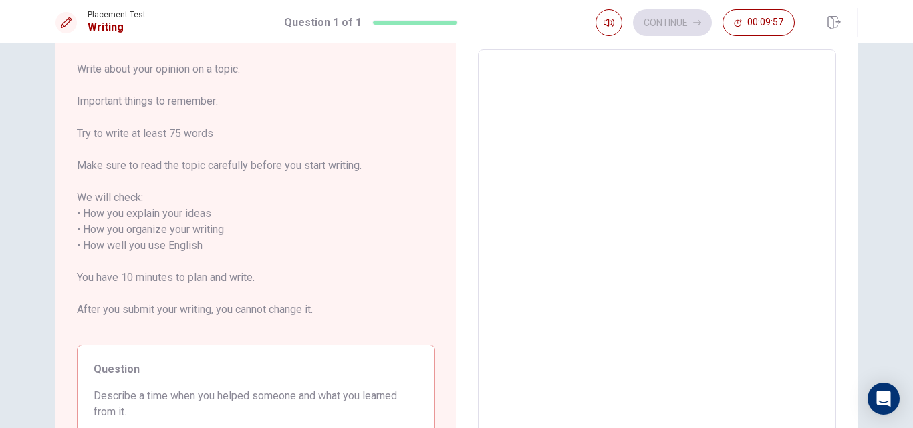
scroll to position [134, 0]
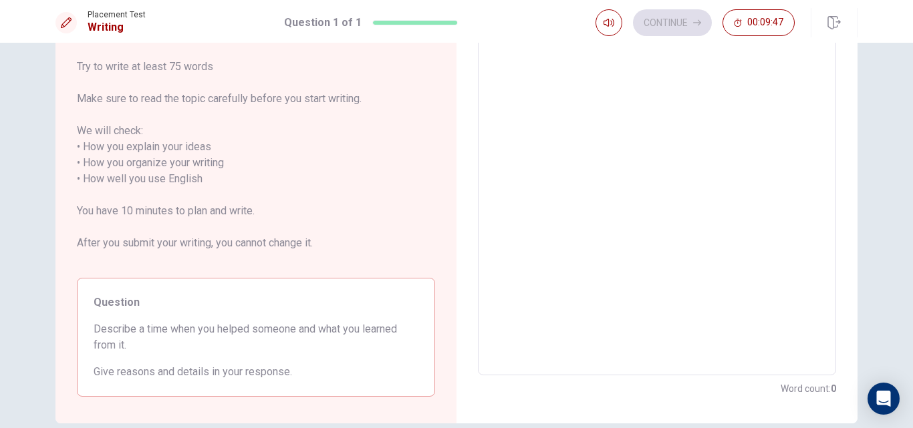
click at [94, 331] on span "Describe a time when you helped someone and what you learned from it." at bounding box center [256, 337] width 325 height 32
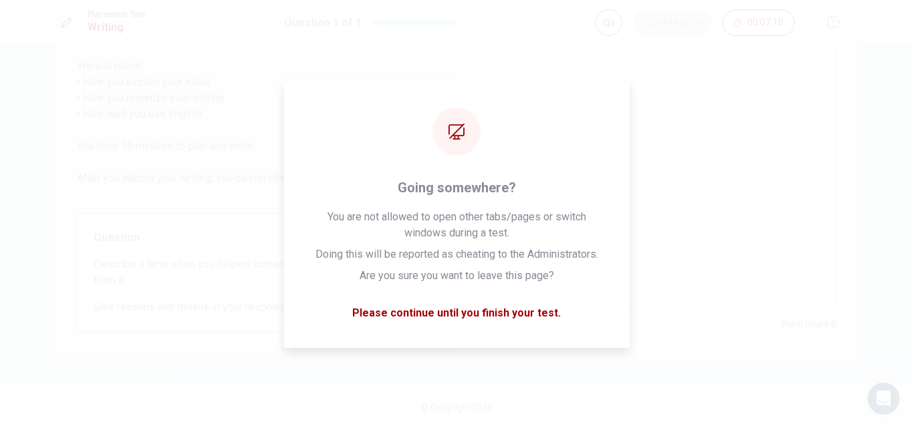
scroll to position [0, 0]
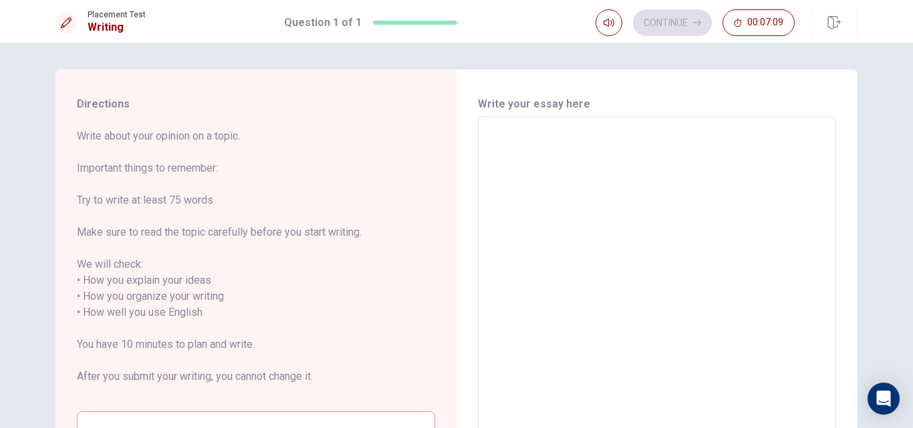
click at [587, 158] on textarea at bounding box center [656, 313] width 339 height 371
type textarea "I"
type textarea "x"
type textarea "I"
type textarea "x"
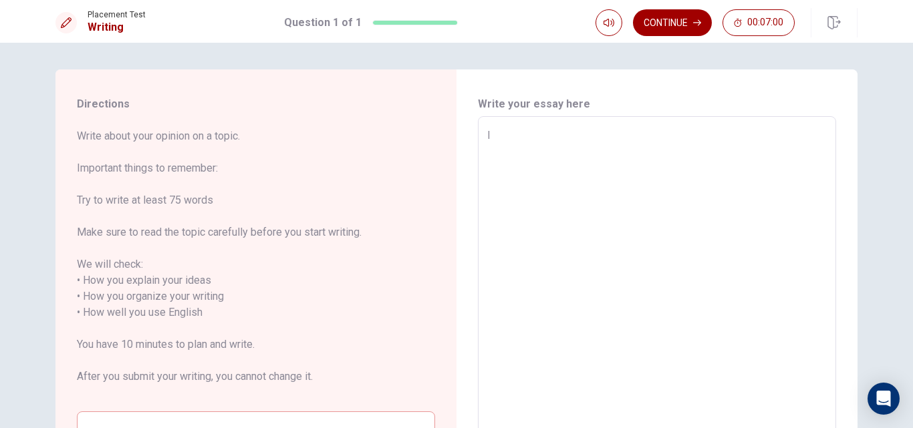
type textarea "I H"
type textarea "x"
type textarea "I Ha"
type textarea "x"
type textarea "I Hav"
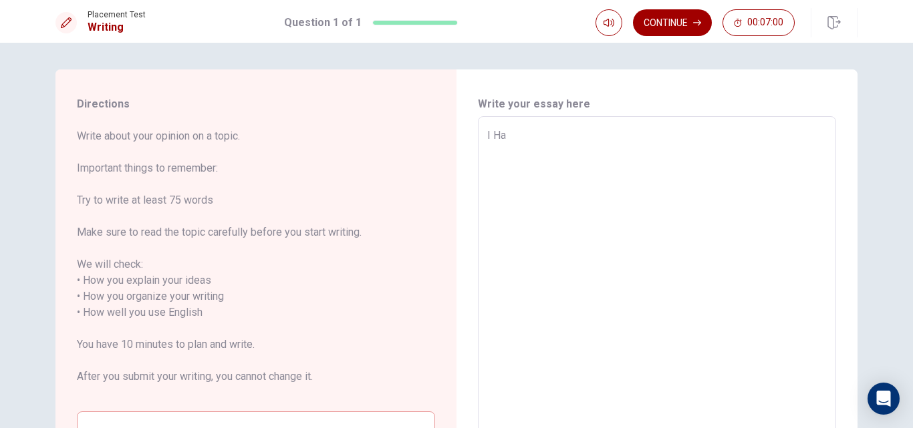
type textarea "x"
type textarea "I Have"
type textarea "x"
type textarea "I Have"
type textarea "x"
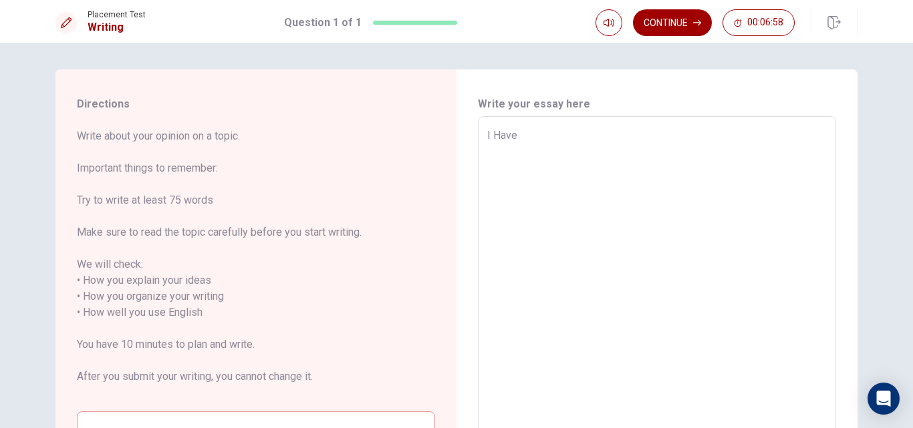
type textarea "I Have o"
type textarea "x"
type textarea "I Have on"
type textarea "x"
type textarea "I Have onc"
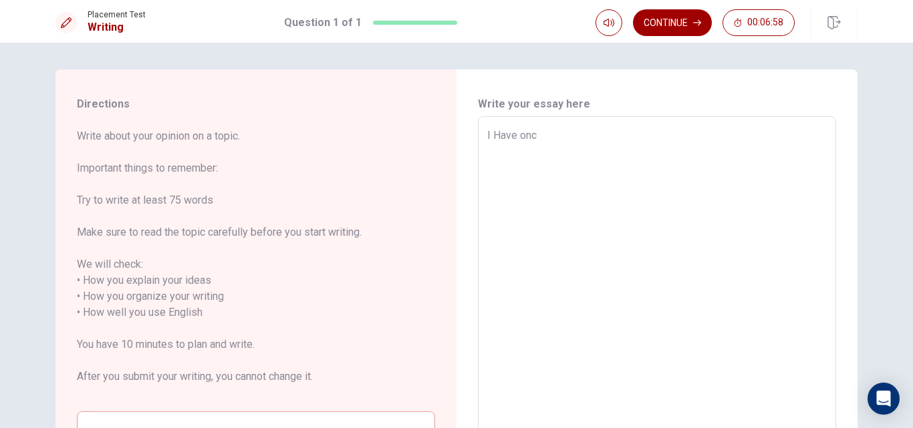
type textarea "x"
type textarea "I Have once"
type textarea "x"
type textarea "I Have once"
type textarea "x"
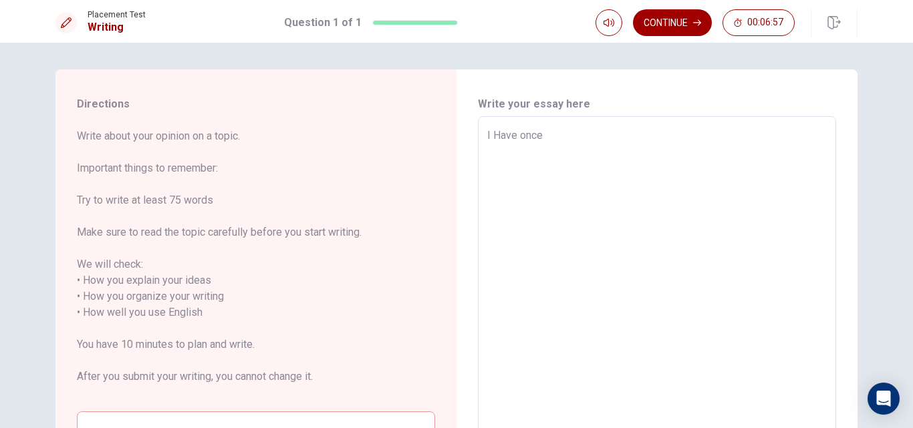
type textarea "I Have once h"
type textarea "x"
type textarea "I Have once he"
type textarea "x"
type textarea "I Have once hel"
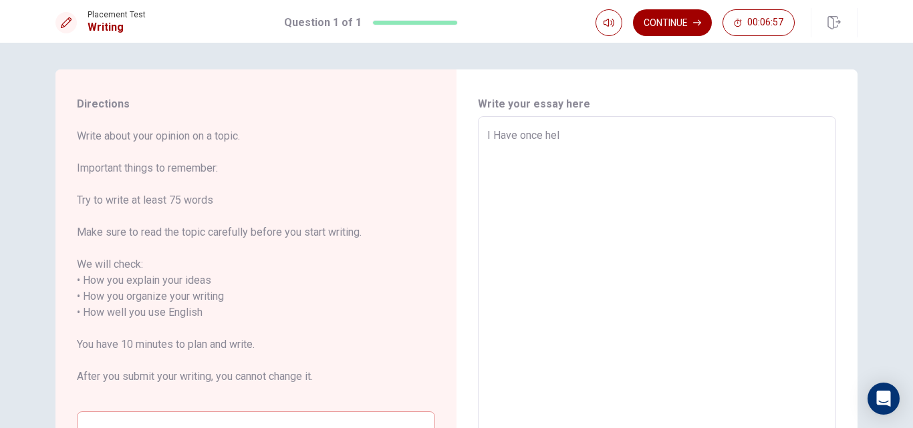
type textarea "x"
type textarea "I Have once help"
type textarea "x"
type textarea "I Have once helpe"
type textarea "x"
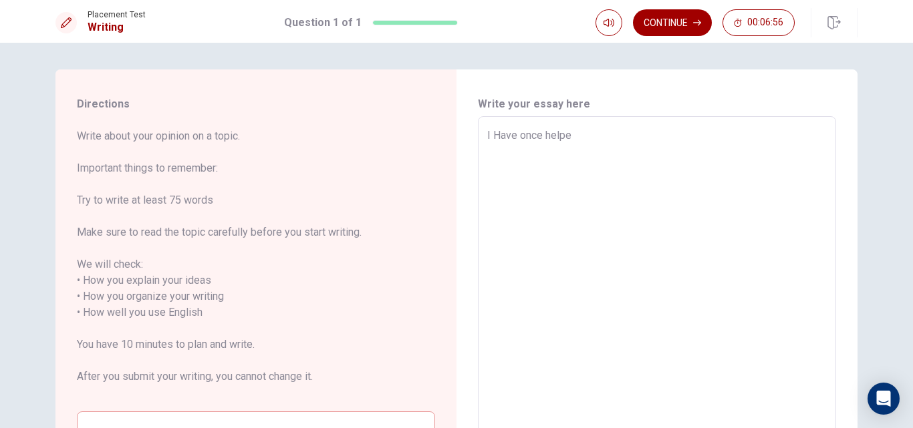
type textarea "I Have once helped"
type textarea "x"
type textarea "I Have once helped"
type textarea "x"
type textarea "I Have once helped m"
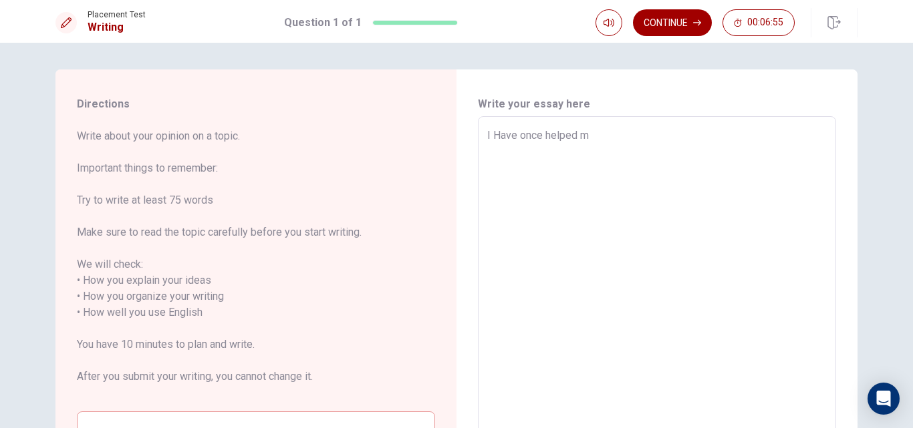
type textarea "x"
type textarea "I Have once helped my"
type textarea "x"
type textarea "I Have once helped my"
type textarea "x"
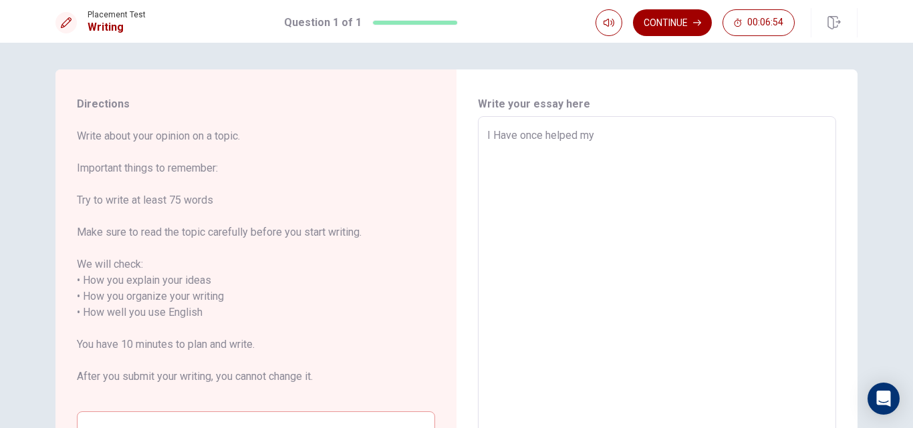
type textarea "I Have once helped my f"
type textarea "x"
type textarea "I Have once helped my fr"
type textarea "x"
type textarea "I Have once helped my fri"
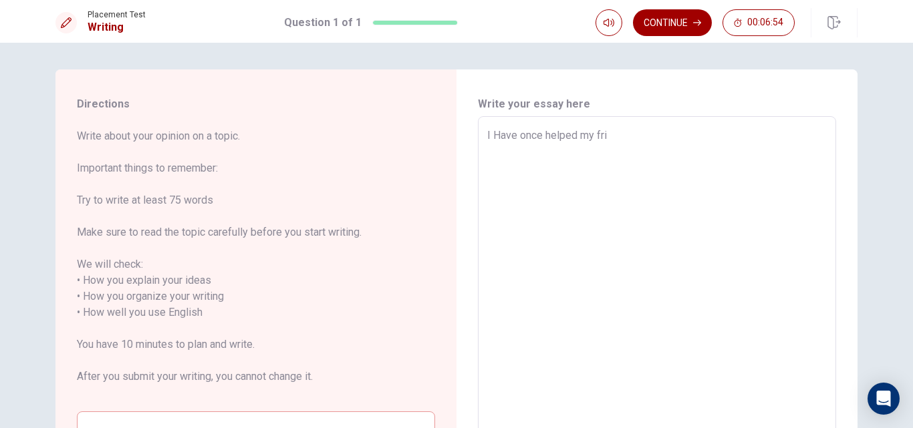
type textarea "x"
type textarea "I Have once helped my frie"
type textarea "x"
type textarea "I Have once helped my frien"
type textarea "x"
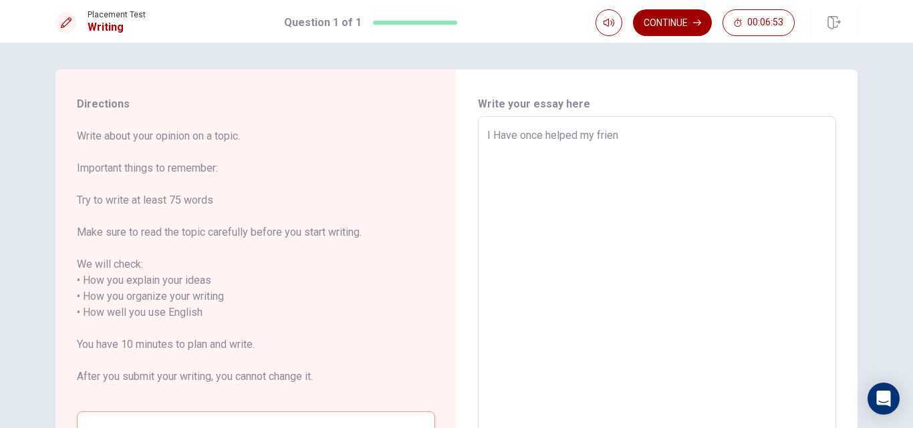
type textarea "I Have once helped my friend"
type textarea "x"
type textarea "I Have once helped my friend"
type textarea "x"
type textarea "I Have once helped my friend t"
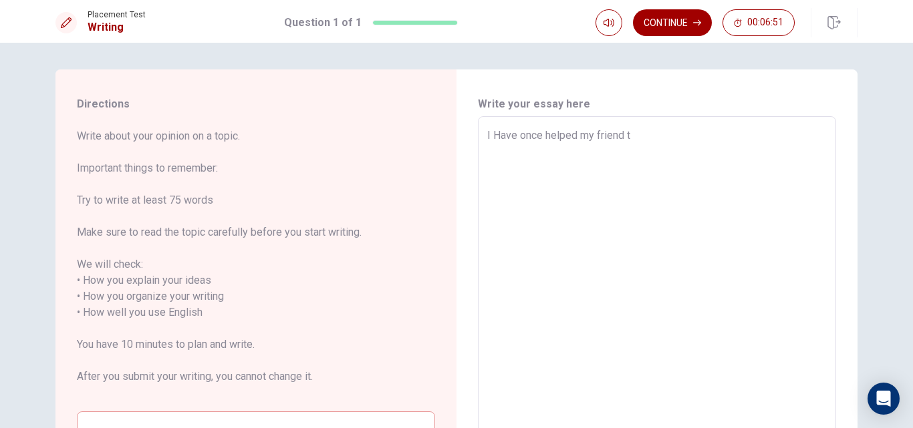
type textarea "x"
type textarea "I Have once helped my friend to"
type textarea "x"
type textarea "I Have once helped my friend to"
type textarea "x"
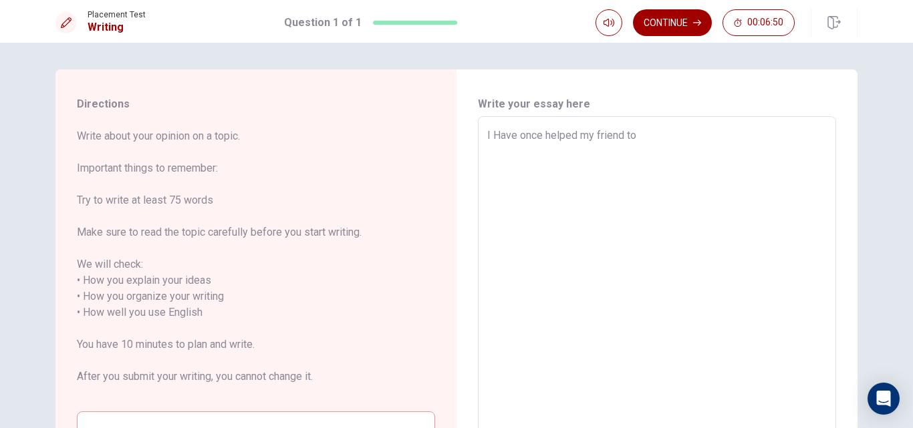
type textarea "I Have once helped my friend to m"
type textarea "x"
type textarea "I Have once helped my friend to ma"
type textarea "x"
type textarea "I Have once helped my friend to mak"
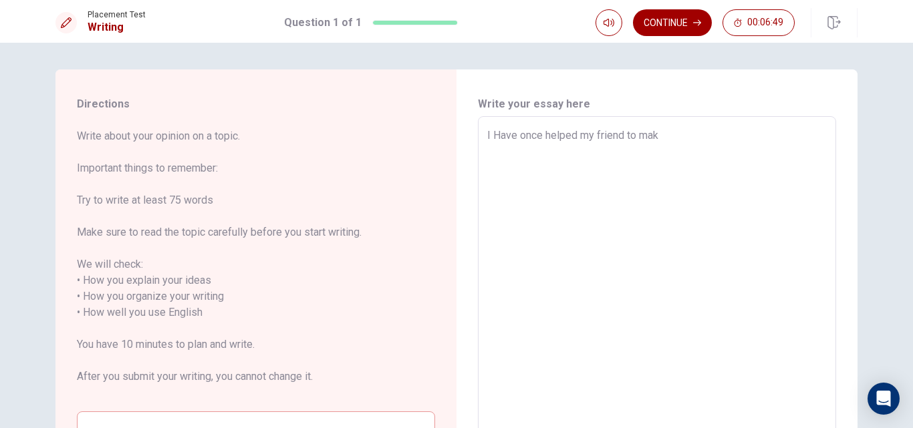
type textarea "x"
type textarea "I Have once helped my friend to make"
type textarea "x"
type textarea "I Have once helped my friend to make"
type textarea "x"
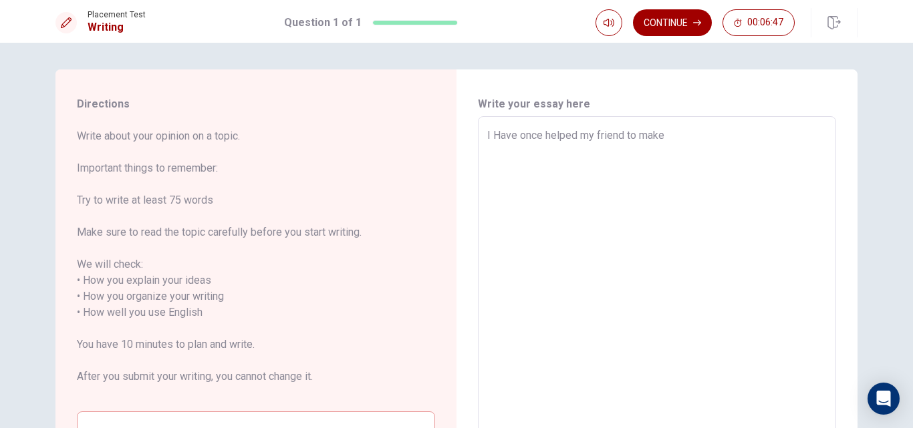
type textarea "I Have once helped my friend to make a"
type textarea "x"
type textarea "I Have once helped my friend to make a"
type textarea "x"
type textarea "I Have once helped my friend to make a k"
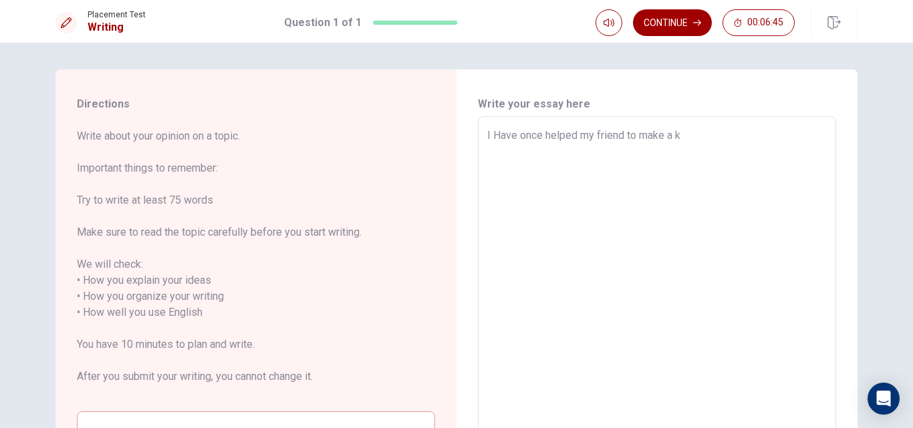
type textarea "x"
type textarea "I Have once helped my friend to make a ki"
type textarea "x"
type textarea "I Have once helped my friend to make a kin"
type textarea "x"
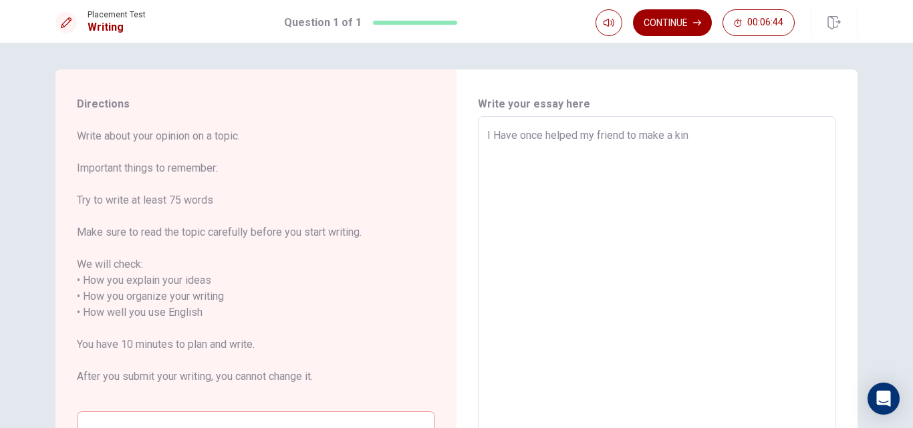
type textarea "I Have once helped my friend to make a kind"
type textarea "x"
type textarea "I Have once helped my friend to make a kind"
type textarea "x"
type textarea "I Have once helped my friend to make a kind o"
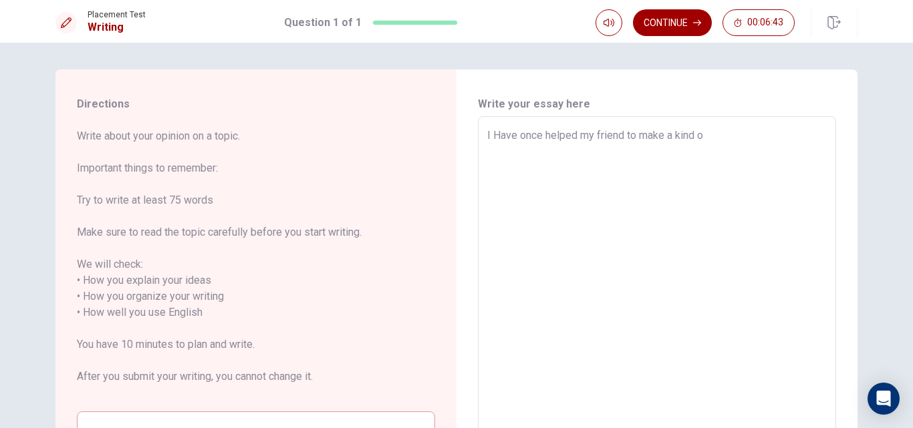
type textarea "x"
type textarea "I Have once helped my friend to make a kind of"
type textarea "x"
type textarea "I Have once helped my friend to make a kind of"
type textarea "x"
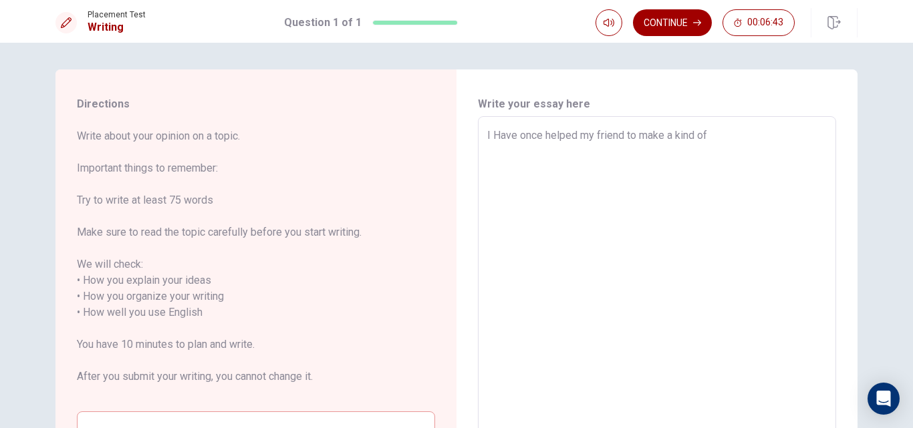
type textarea "I Have once helped my friend to make a kind of f"
type textarea "x"
type textarea "I Have once helped my friend to make a kind of fa"
type textarea "x"
type textarea "I Have once helped my friend to make a kind of far"
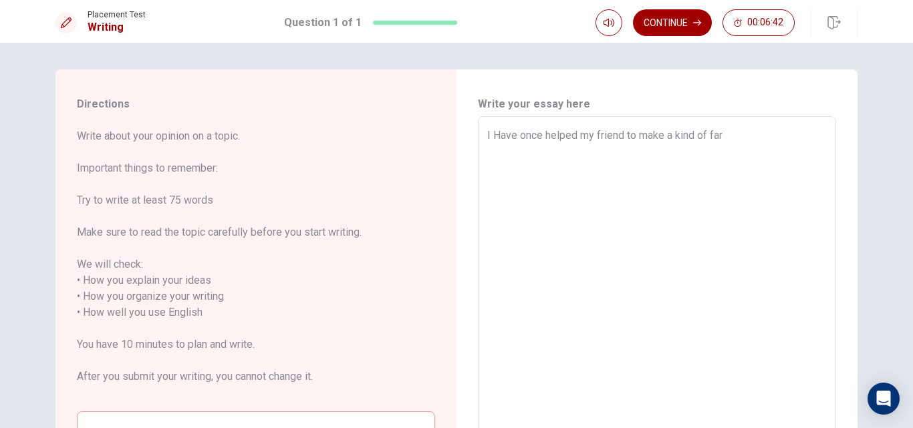
type textarea "x"
type textarea "I Have once helped my friend to make a kind of farm"
type textarea "x"
type textarea "I Have once helped my friend to make a kind of farmi"
type textarea "x"
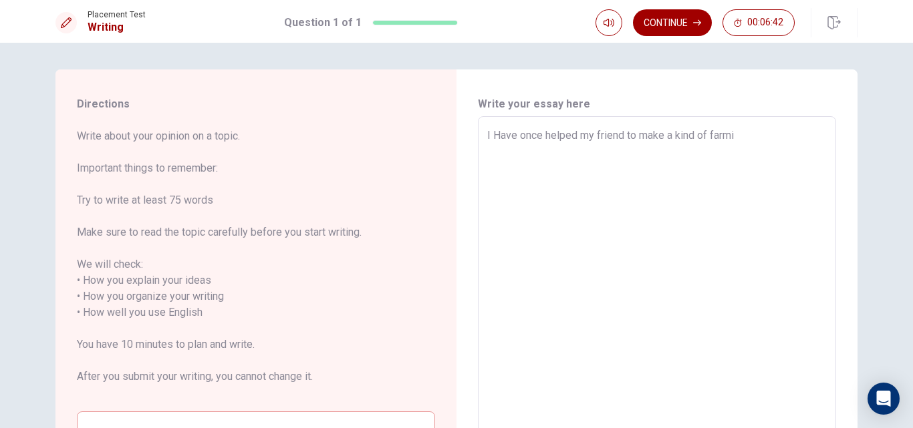
type textarea "I Have once helped my friend to make a kind of farmin"
type textarea "x"
type textarea "I Have once helped my friend to make a kind of farming"
type textarea "x"
type textarea "I Have once helped my friend to make a kind of farming"
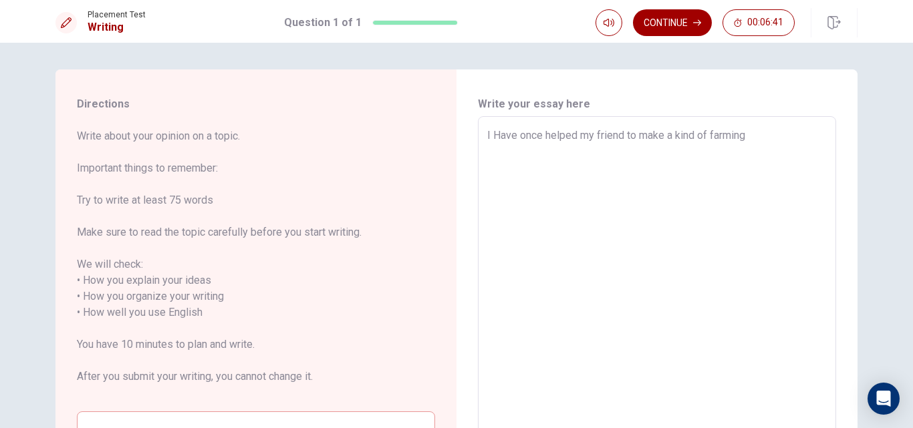
type textarea "x"
type textarea "I Have once helped my friend to make a kind of farming t"
type textarea "x"
type textarea "I Have once helped my friend to make a kind of farming to"
type textarea "x"
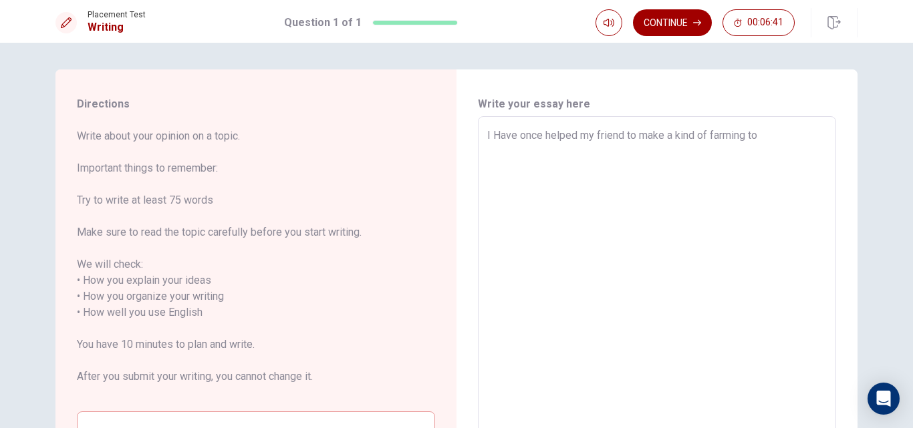
type textarea "I Have once helped my friend to make a kind of farming too"
type textarea "x"
type textarea "I Have once helped my friend to make a kind of farming tool"
type textarea "x"
type textarea "I Have once helped my friend to make a kind of farming tool"
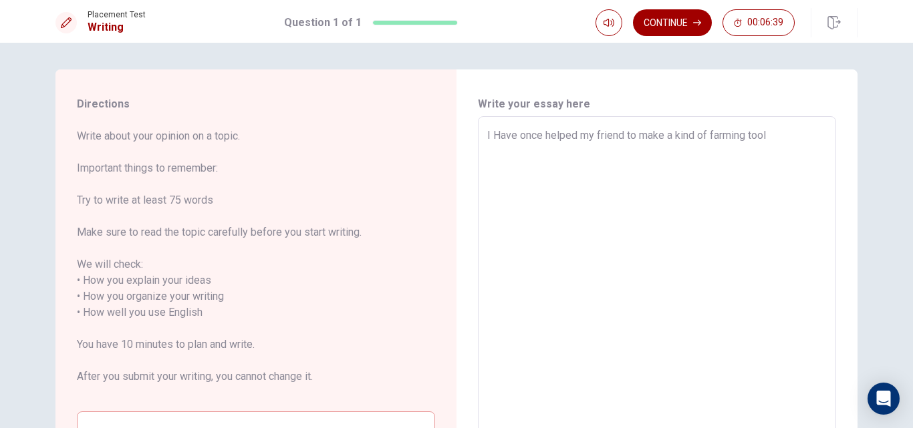
type textarea "x"
type textarea "I Have once helped my friend to make a kind of farming tool A"
type textarea "x"
type textarea "I Have once helped my friend to make a kind of farming tool At"
type textarea "x"
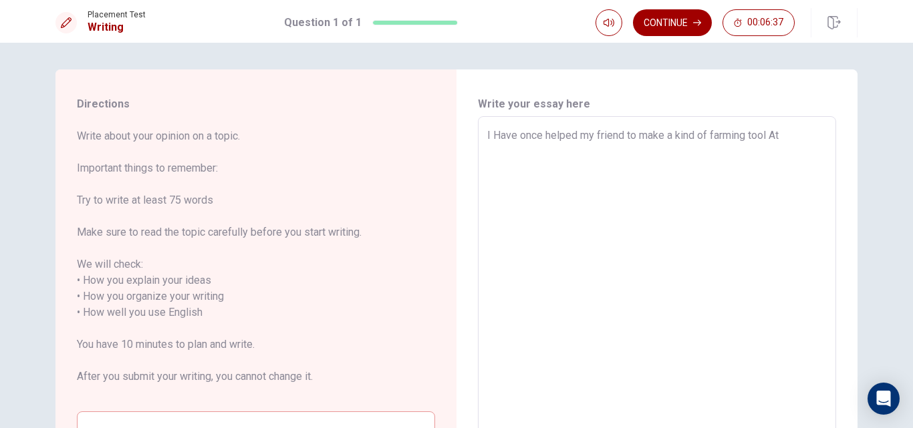
type textarea "I Have once helped my friend to make a kind of farming tool At"
type textarea "x"
type textarea "I Have once helped my friend to make a kind of farming tool At f"
type textarea "x"
type textarea "I Have once helped my friend to make a kind of farming tool At fi"
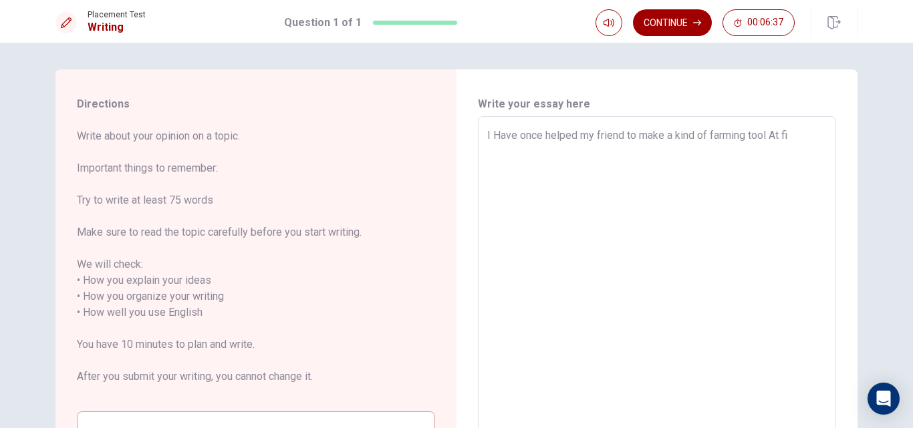
type textarea "x"
type textarea "I Have once helped my friend to make a kind of farming tool At fir"
type textarea "x"
type textarea "I Have once helped my friend to make a kind of farming tool At firs"
type textarea "x"
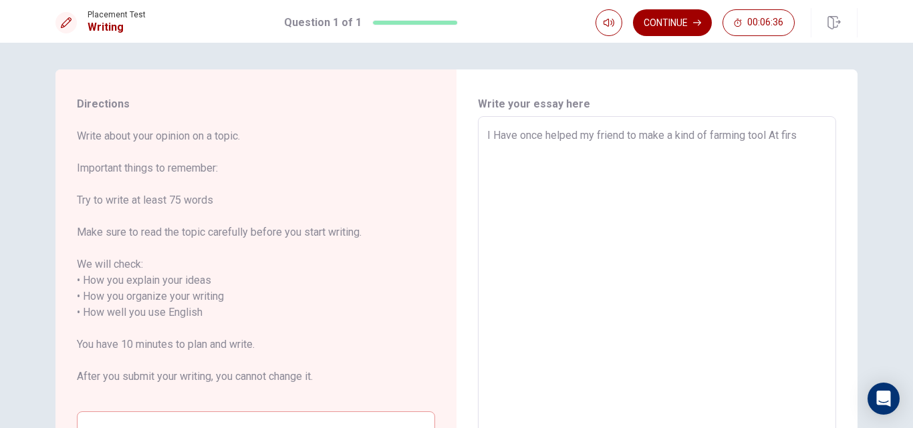
type textarea "I Have once helped my friend to make a kind of farming tool At first"
type textarea "x"
type textarea "I Have once helped my friend to make a kind of farming tool At first,"
type textarea "x"
type textarea "I Have once helped my friend to make a kind of farming tool At first,"
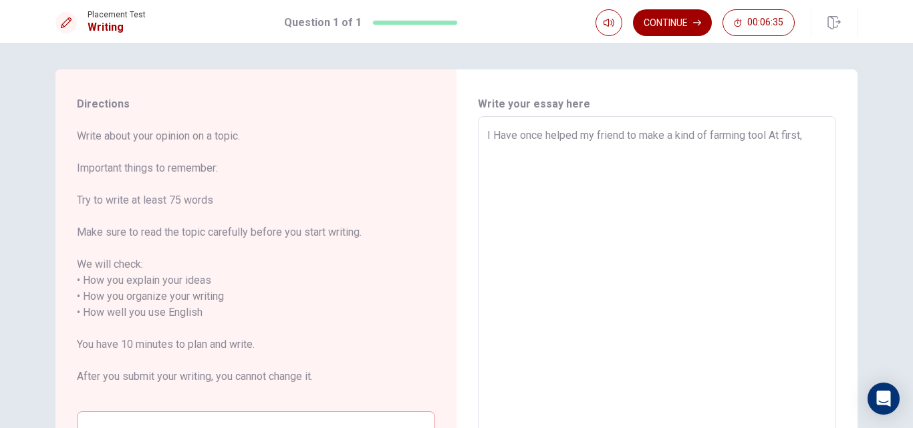
type textarea "x"
type textarea "I Have once helped my friend to make a kind of farming tool At first, t"
type textarea "x"
type textarea "I Have once helped my friend to make a kind of farming tool At first, th"
type textarea "x"
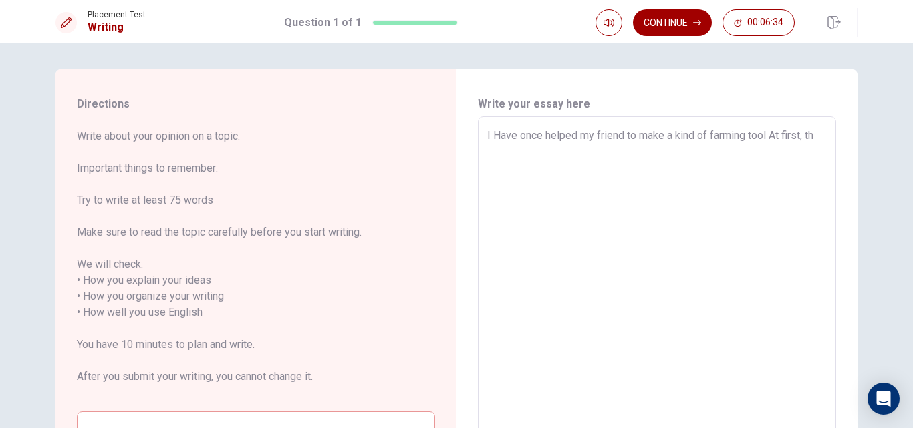
type textarea "I Have once helped my friend to make a kind of farming tool At first, the"
type textarea "x"
type textarea "I Have once helped my friend to make a kind of farming tool At first, the"
type textarea "x"
type textarea "I Have once helped my friend to make a kind of farming tool At first, the t"
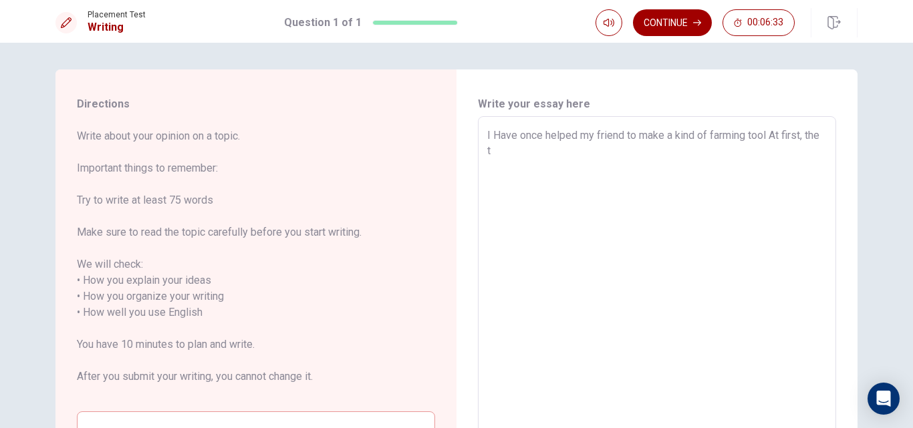
type textarea "x"
type textarea "I Have once helped my friend to make a kind of farming tool At first, the to"
type textarea "x"
type textarea "I Have once helped my friend to make a kind of farming tool At first, the too"
type textarea "x"
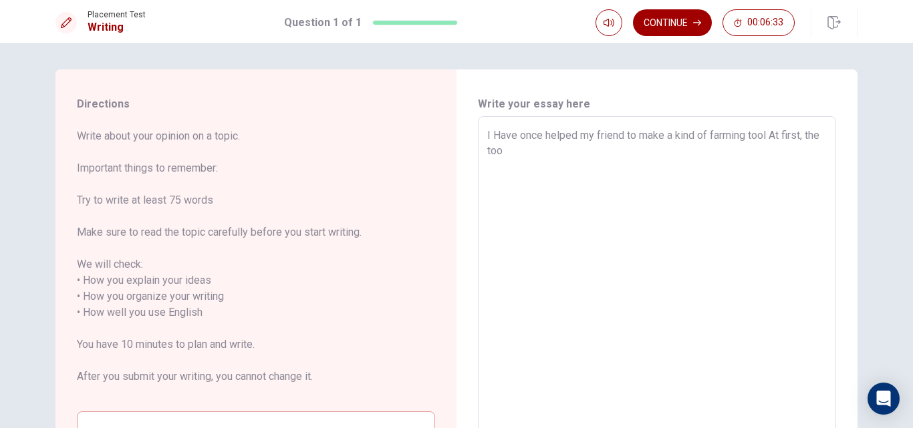
type textarea "I Have once helped my friend to make a kind of farming tool At first, the tool"
type textarea "x"
type textarea "I Have once helped my friend to make a kind of farming tool At first, the tool"
type textarea "x"
type textarea "I Have once helped my friend to make a kind of farming tool At first, the tool w"
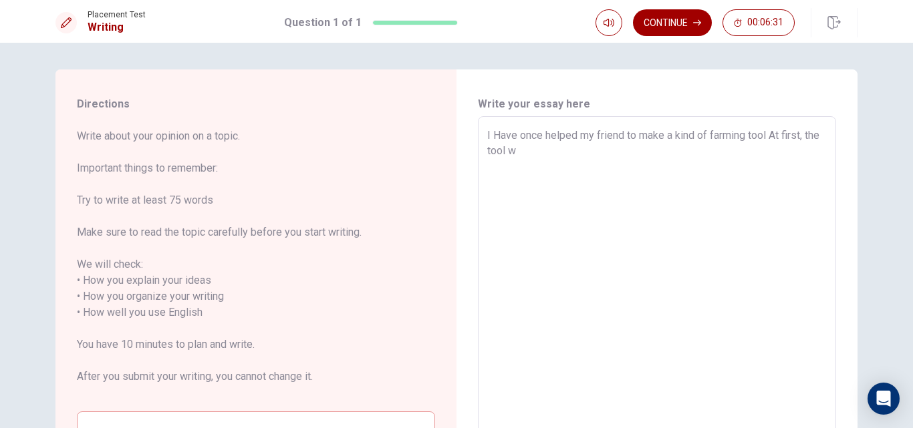
type textarea "x"
type textarea "I Have once helped my friend to make a kind of farming tool At first, the tool …"
type textarea "x"
type textarea "I Have once helped my friend to make a kind of farming tool At first, the tool …"
type textarea "x"
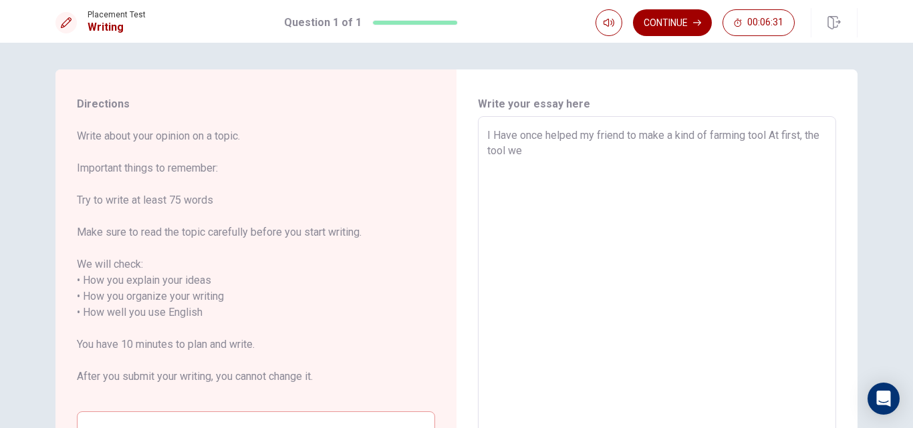
type textarea "I Have once helped my friend to make a kind of farming tool At first, the tool …"
type textarea "x"
type textarea "I Have once helped my friend to make a kind of farming tool At first, the tool …"
type textarea "x"
type textarea "I Have once helped my friend to make a kind of farming tool At first, the tool …"
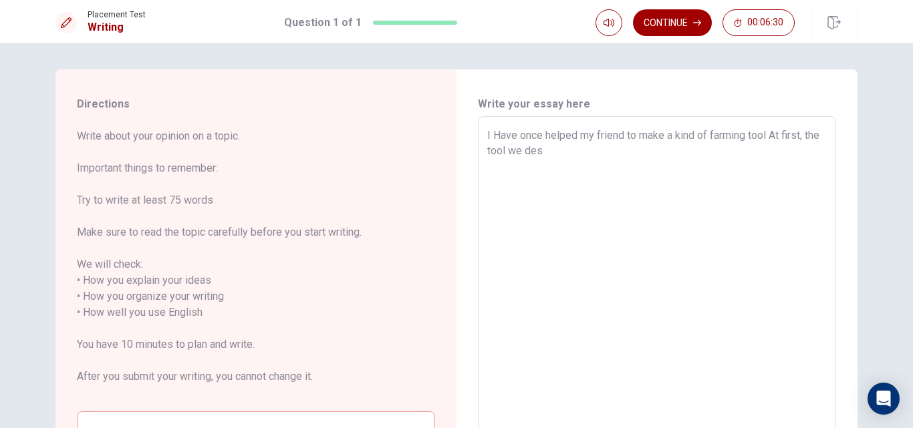
type textarea "x"
type textarea "I Have once helped my friend to make a kind of farming tool At first, the tool …"
type textarea "x"
type textarea "I Have once helped my friend to make a kind of farming tool At first, the tool …"
type textarea "x"
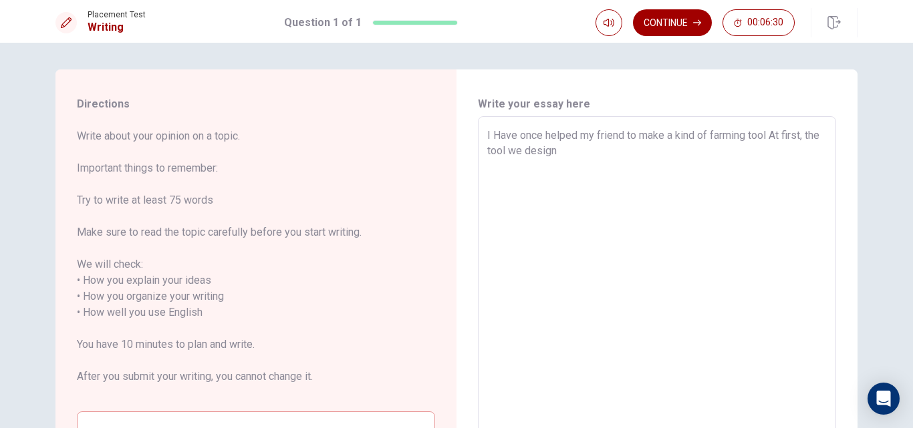
type textarea "I Have once helped my friend to make a kind of farming tool At first, the tool …"
type textarea "x"
type textarea "I Have once helped my friend to make a kind of farming tool At first, the tool …"
type textarea "x"
type textarea "I Have once helped my friend to make a kind of farming tool At first, the tool …"
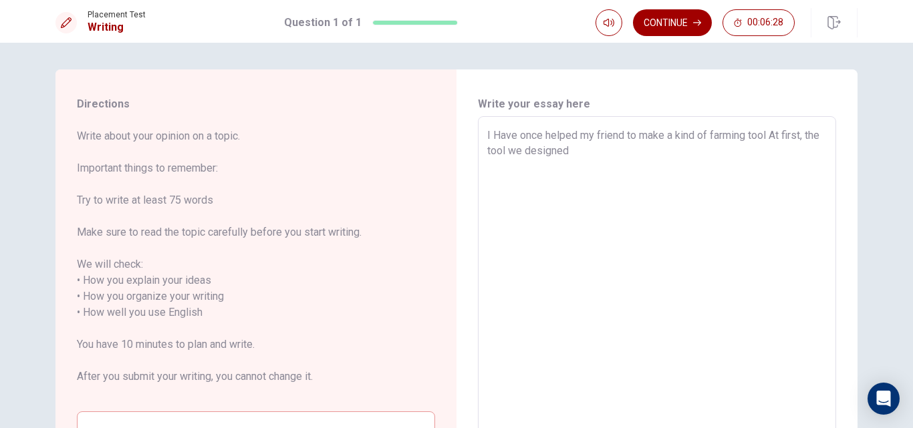
type textarea "x"
type textarea "I Have once helped my friend to make a kind of farming tool At first, the tool …"
type textarea "x"
type textarea "I Have once helped my friend to make a kind of farming tool At first, the tool …"
type textarea "x"
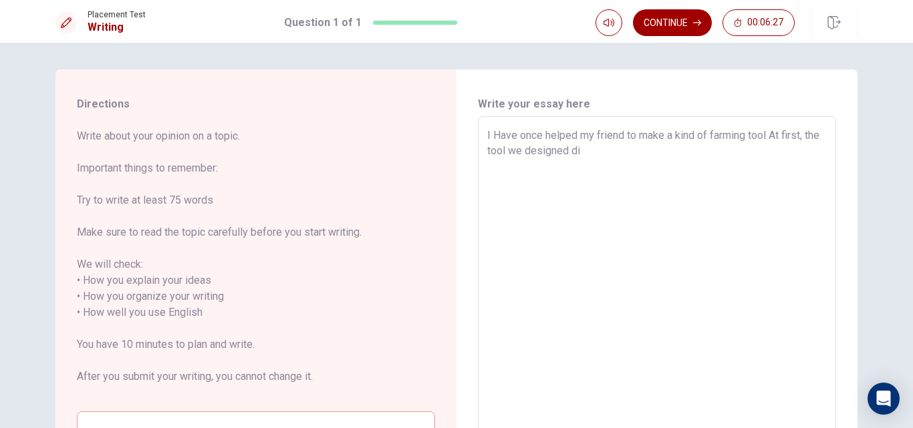
type textarea "I Have once helped my friend to make a kind of farming tool At first, the tool …"
type textarea "x"
type textarea "I Have once helped my friend to make a kind of farming tool At first, the tool …"
type textarea "x"
type textarea "I Have once helped my friend to make a kind of farming tool At first, the tool …"
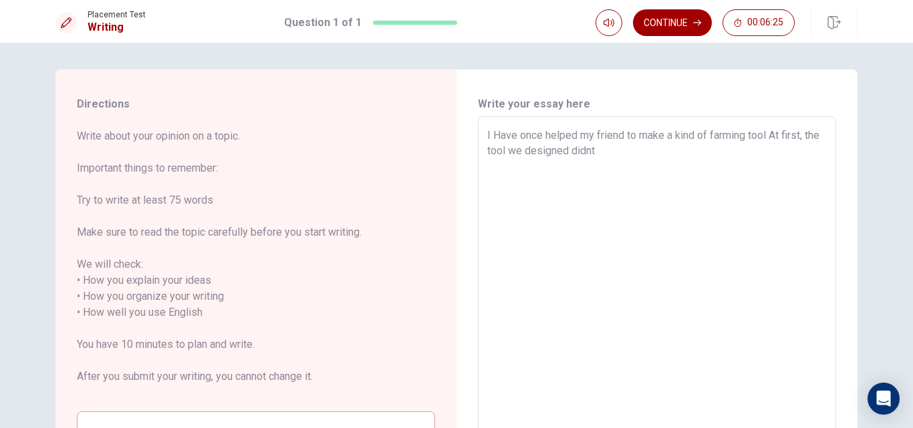
type textarea "x"
type textarea "I Have once helped my friend to make a kind of farming tool At first, the tool …"
type textarea "x"
type textarea "I Have once helped my friend to make a kind of farming tool At first, the tool …"
type textarea "x"
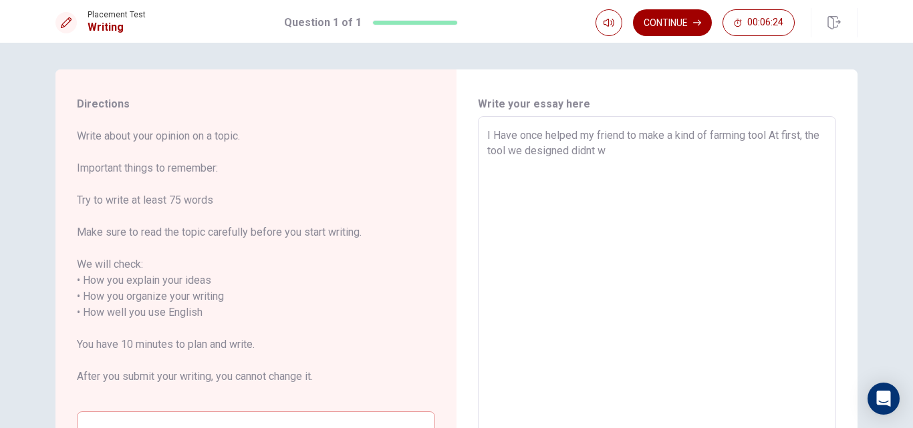
type textarea "I Have once helped my friend to make a kind of farming tool At first, the tool …"
type textarea "x"
click at [505, 166] on textarea "I Have once helped my friend to make a kind of farming tool At first, the tool …" at bounding box center [656, 313] width 339 height 371
click at [499, 166] on textarea "I Have once helped my friend to make a kind of farming tool At first, the tool …" at bounding box center [656, 313] width 339 height 371
click at [501, 166] on textarea "I Have once helped my friend to make a kind of farming tool At first, the tool …" at bounding box center [656, 313] width 339 height 371
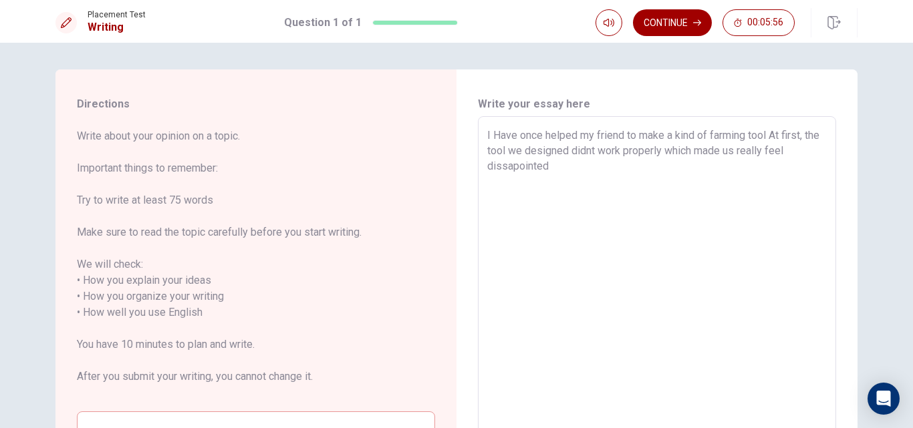
click at [510, 140] on textarea "I Have once helped my friend to make a kind of farming tool At first, the tool …" at bounding box center [656, 313] width 339 height 371
click at [633, 169] on textarea "I have once helped my friend to make a kind of farming tool At first, the tool …" at bounding box center [656, 313] width 339 height 371
click at [602, 149] on textarea "I have once helped my friend to make a kind of farming tool At first, the tool …" at bounding box center [656, 313] width 339 height 371
click at [605, 151] on textarea "I have once helped my friend to make a kind of farming tool At first, the tool …" at bounding box center [656, 313] width 339 height 371
click at [602, 153] on textarea "I have once helped my friend to make a kind of farming tool At first, the tool …" at bounding box center [656, 313] width 339 height 371
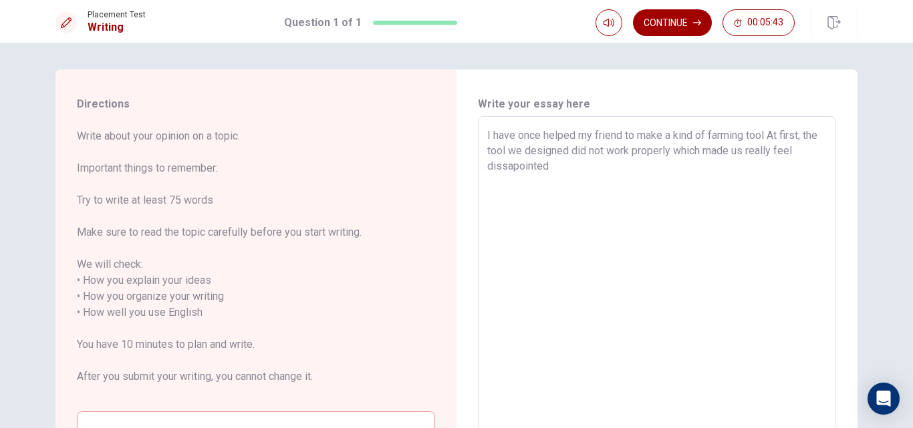
drag, startPoint x: 647, startPoint y: 170, endPoint x: 699, endPoint y: 152, distance: 55.4
click at [647, 170] on textarea "I have once helped my friend to make a kind of farming tool At first, the tool …" at bounding box center [656, 313] width 339 height 371
click at [703, 171] on textarea "I have once helped my friend to make a kind of farming tool At first, the tool …" at bounding box center [656, 313] width 339 height 371
click at [590, 170] on textarea "I have once helped my friend to make a kind of farming tool At first, the tool …" at bounding box center [656, 313] width 339 height 371
click at [590, 196] on textarea "I have once helped my friend to make a kind of farming tool At first, the tool …" at bounding box center [656, 313] width 339 height 371
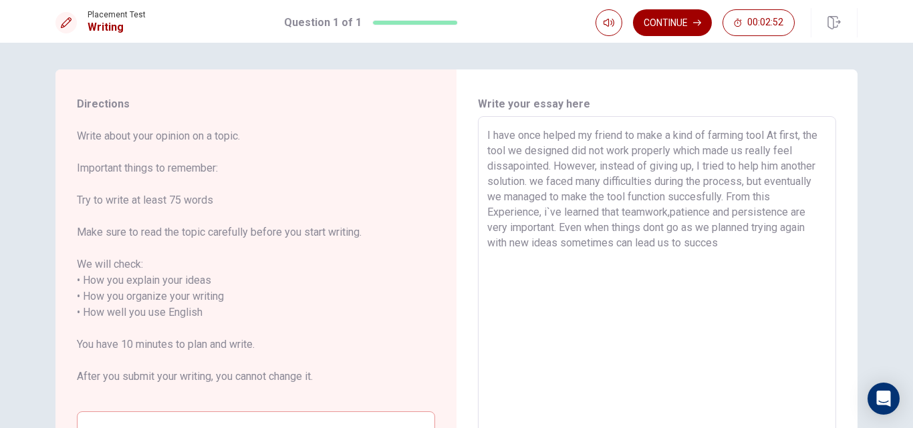
click at [558, 242] on textarea "I have once helped my friend to make a kind of farming tool At first, the tool …" at bounding box center [656, 313] width 339 height 371
click at [613, 240] on textarea "I have once helped my friend to make a kind of farming tool At first, the tool …" at bounding box center [656, 313] width 339 height 371
click at [550, 210] on textarea "I have once helped my friend to make a kind of farming tool At first, the tool …" at bounding box center [656, 313] width 339 height 371
click at [693, 197] on textarea "I have once helped my friend to make a kind of farming tool At first, the tool …" at bounding box center [656, 313] width 339 height 371
drag, startPoint x: 647, startPoint y: 217, endPoint x: 660, endPoint y: 215, distance: 12.8
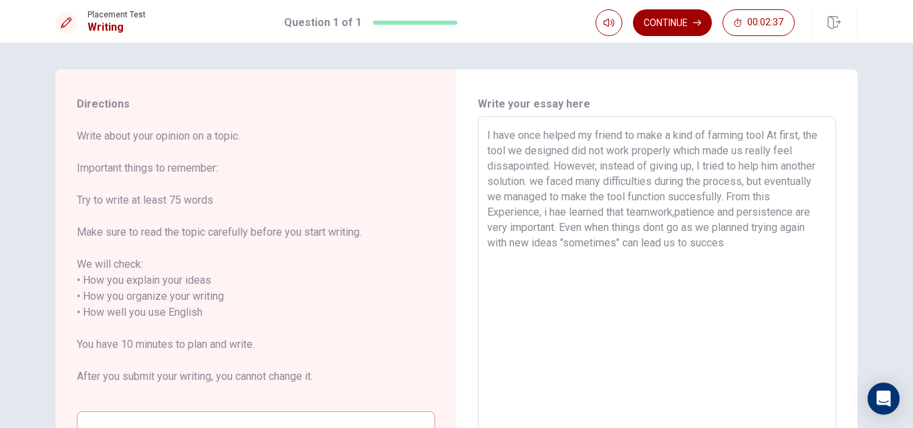
click at [647, 217] on textarea "I have once helped my friend to make a kind of farming tool At first, the tool …" at bounding box center [656, 313] width 339 height 371
click at [674, 214] on textarea "I have once helped my friend to make a kind of farming tool At first, the tool …" at bounding box center [656, 313] width 339 height 371
click at [768, 210] on textarea "I have once helped my friend to make a kind of farming tool At first, the tool …" at bounding box center [656, 313] width 339 height 371
click at [745, 243] on textarea "I have once helped my friend to make a kind of farming tool At first, the tool …" at bounding box center [656, 313] width 339 height 371
click at [667, 244] on textarea "I have once helped my friend to make a kind of farming tool At first, the tool …" at bounding box center [656, 313] width 339 height 371
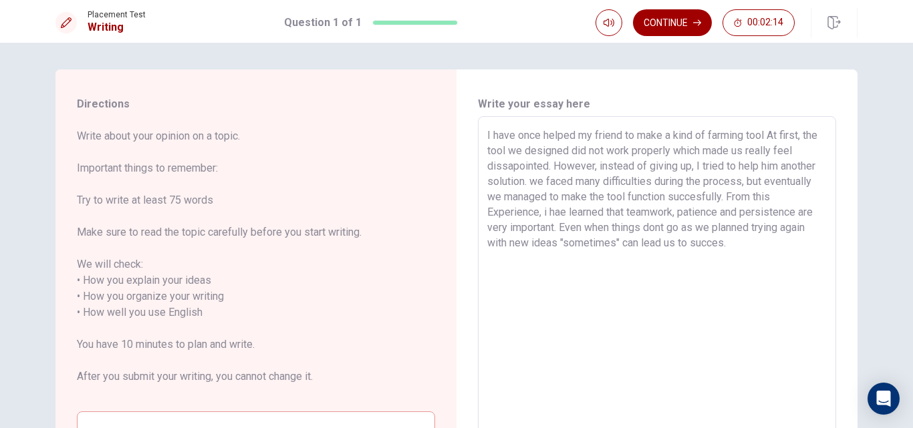
click at [523, 174] on textarea "I have once helped my friend to make a kind of farming tool At first, the tool …" at bounding box center [656, 313] width 339 height 371
click at [679, 27] on button "Continue" at bounding box center [672, 22] width 79 height 27
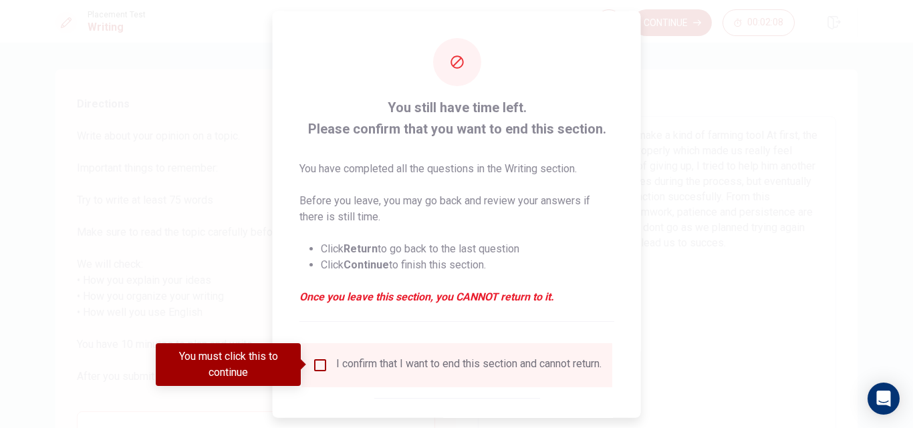
scroll to position [70, 0]
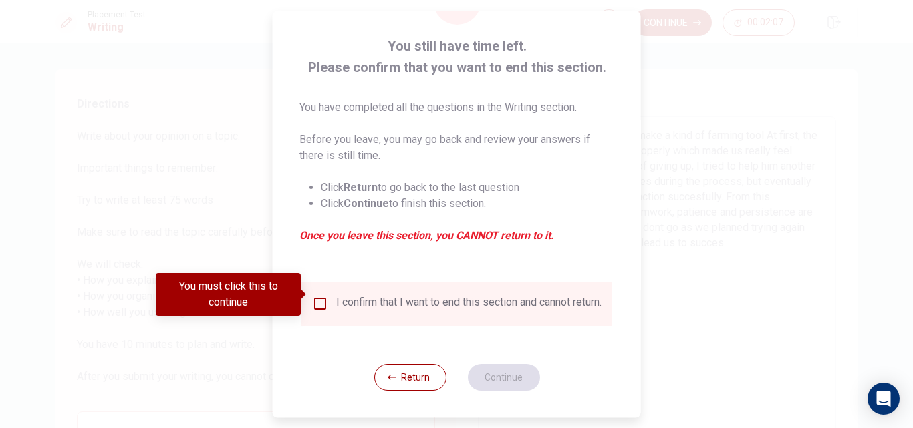
click at [318, 296] on input "You must click this to continue" at bounding box center [320, 304] width 16 height 16
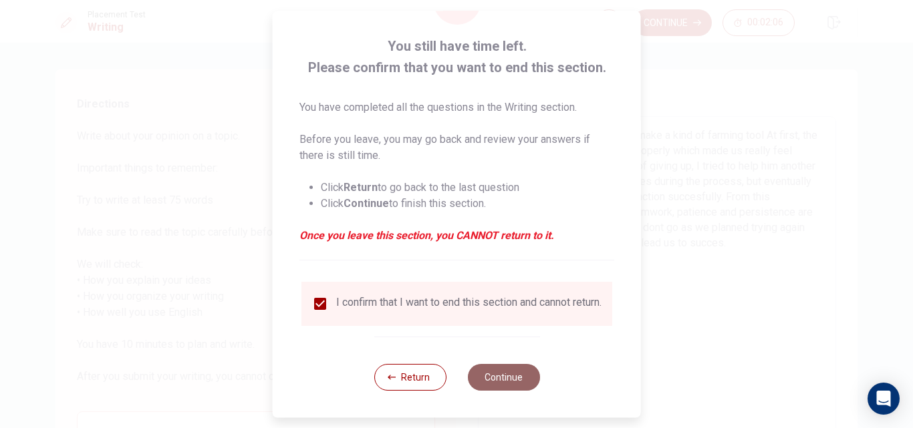
click at [502, 385] on button "Continue" at bounding box center [503, 377] width 72 height 27
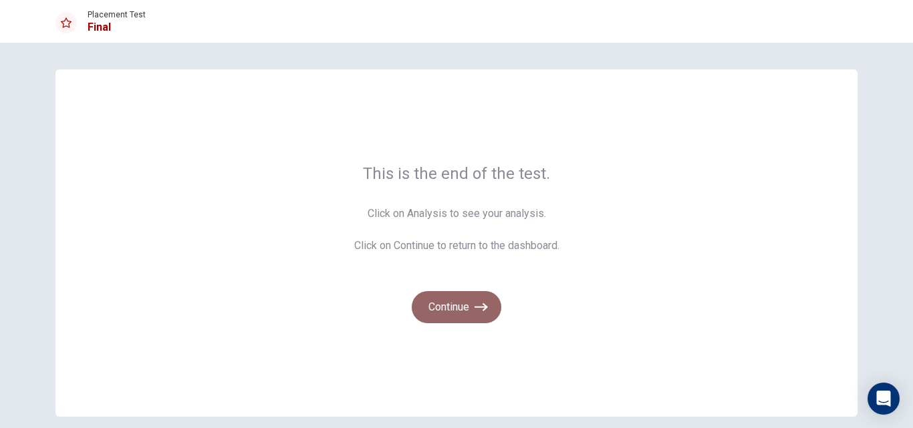
click at [479, 311] on icon "button" at bounding box center [480, 307] width 13 height 13
